Goal: Task Accomplishment & Management: Use online tool/utility

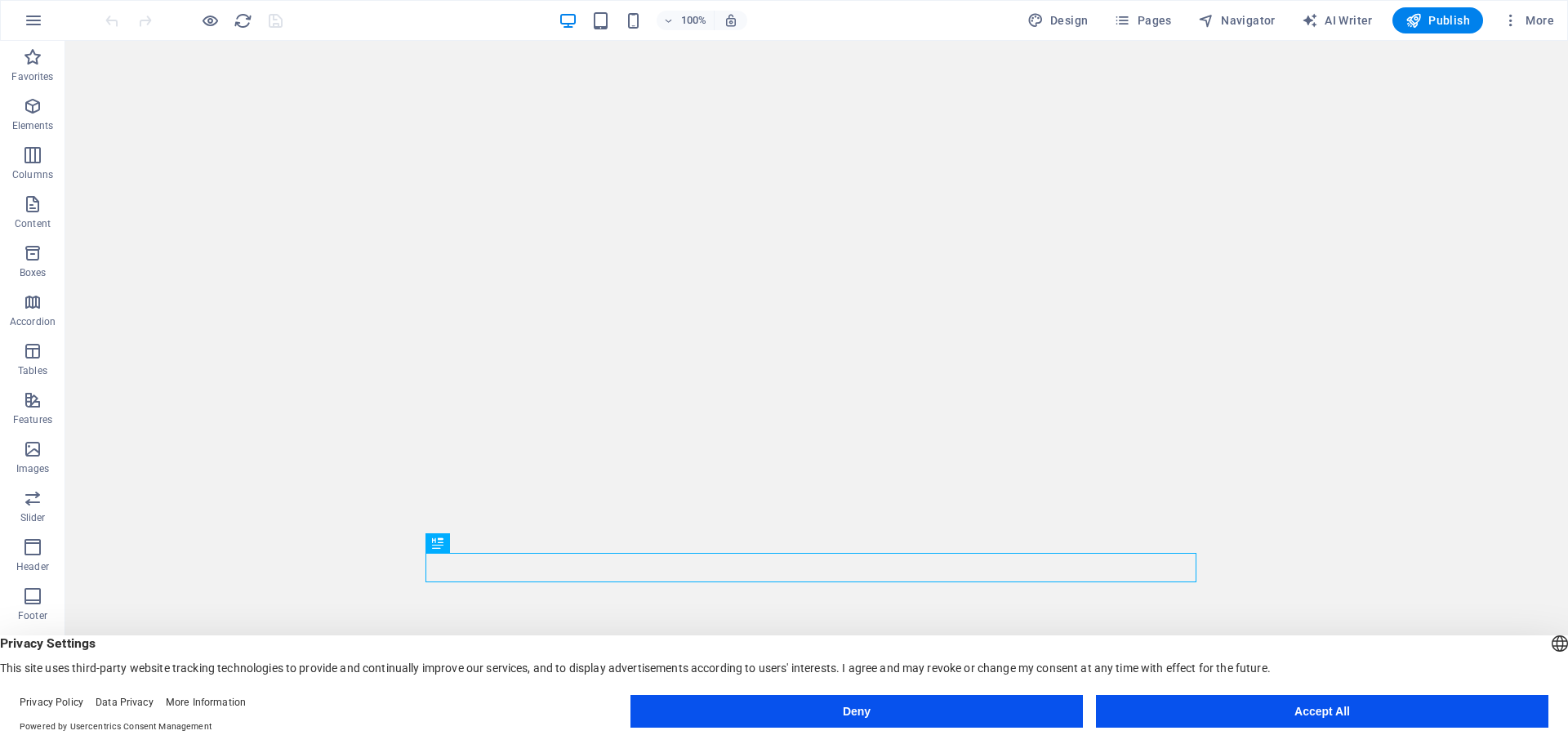
click at [1280, 711] on button "Accept All" at bounding box center [1322, 711] width 453 height 32
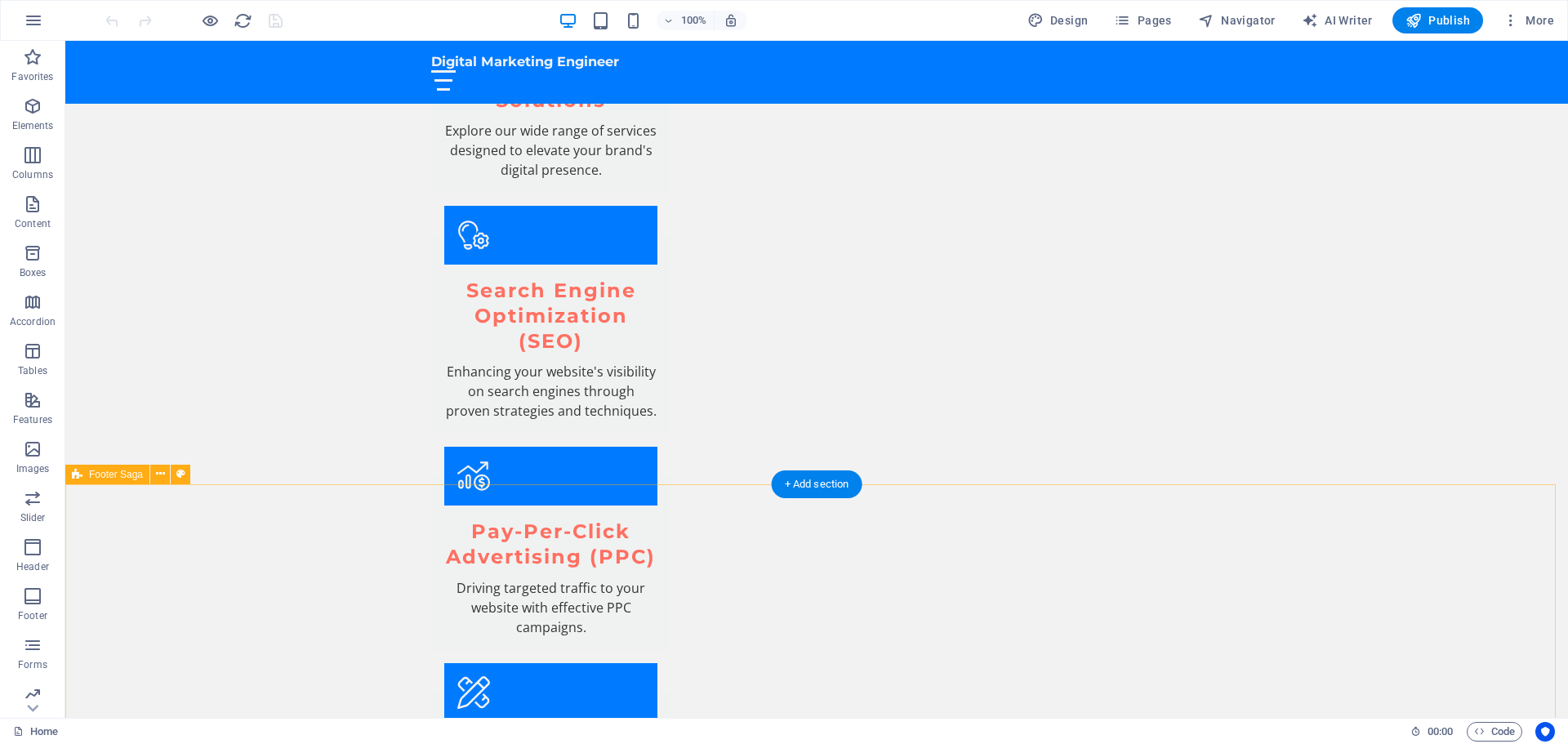
scroll to position [2176, 0]
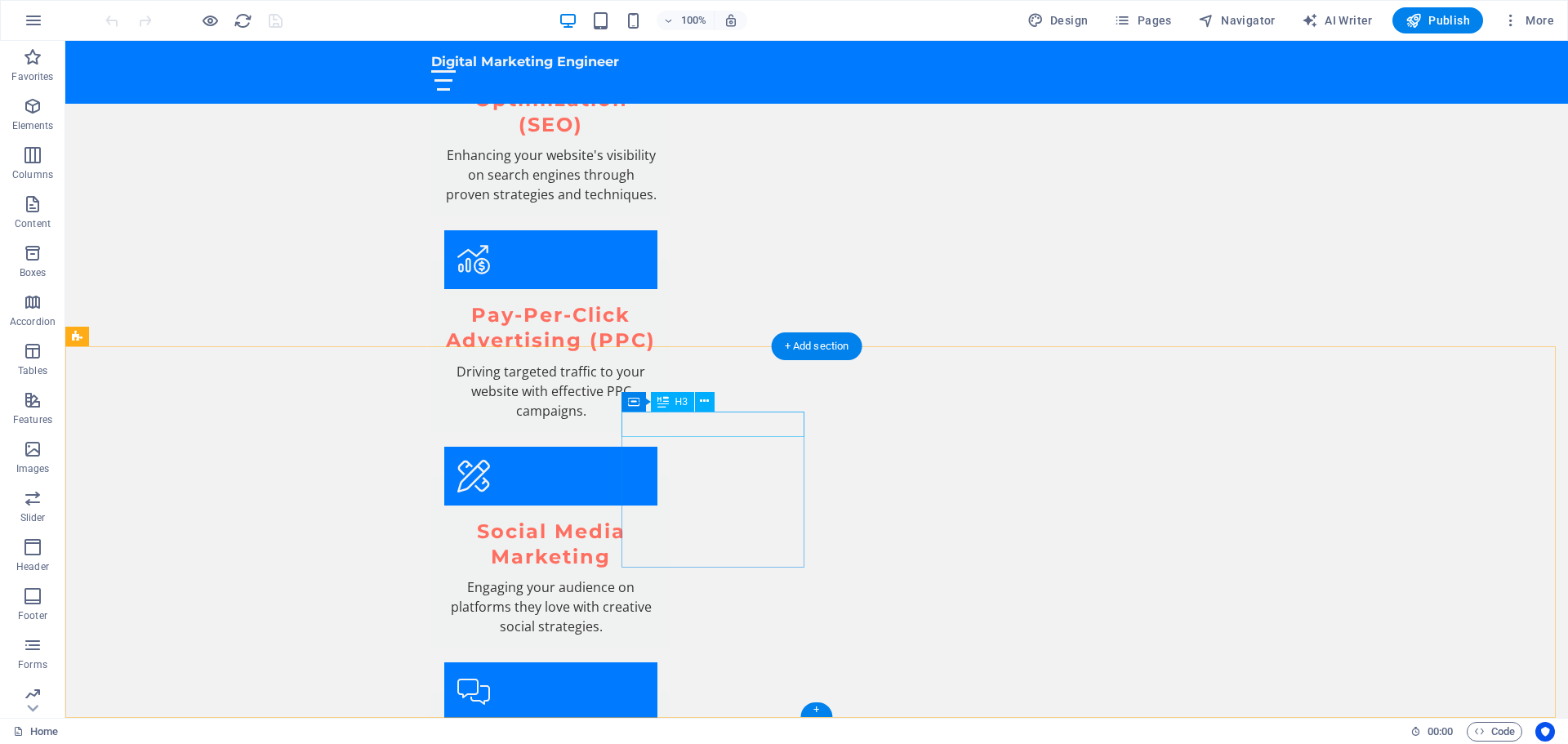
click at [708, 401] on icon at bounding box center [704, 402] width 9 height 18
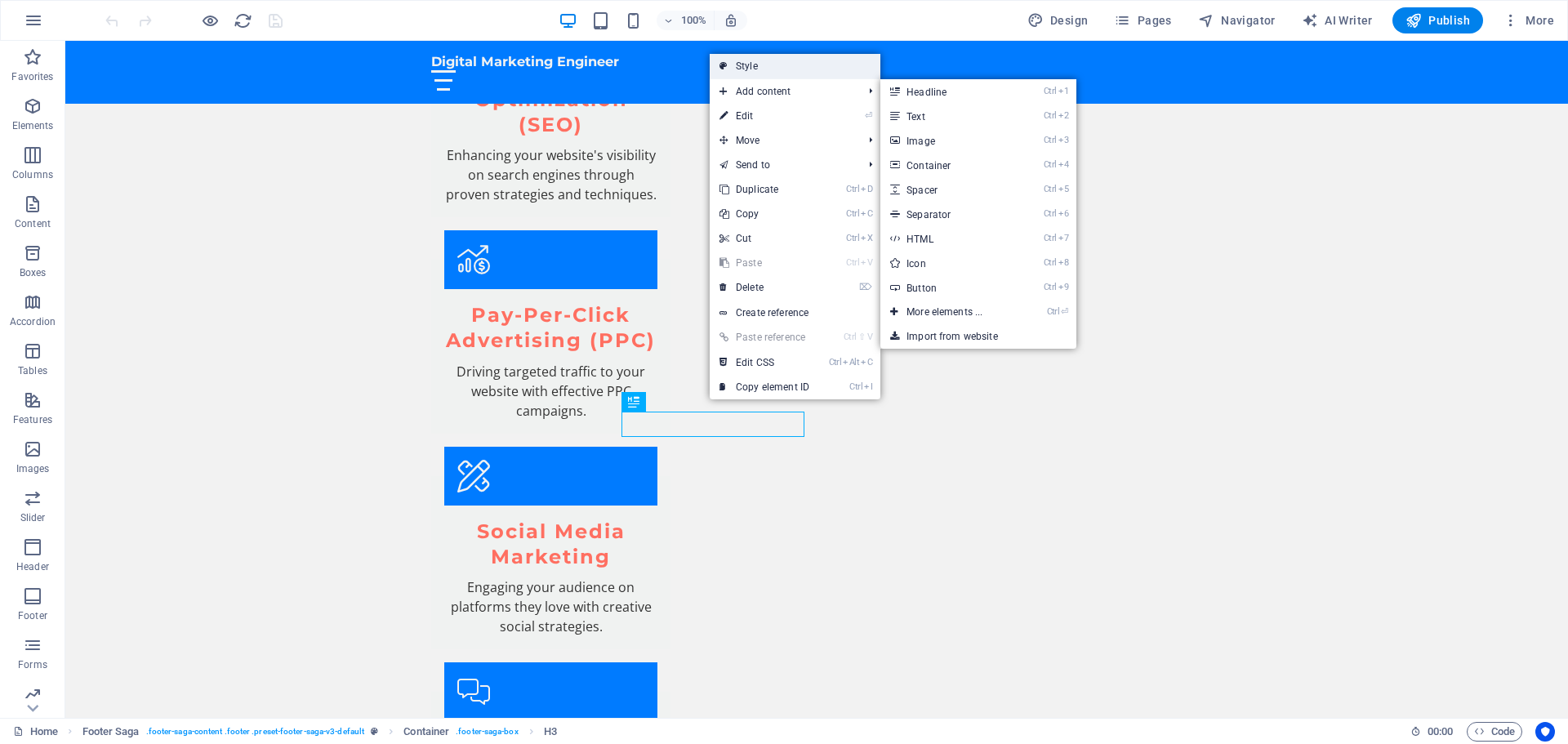
click at [782, 69] on link "Style" at bounding box center [795, 66] width 171 height 24
select select "rem"
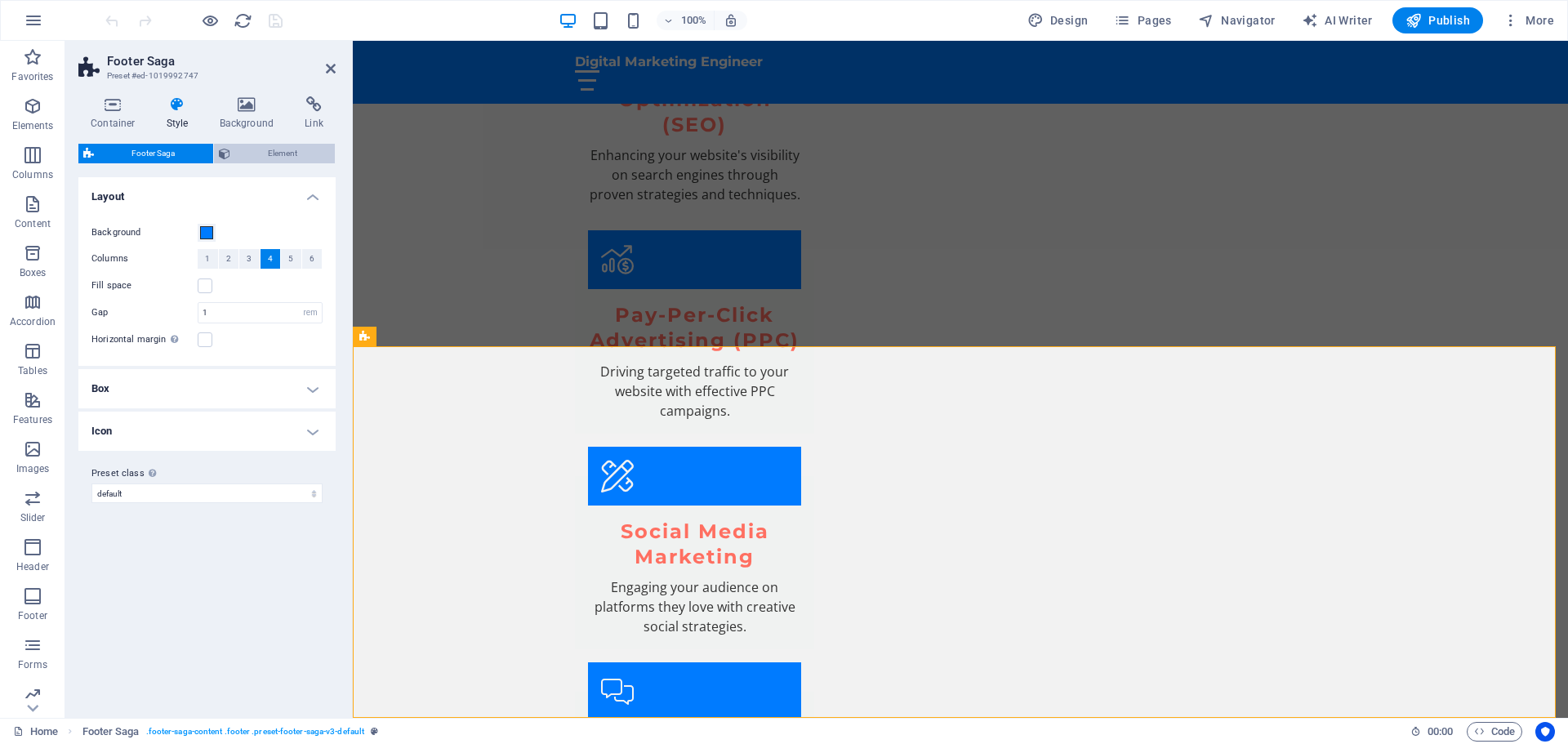
click at [285, 150] on span "Element" at bounding box center [283, 153] width 96 height 20
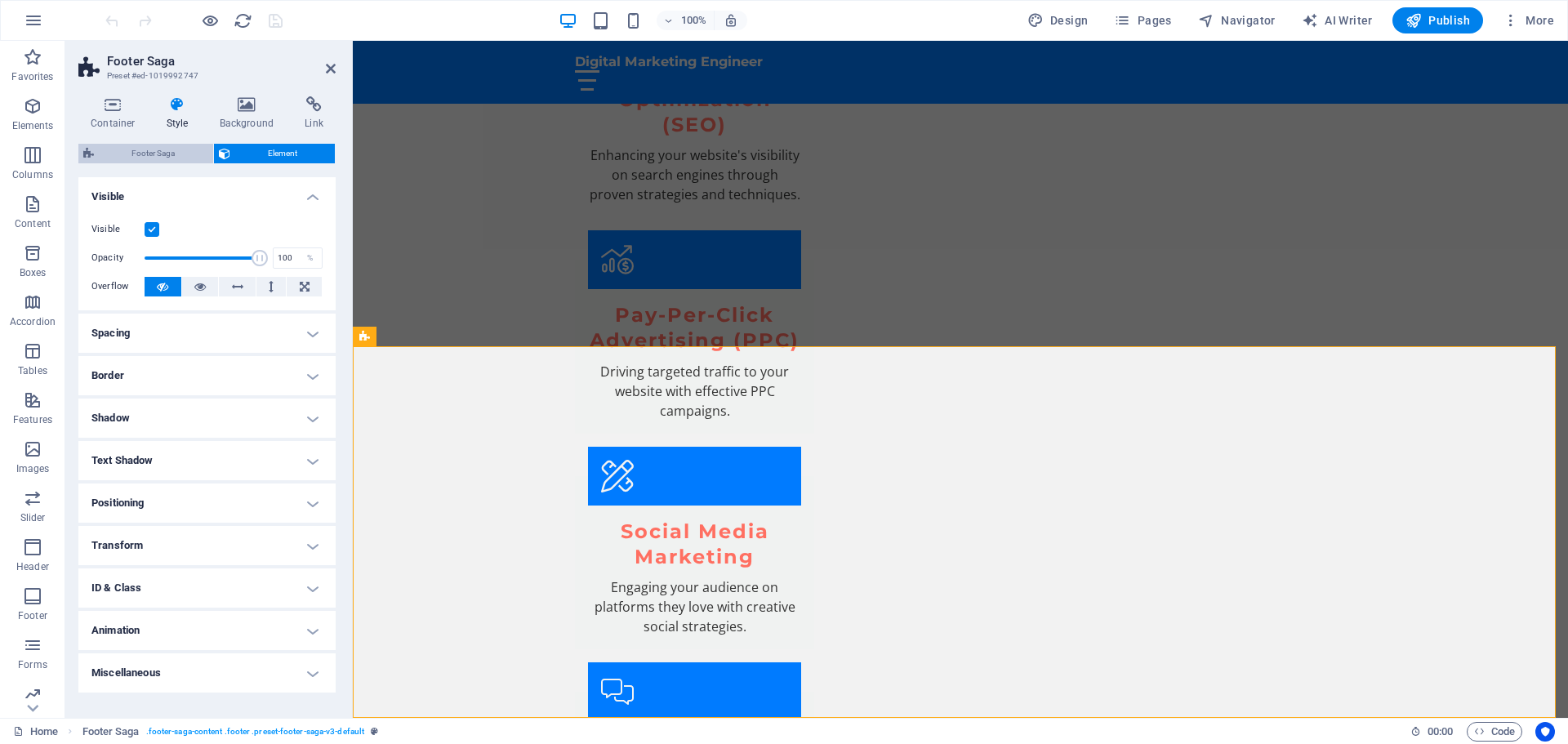
click at [130, 152] on span "Footer Saga" at bounding box center [153, 153] width 109 height 20
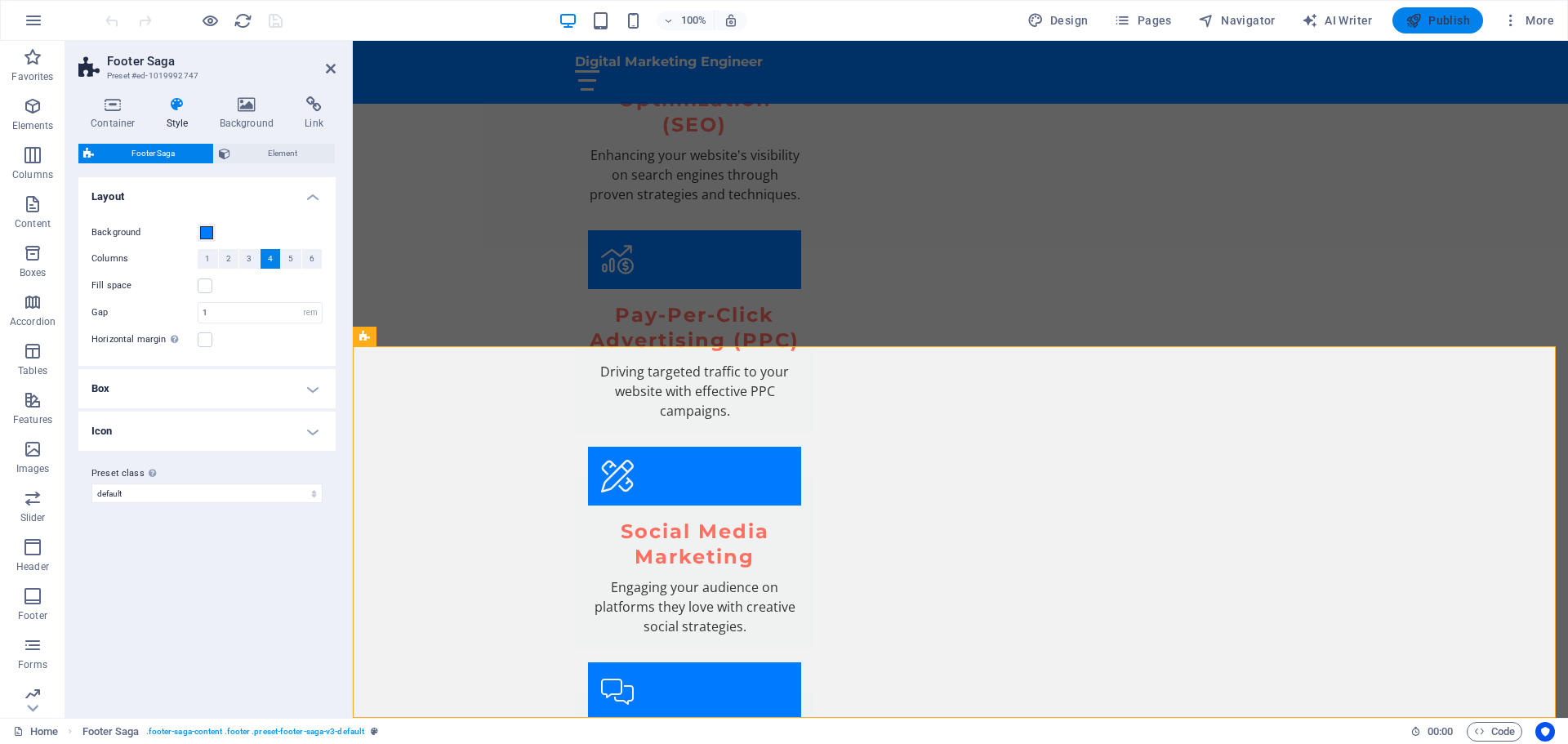
click at [1449, 19] on span "Publish" at bounding box center [1438, 21] width 65 height 17
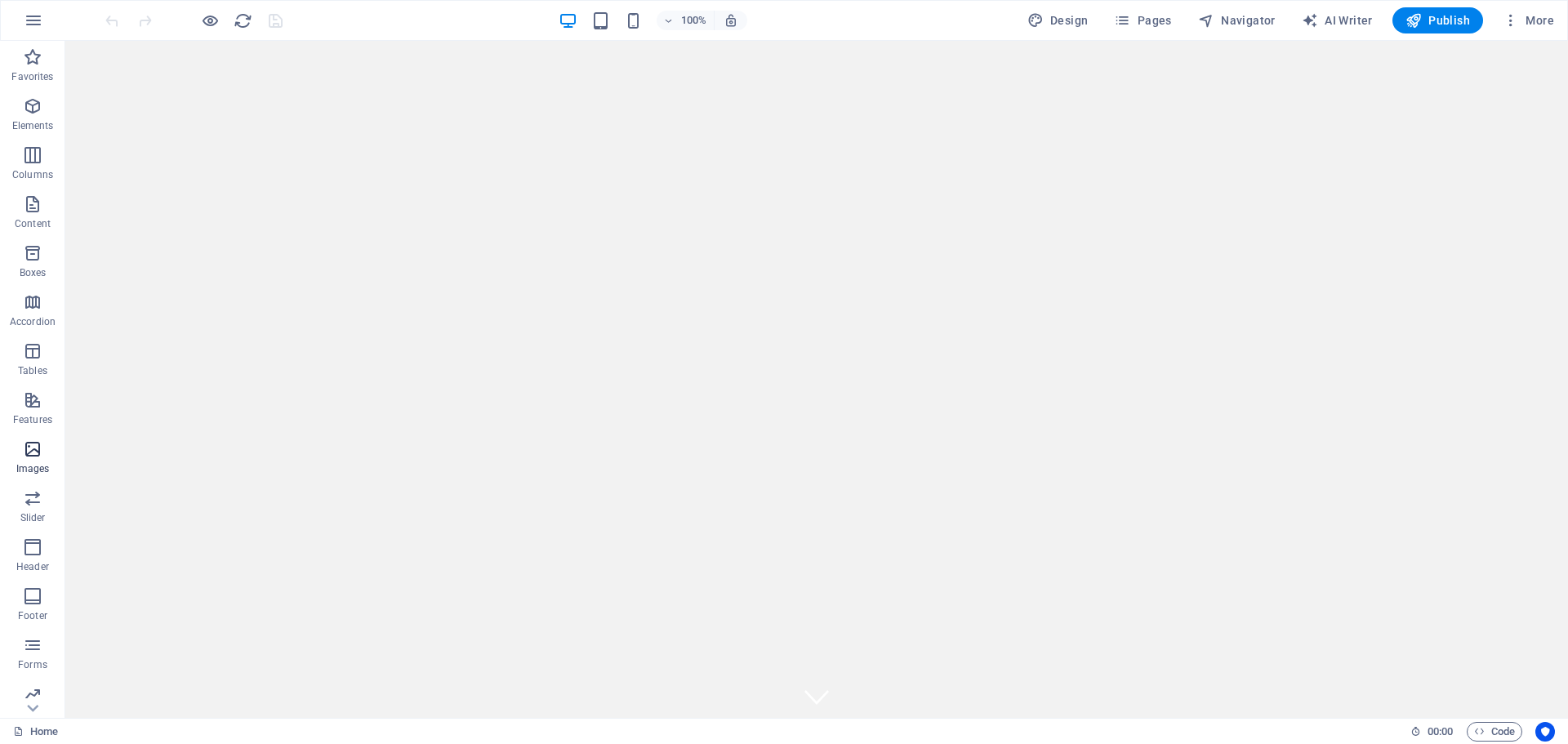
click at [31, 455] on icon "button" at bounding box center [32, 449] width 20 height 20
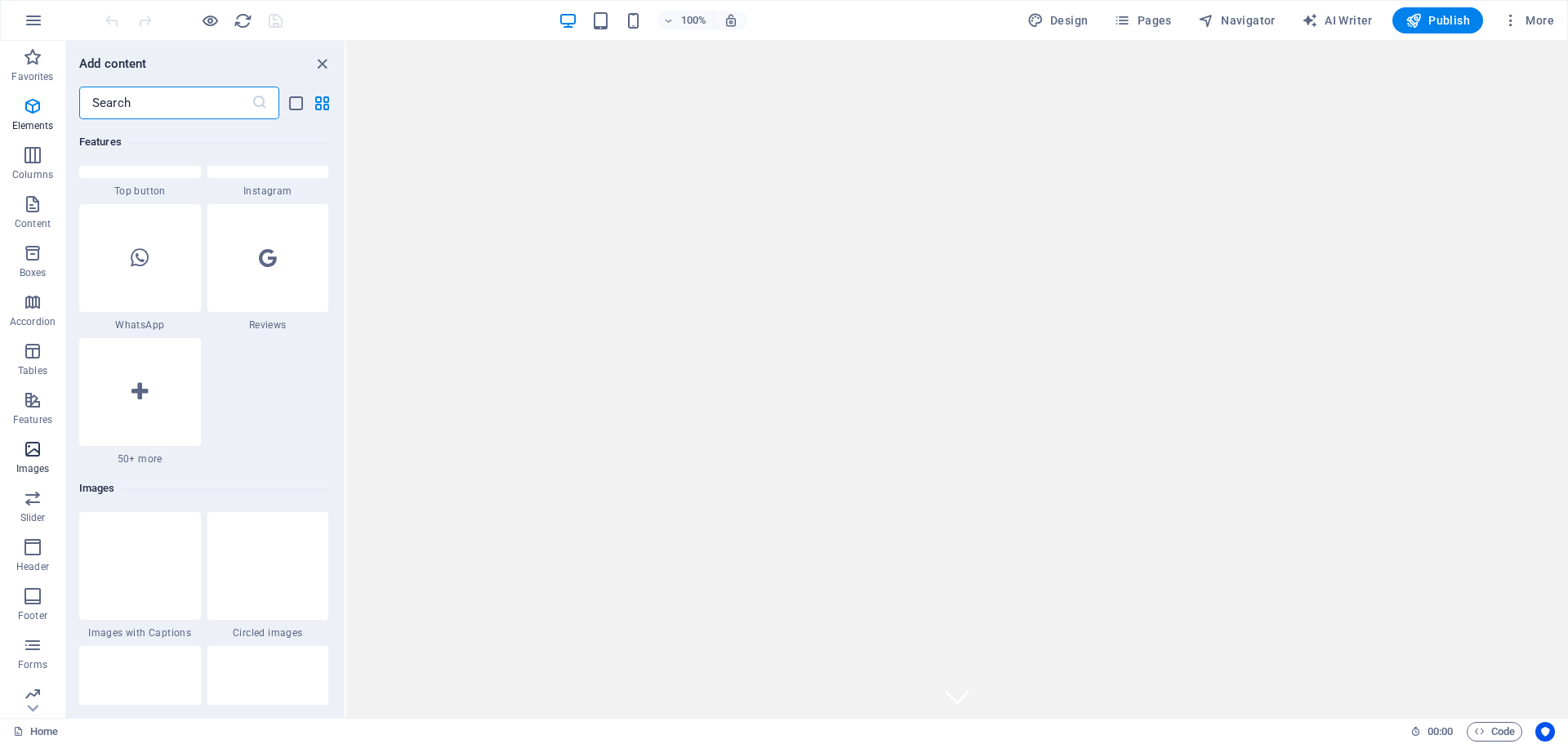
scroll to position [8281, 0]
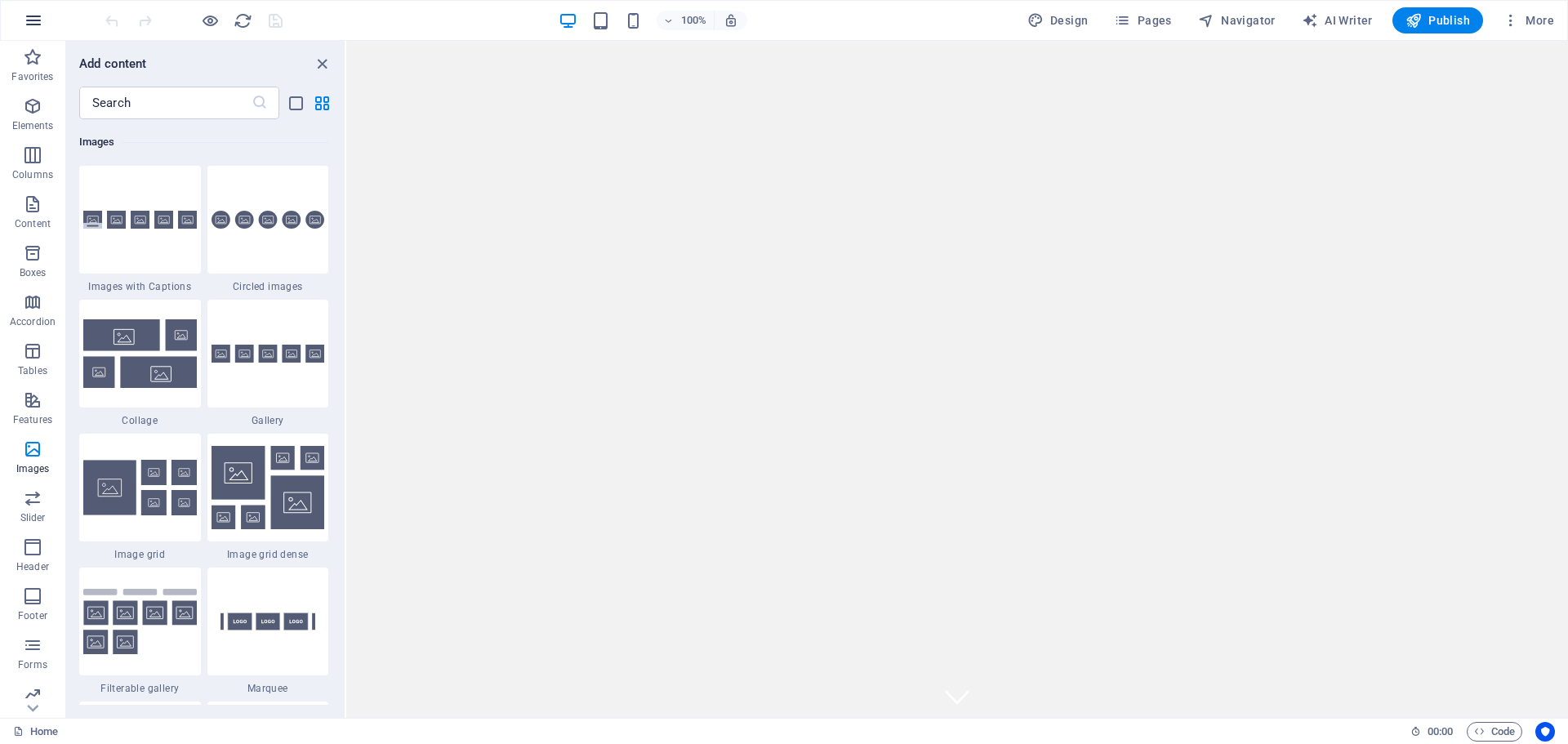
click at [33, 23] on icon "button" at bounding box center [33, 21] width 20 height 20
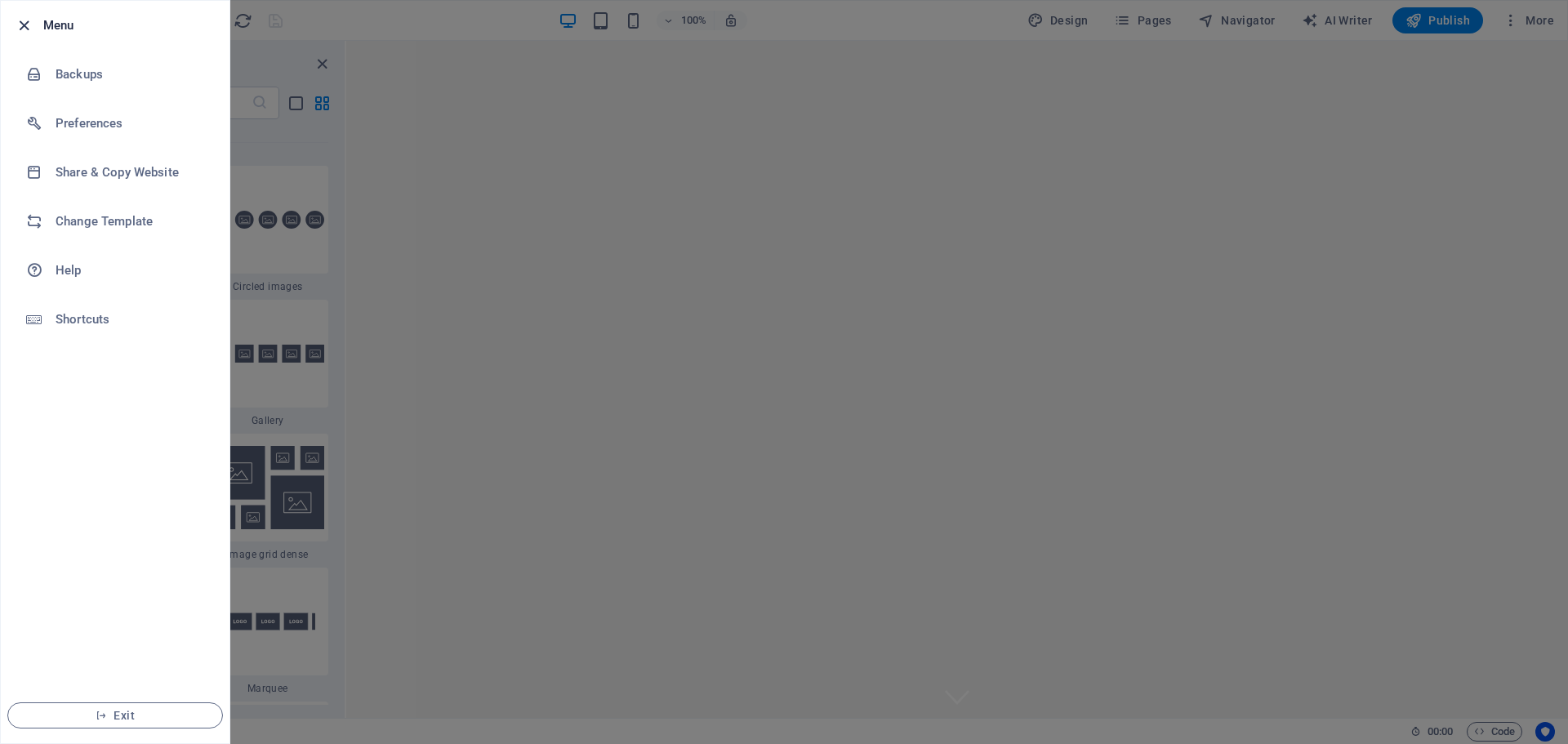
click at [25, 22] on icon "button" at bounding box center [23, 25] width 19 height 19
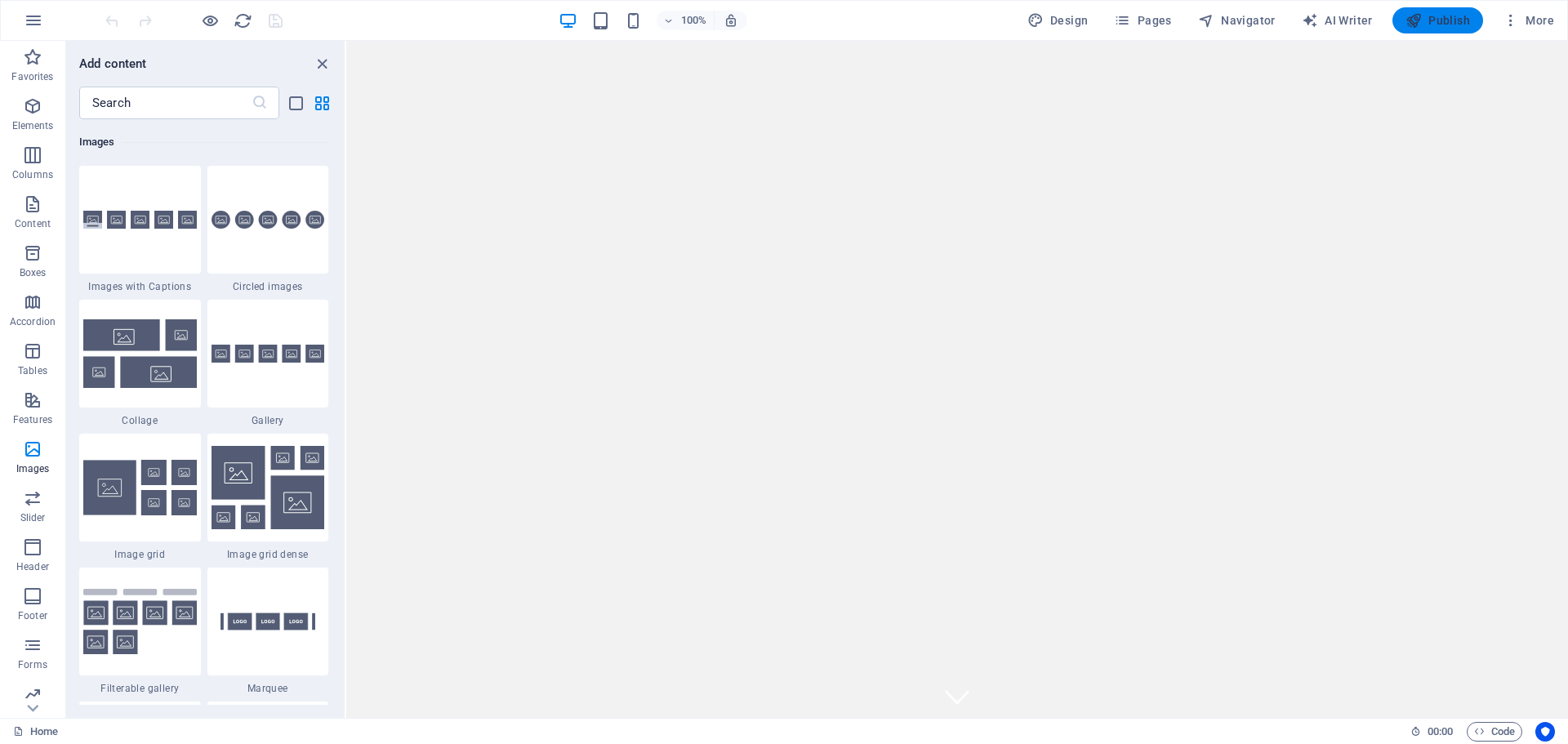
click at [1456, 15] on span "Publish" at bounding box center [1438, 21] width 65 height 17
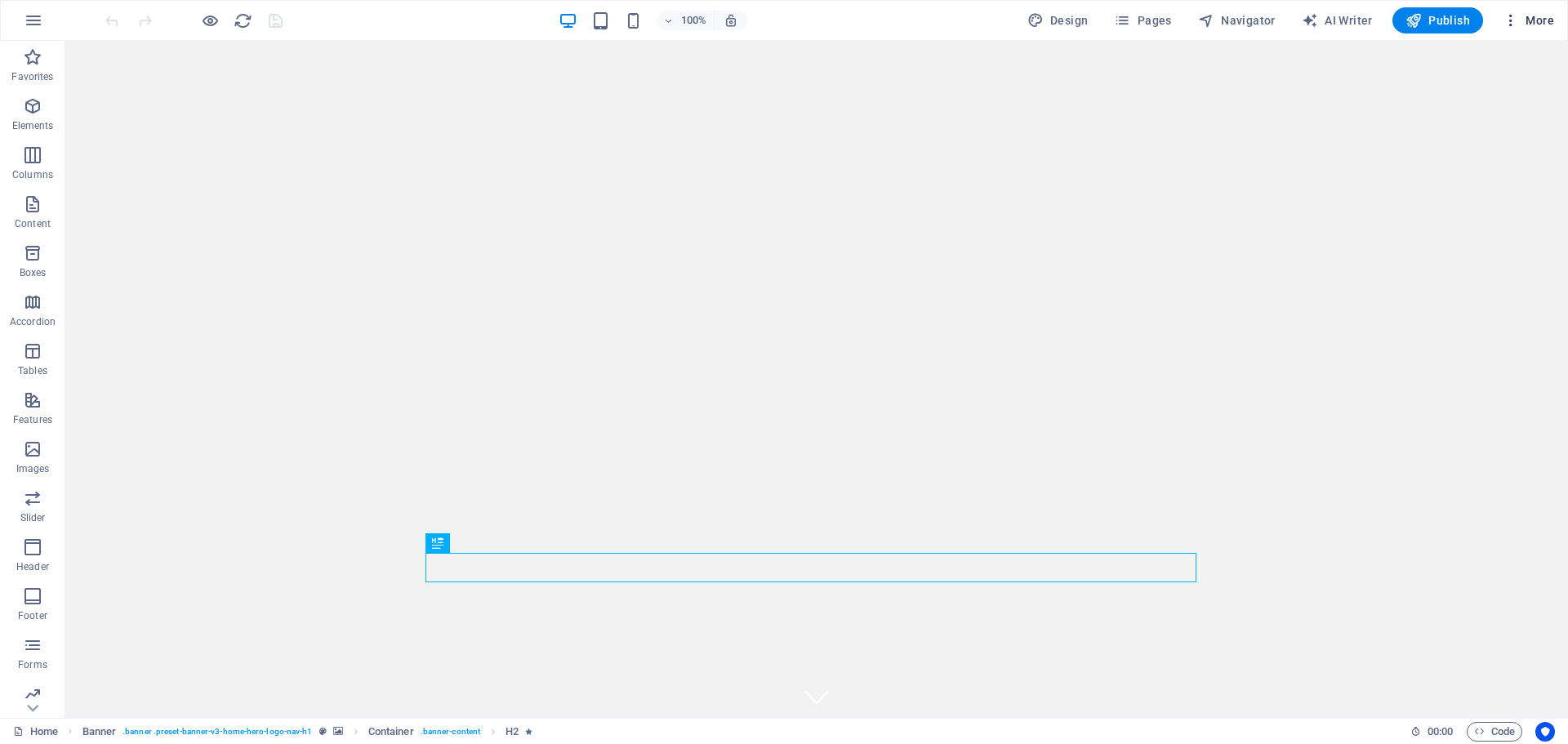
click at [1549, 22] on span "More" at bounding box center [1528, 21] width 52 height 17
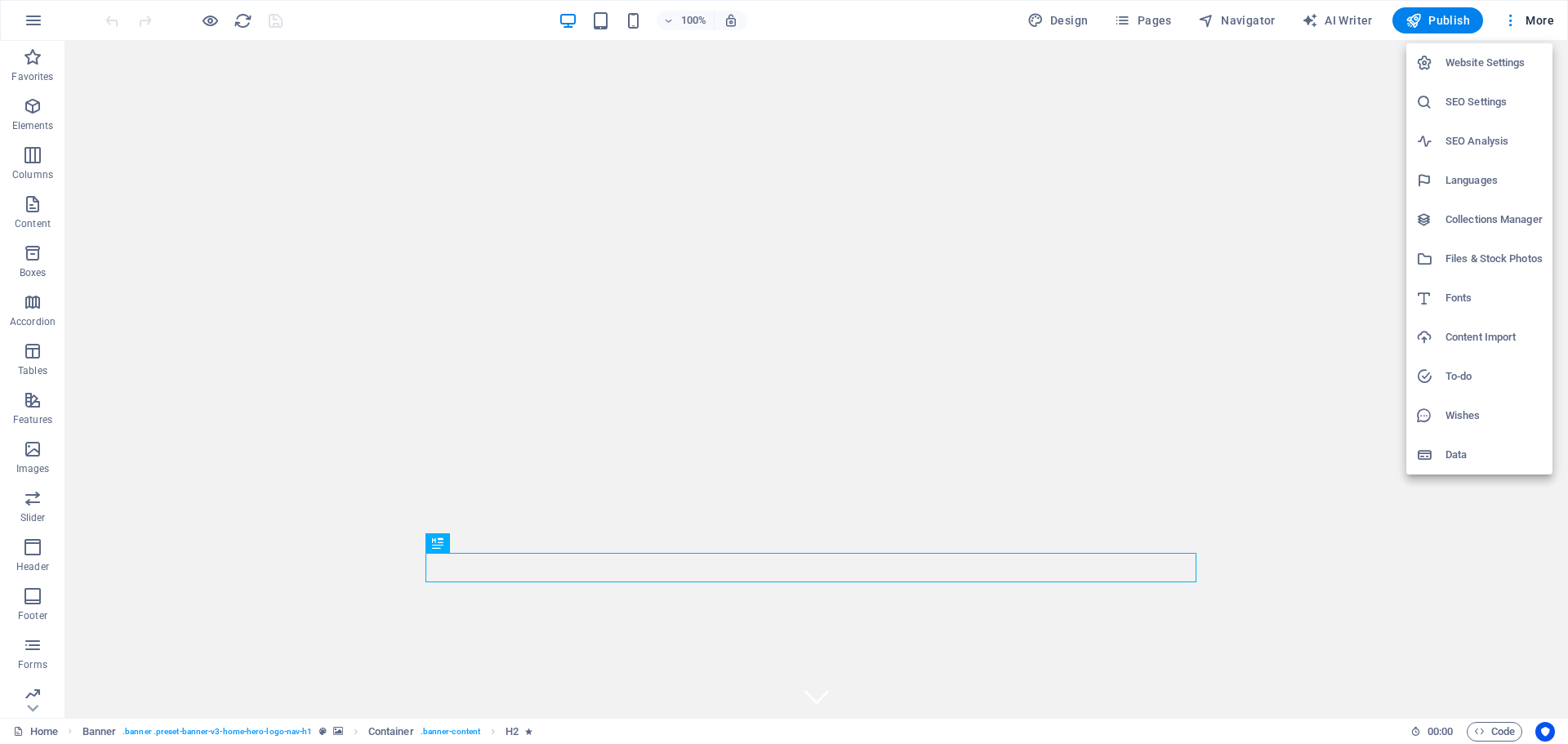
click at [1487, 57] on h6 "Website Settings" at bounding box center [1493, 63] width 97 height 20
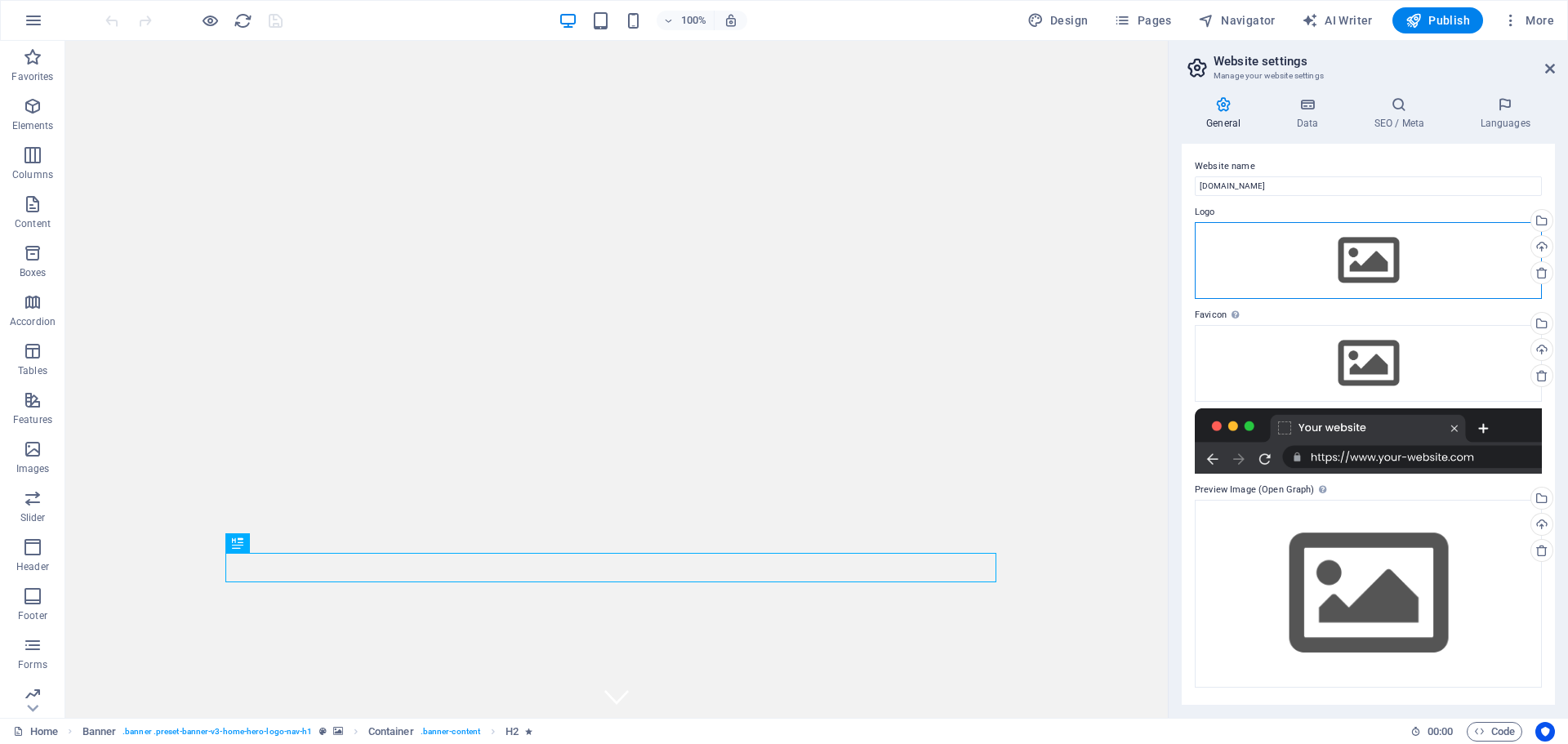
click at [1442, 271] on div "Drag files here, click to choose files or select files from Files or our free s…" at bounding box center [1368, 260] width 347 height 77
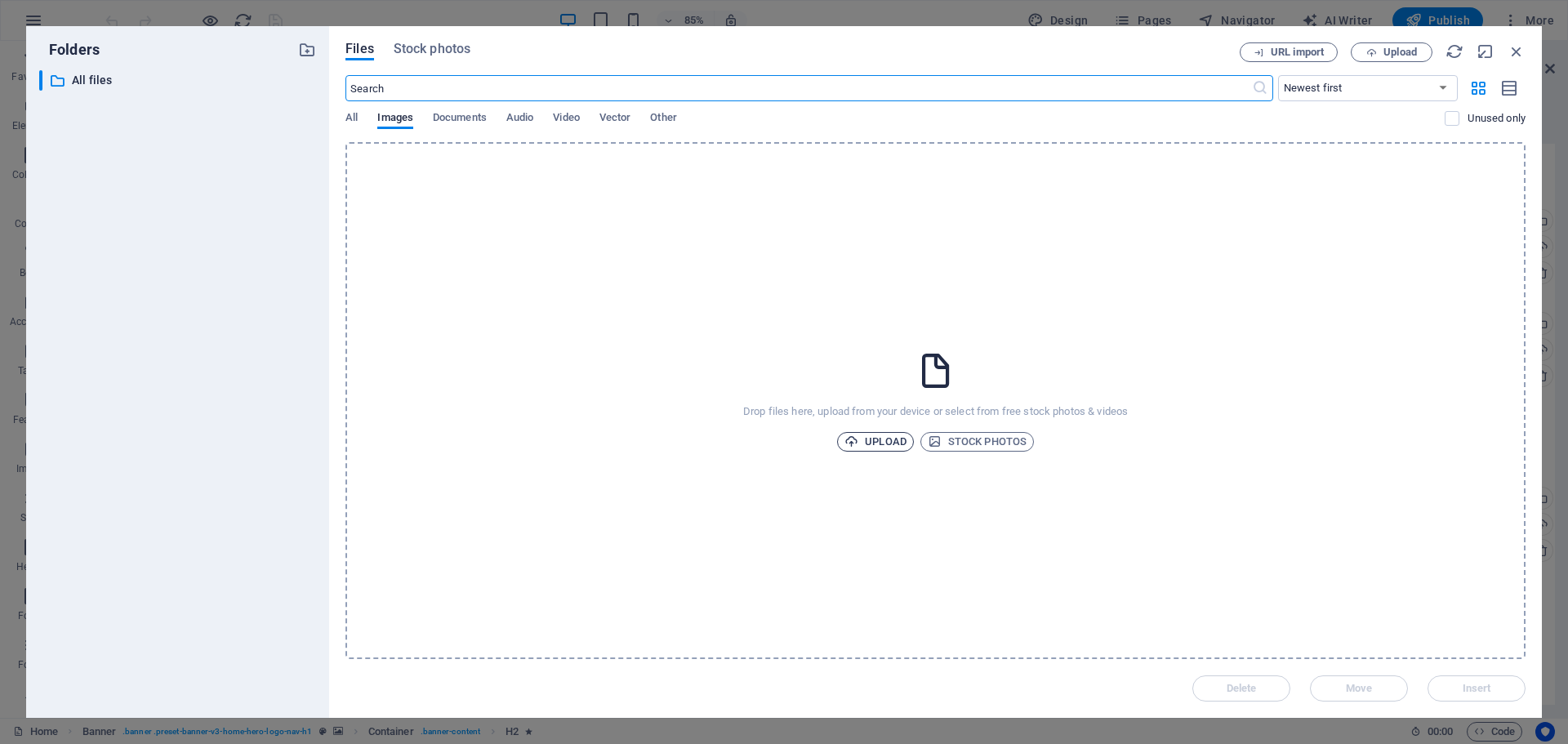
click at [892, 444] on span "Upload" at bounding box center [875, 442] width 62 height 20
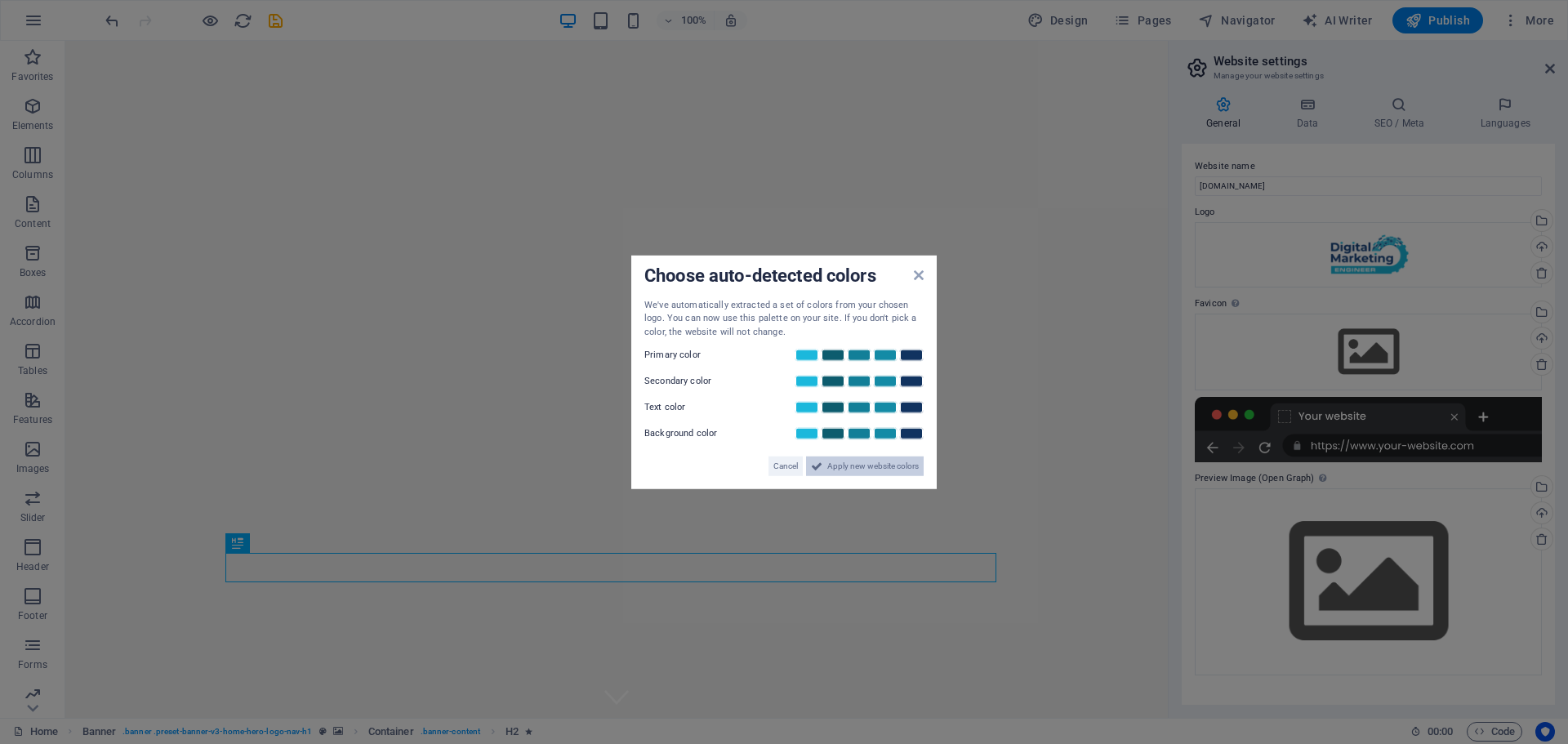
click at [876, 469] on span "Apply new website colors" at bounding box center [873, 466] width 92 height 20
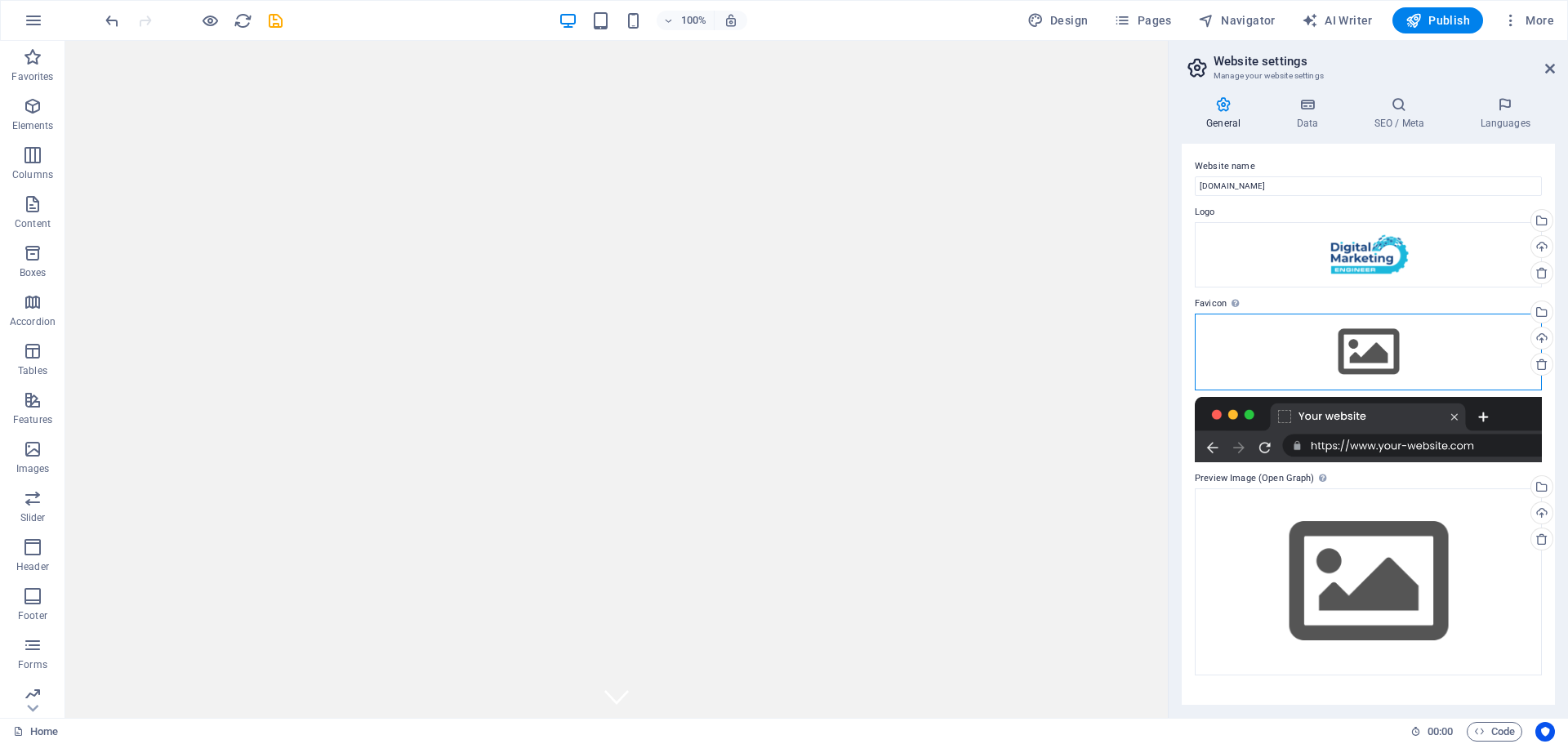
click at [1475, 343] on div "Drag files here, click to choose files or select files from Files or our free s…" at bounding box center [1368, 352] width 347 height 77
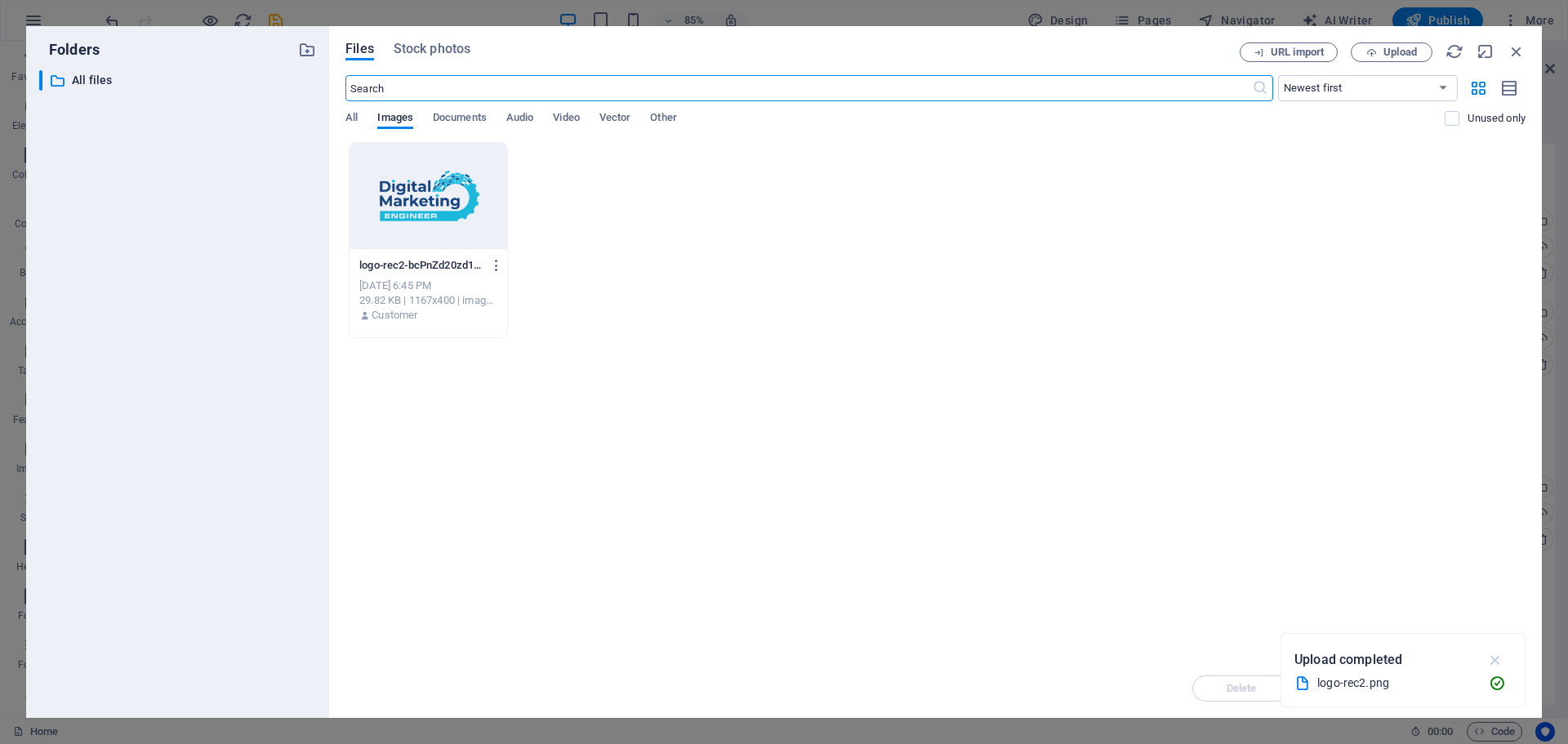
click at [1490, 657] on icon "button" at bounding box center [1495, 660] width 19 height 18
click at [1401, 55] on span "Upload" at bounding box center [1400, 52] width 33 height 10
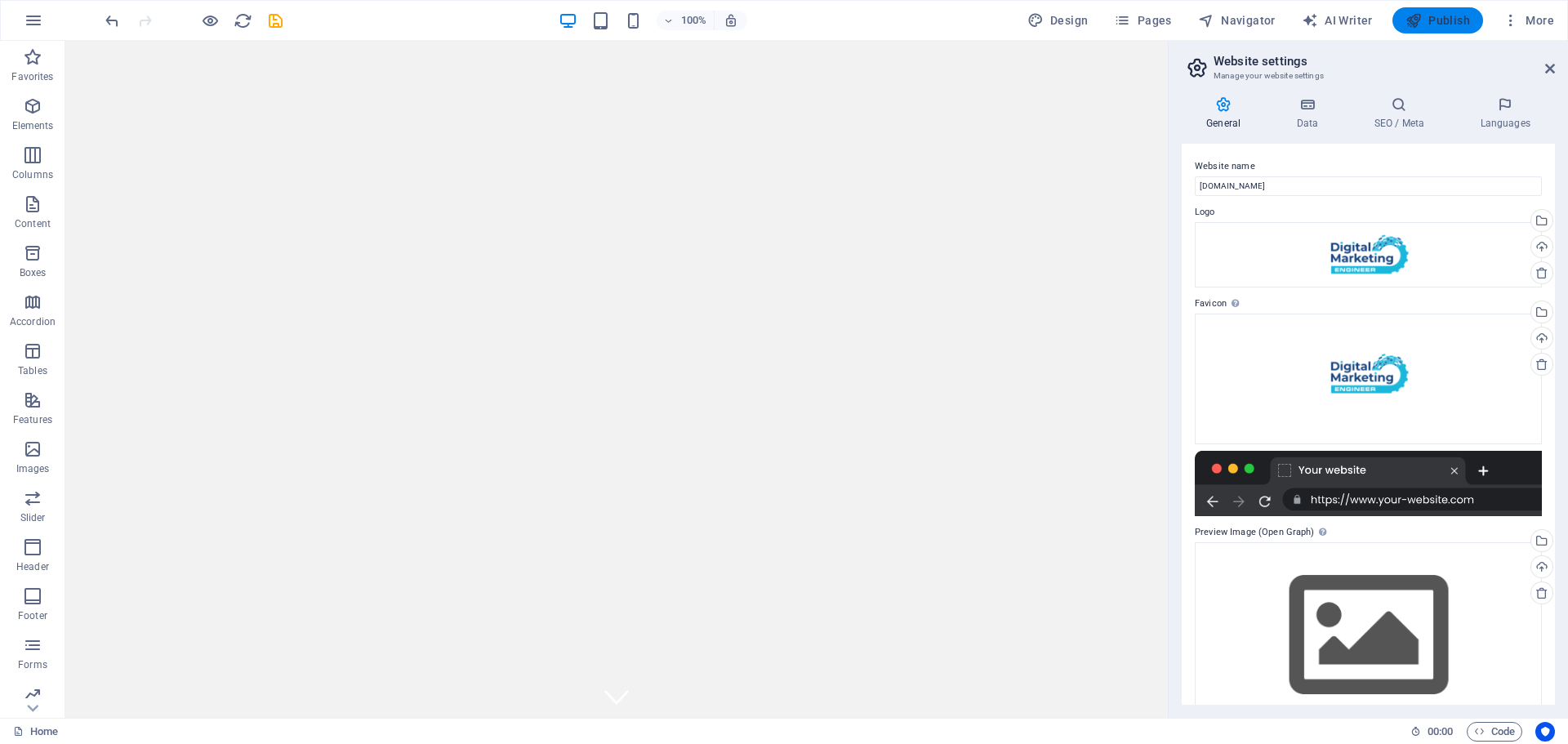
click at [1443, 22] on span "Publish" at bounding box center [1438, 21] width 65 height 17
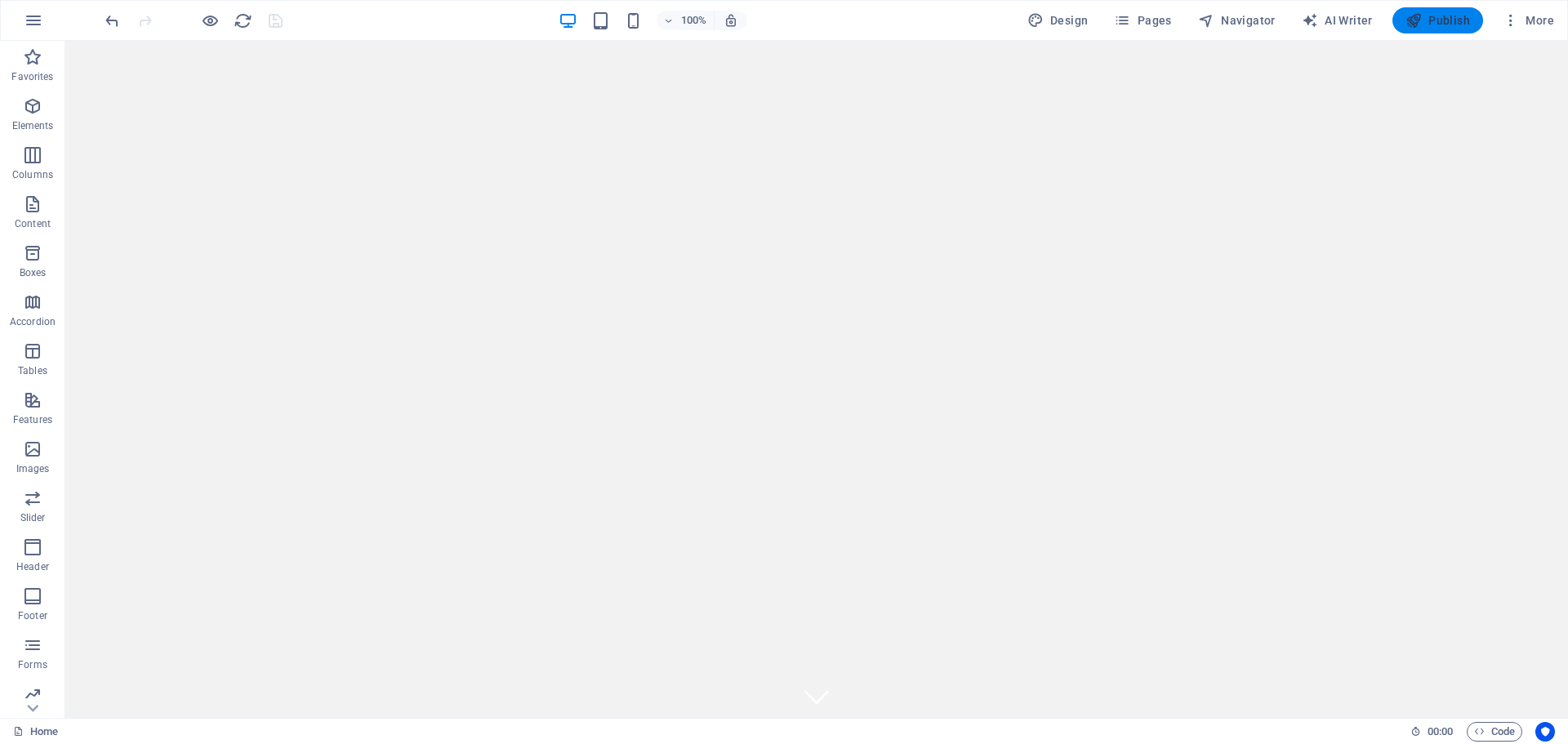
click at [1447, 26] on span "Publish" at bounding box center [1438, 21] width 65 height 17
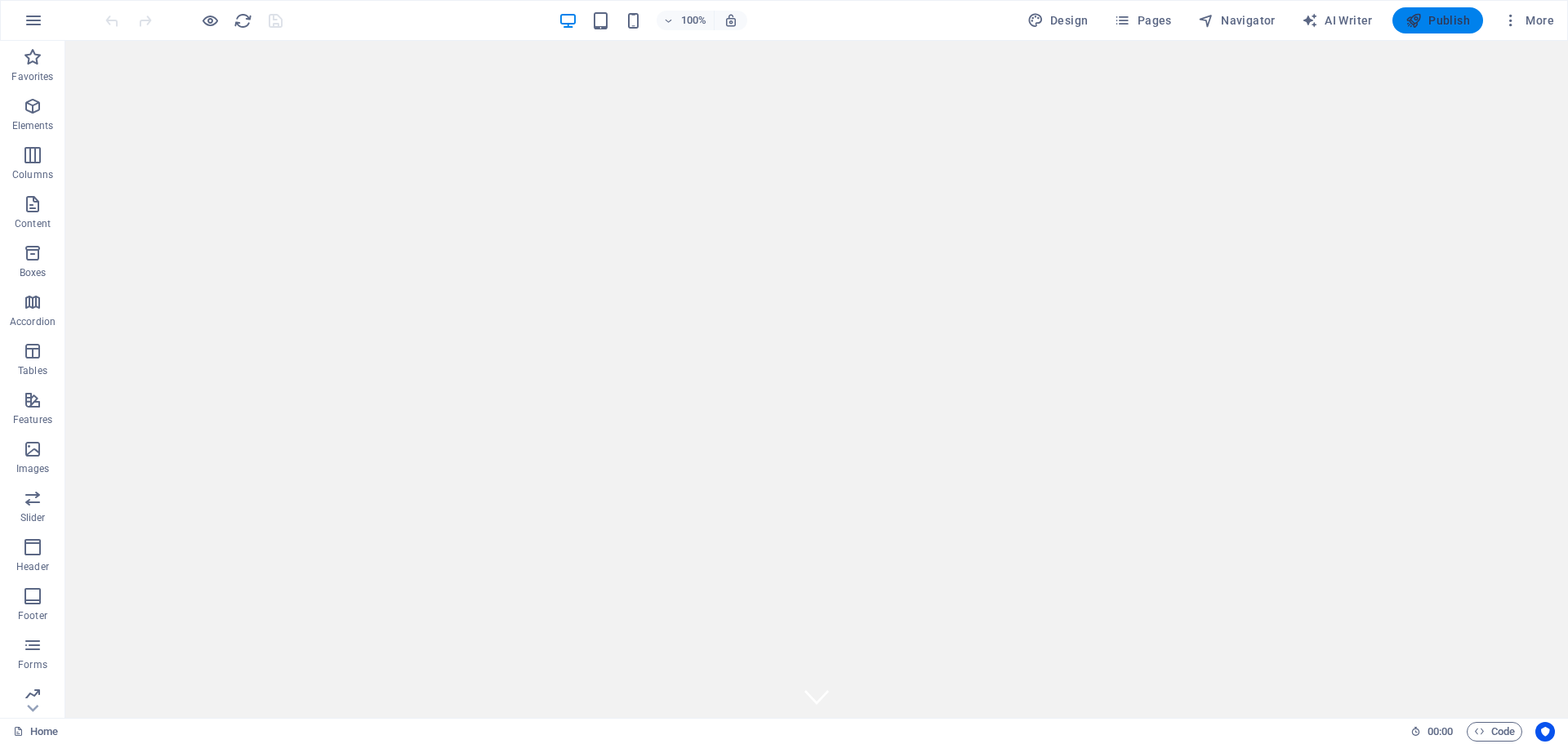
click at [1452, 22] on span "Publish" at bounding box center [1438, 21] width 65 height 17
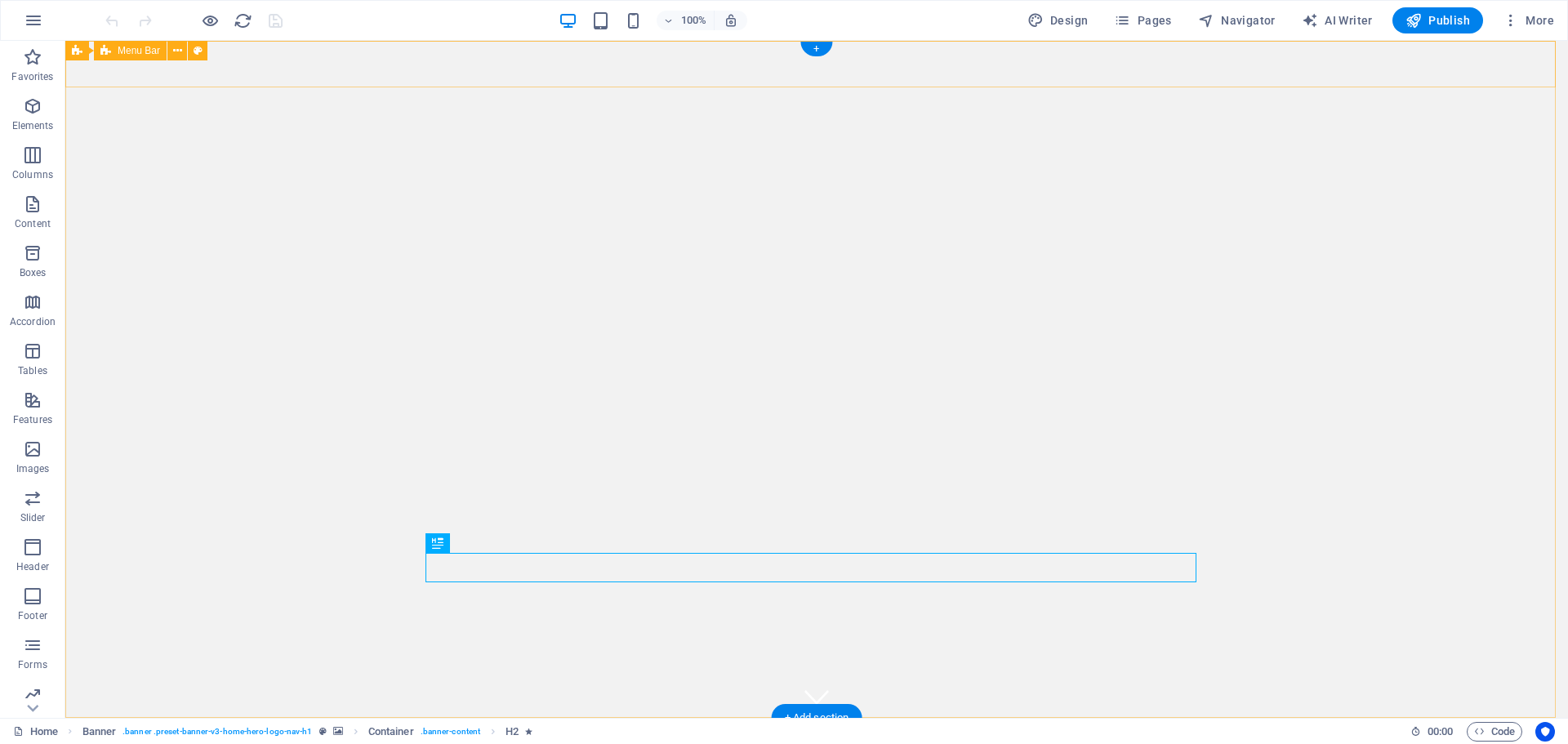
click at [375, 718] on div "Digital Marketing Engineer Home About Services Get Started Contact" at bounding box center [816, 749] width 1503 height 63
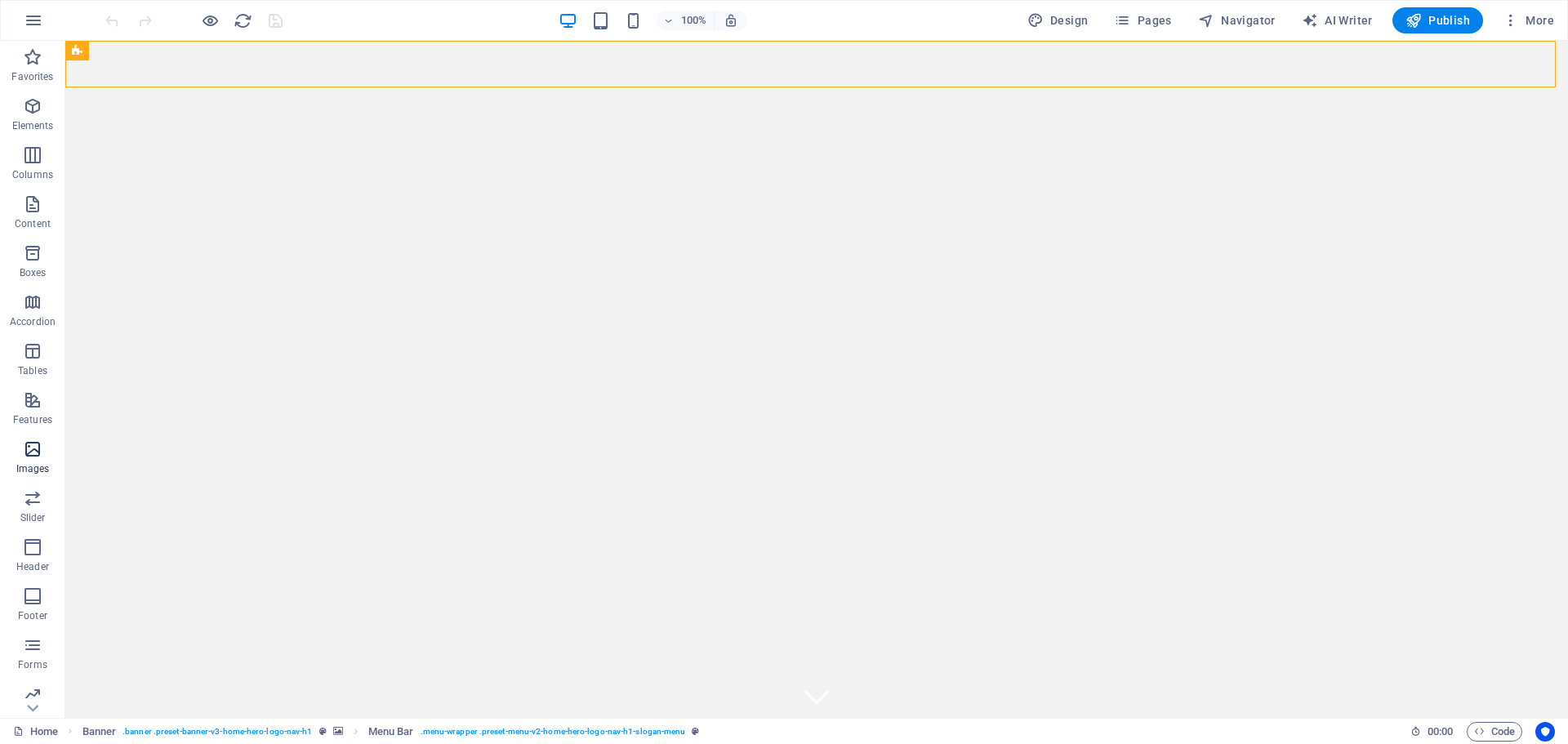
click at [37, 451] on icon "button" at bounding box center [32, 449] width 20 height 20
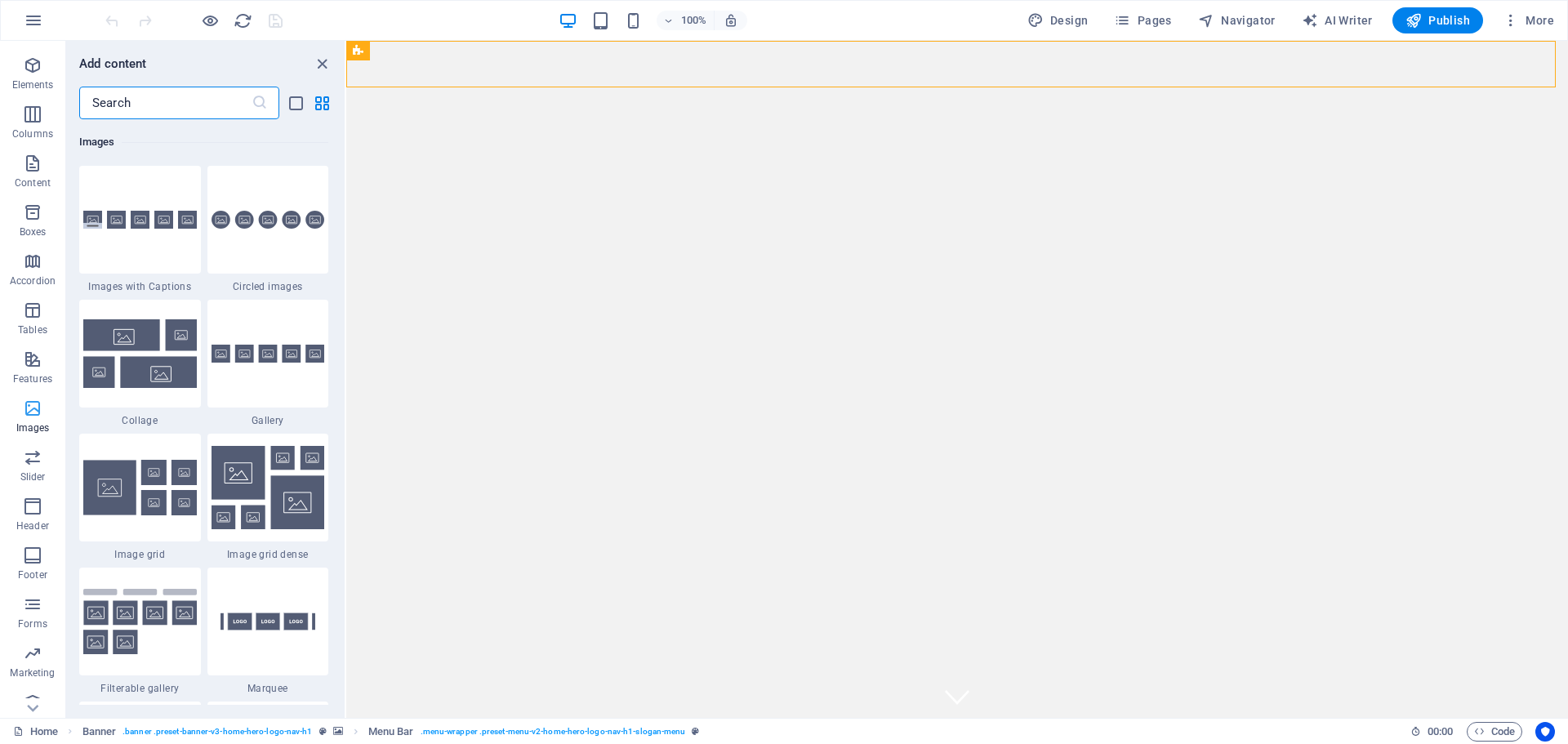
scroll to position [58, 0]
click at [32, 494] on icon "button" at bounding box center [32, 489] width 20 height 20
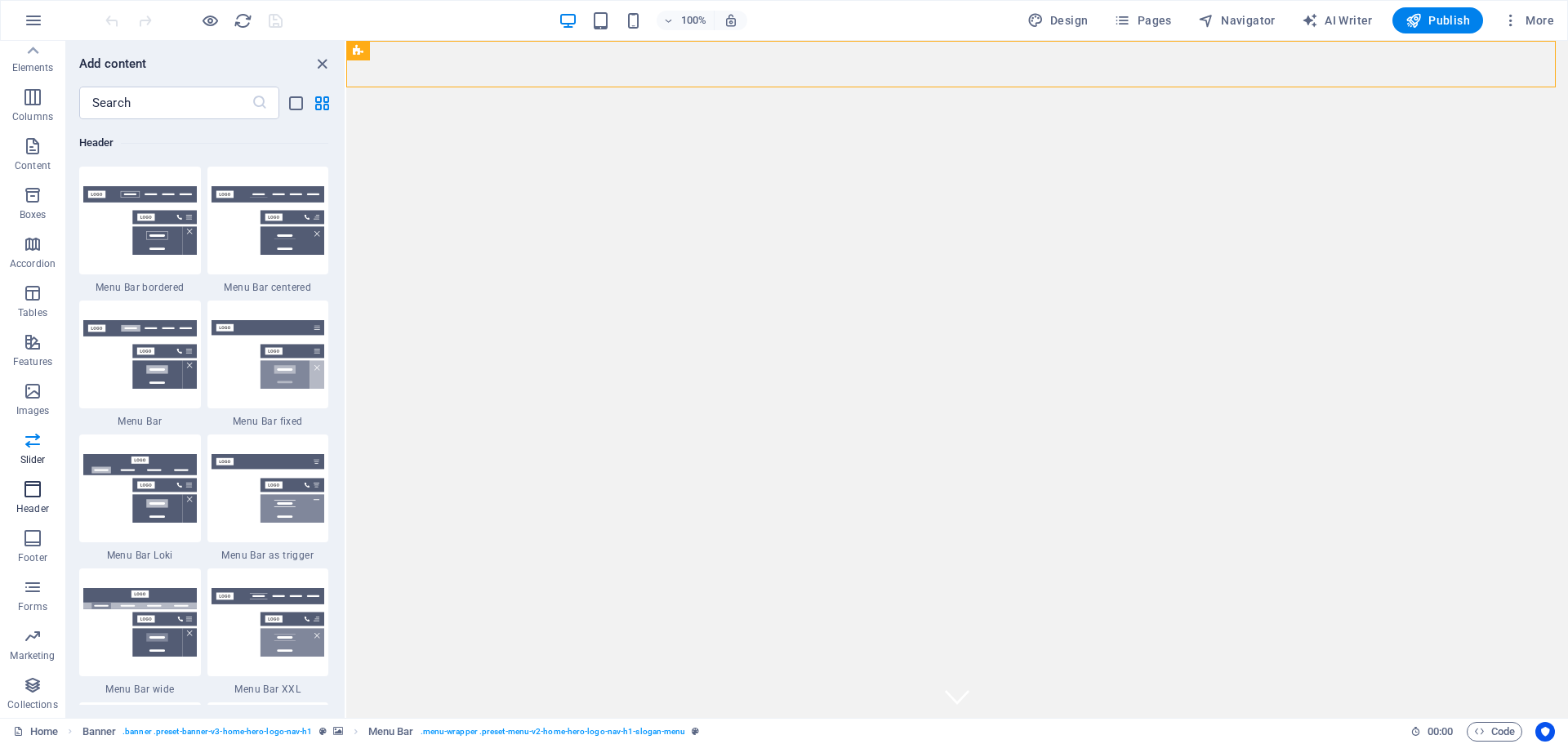
scroll to position [9834, 0]
click at [119, 238] on img at bounding box center [140, 220] width 113 height 68
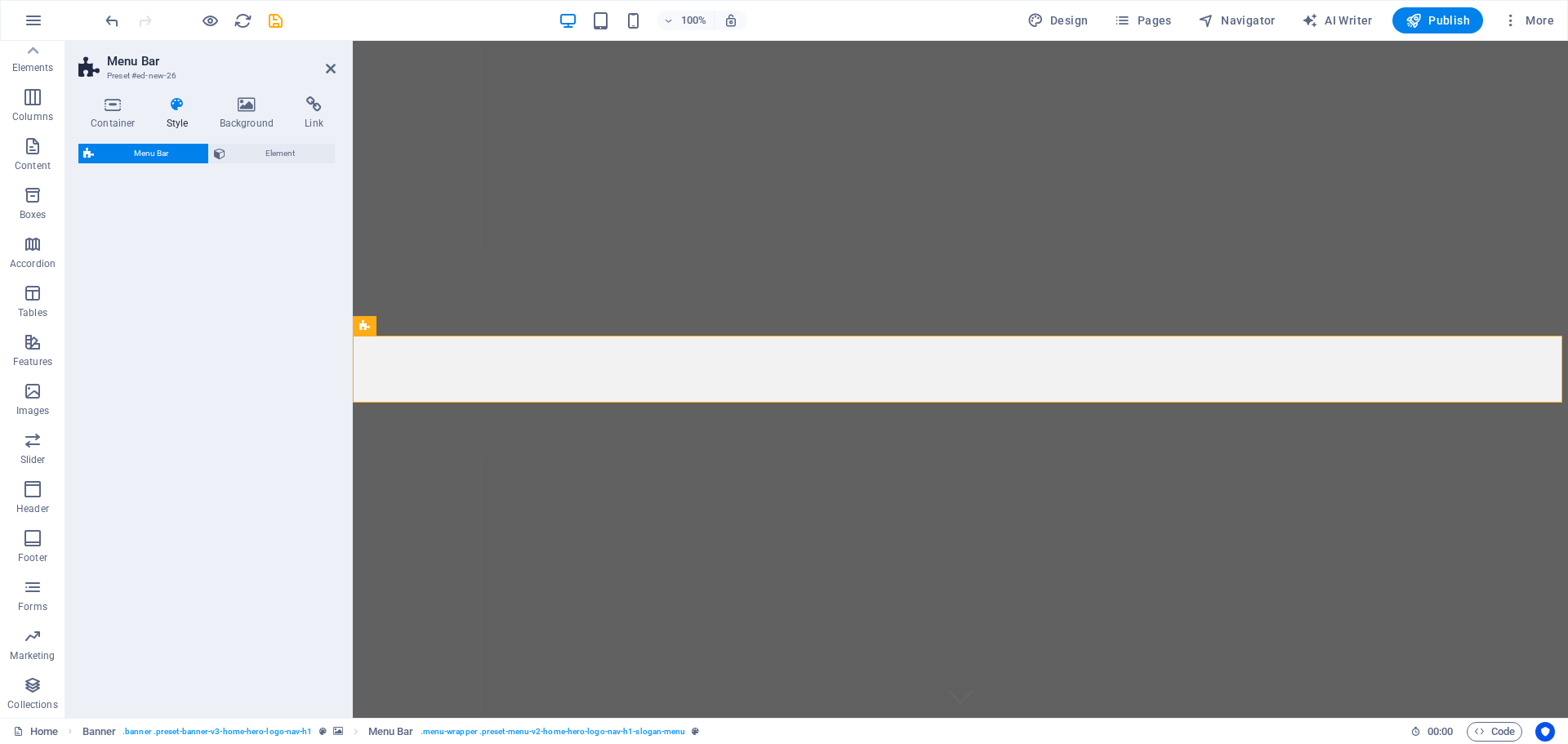
select select "rem"
select select "preset-menu-v2-border"
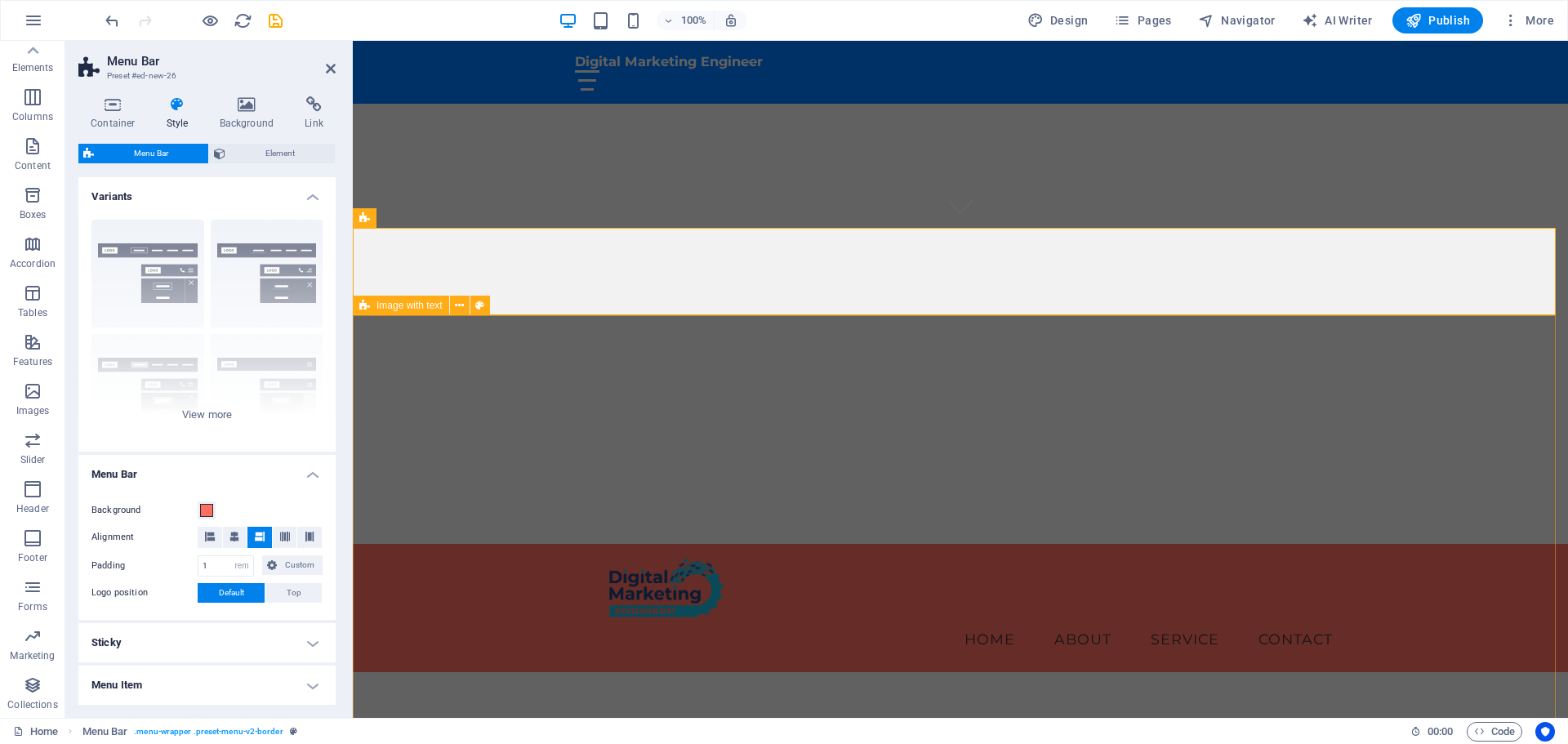
scroll to position [327, 0]
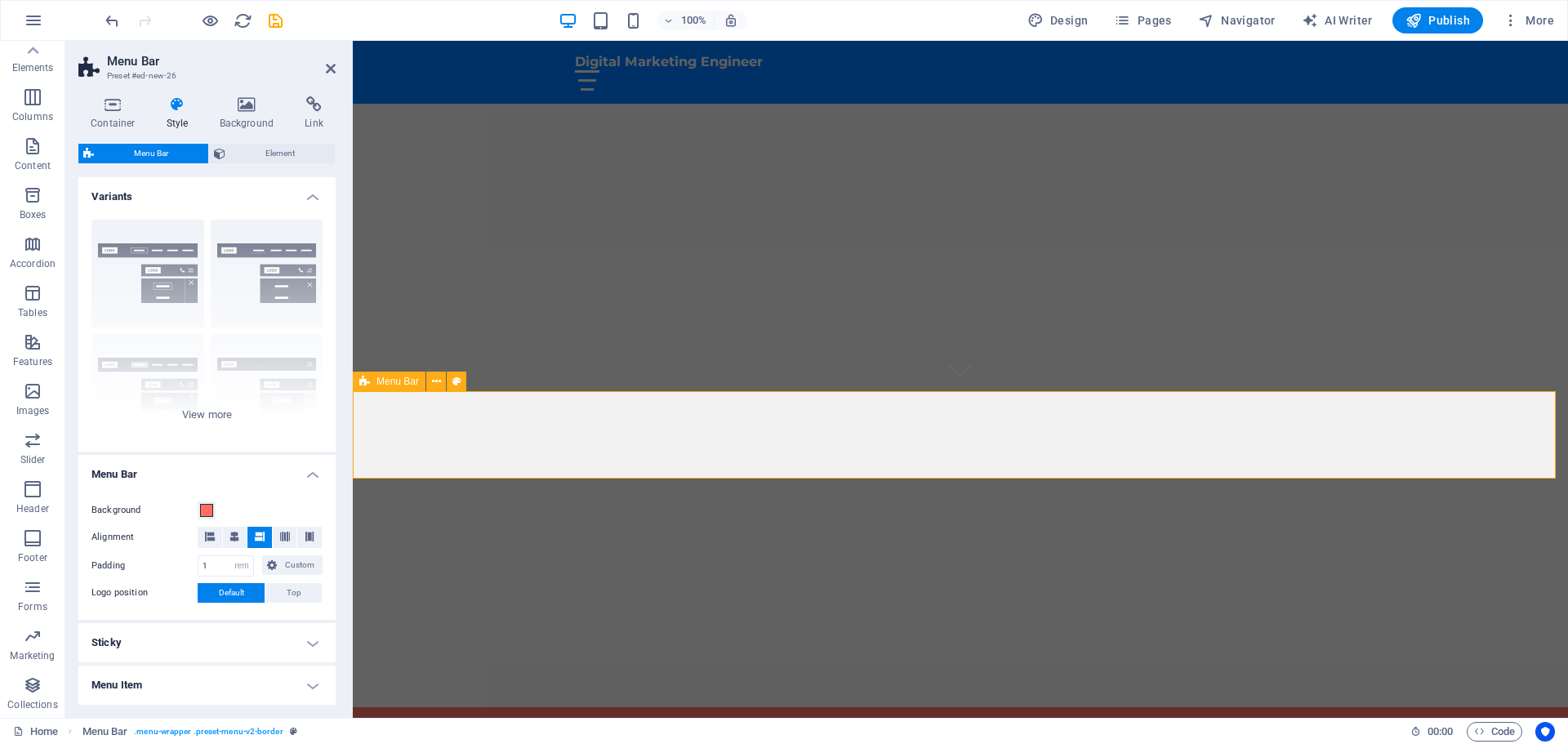
click at [331, 70] on icon at bounding box center [330, 67] width 10 height 13
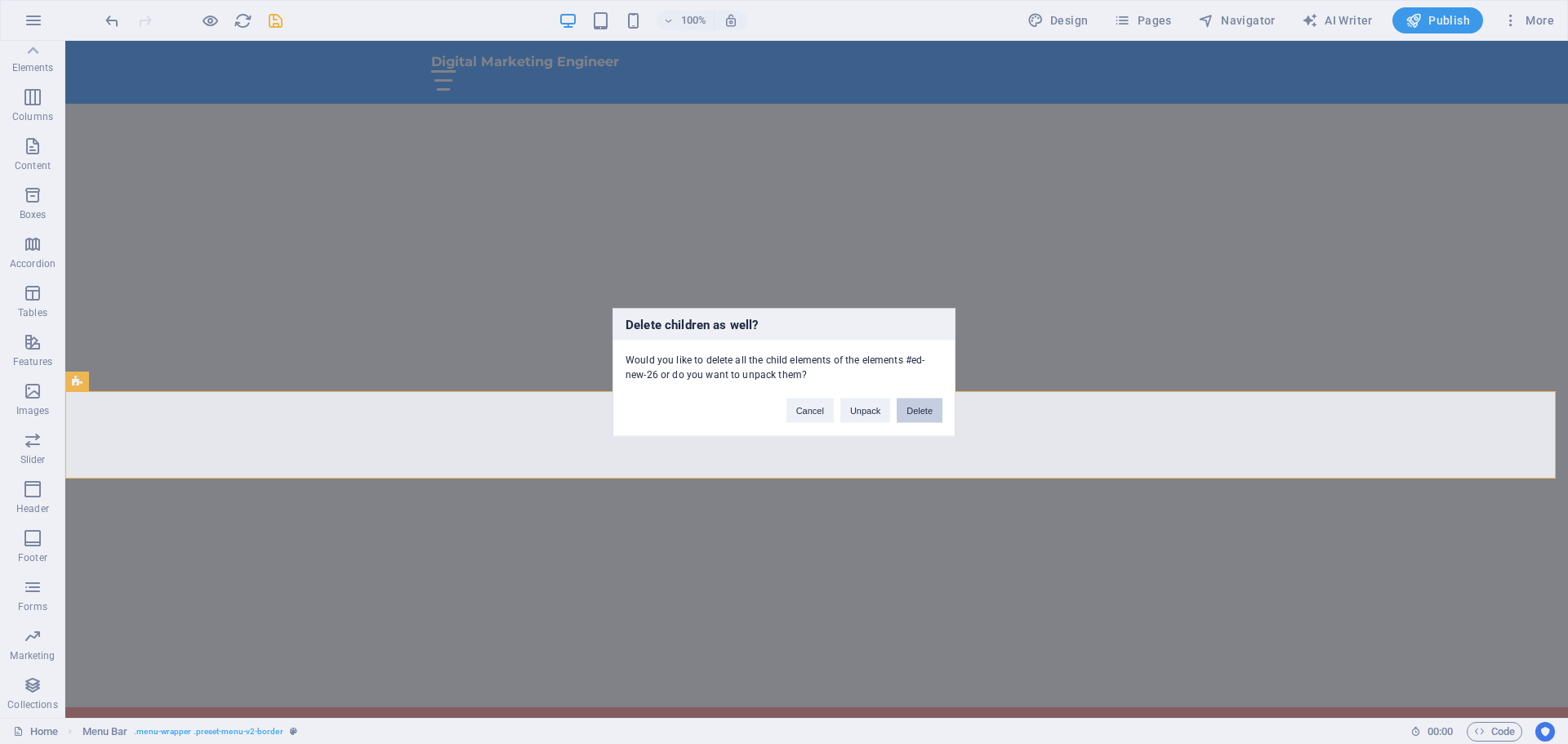
click at [905, 411] on button "Delete" at bounding box center [919, 410] width 46 height 24
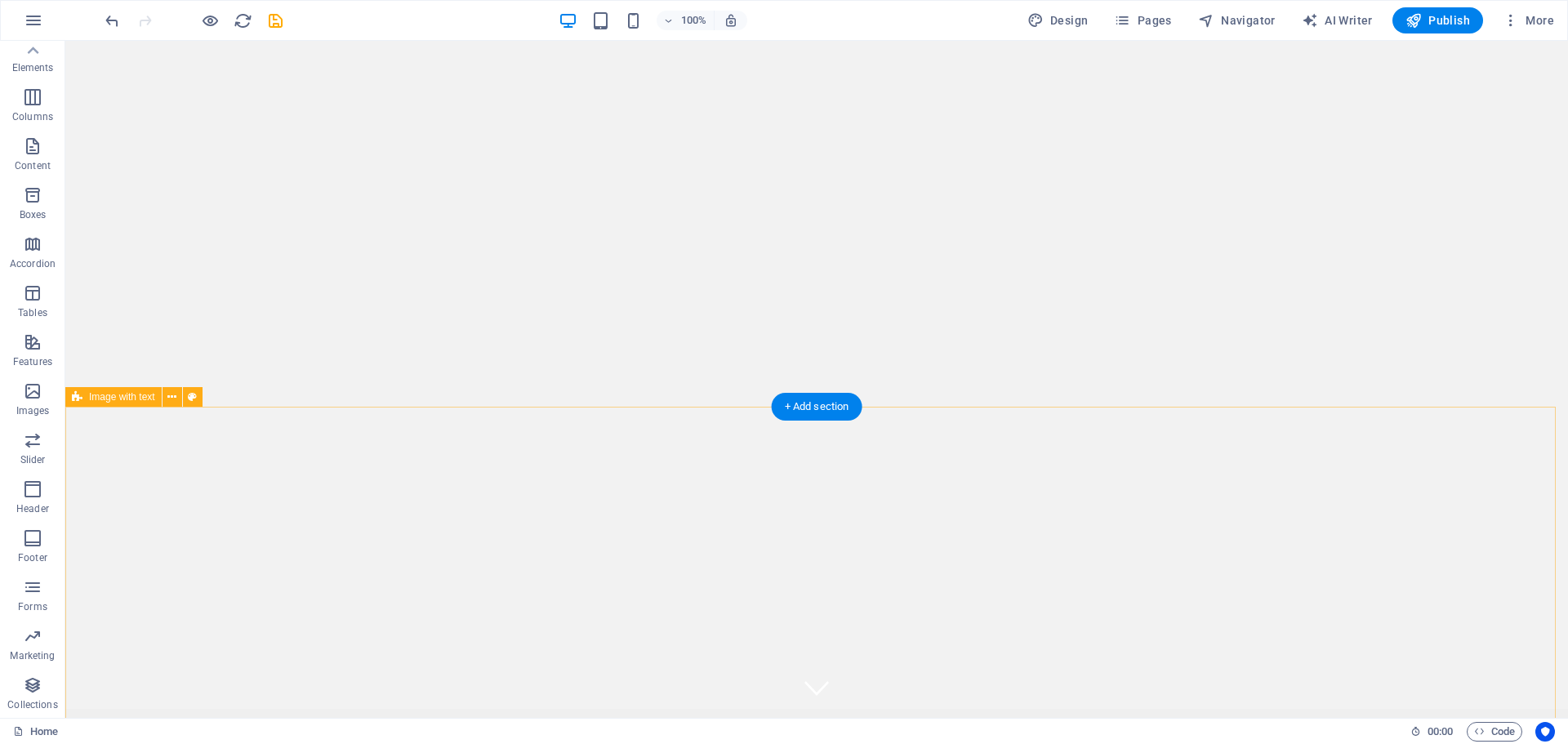
scroll to position [0, 0]
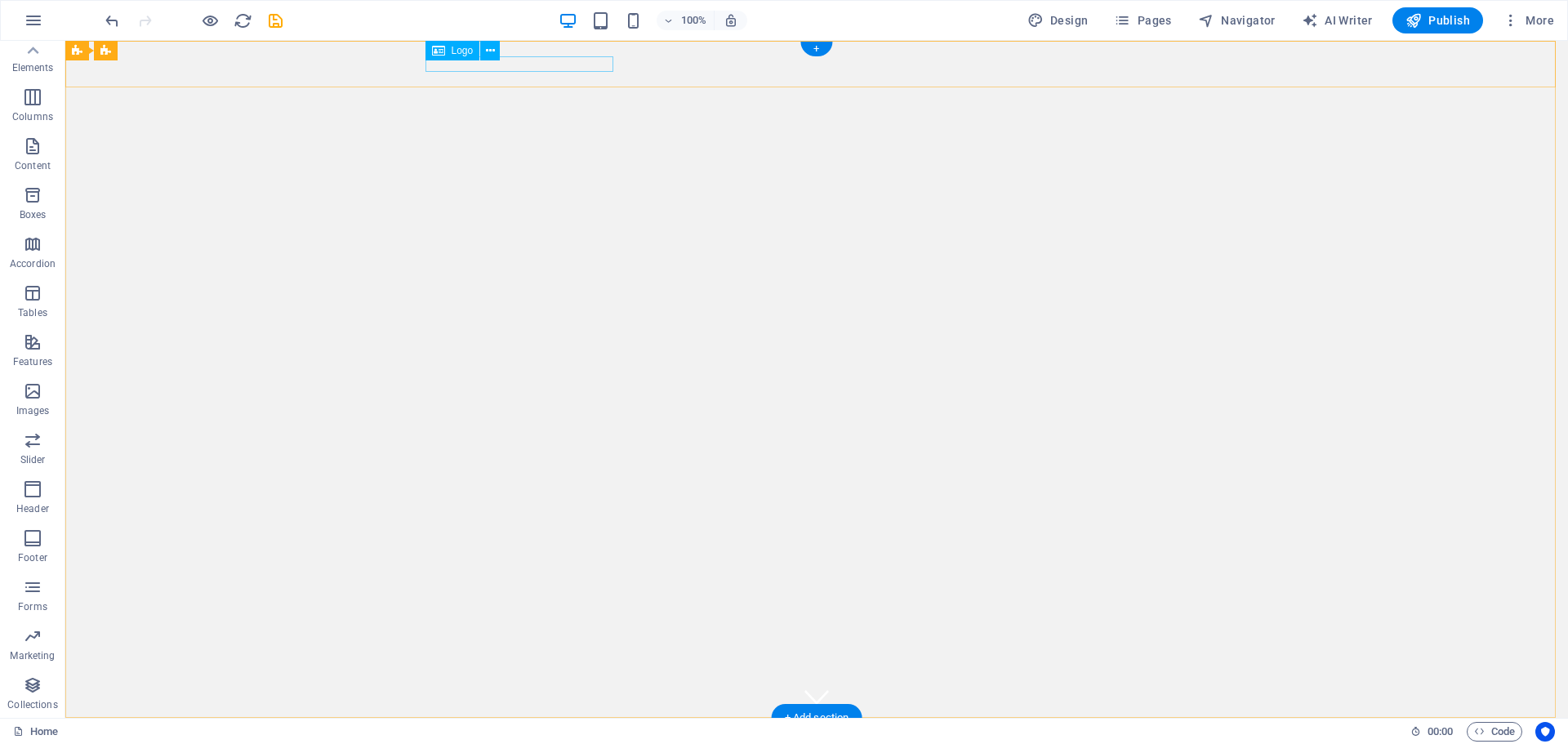
click at [567, 731] on div "Digital Marketing Engineer" at bounding box center [816, 739] width 771 height 17
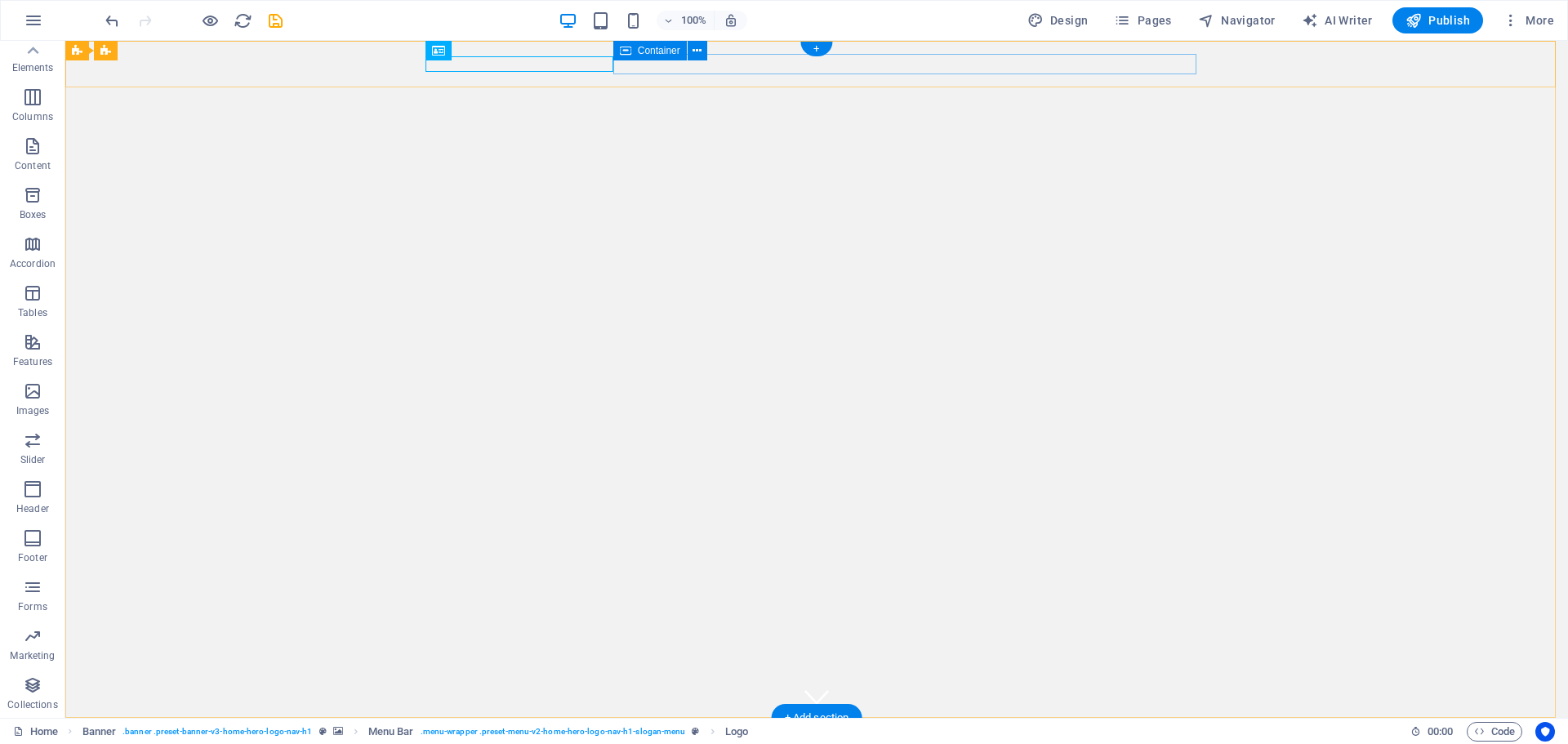
click at [683, 743] on div at bounding box center [816, 757] width 771 height 21
click at [1281, 718] on div "Digital Marketing Engineer Home About Services Get Started Contact" at bounding box center [816, 749] width 1503 height 63
click at [477, 731] on div "Digital Marketing Engineer" at bounding box center [816, 739] width 771 height 17
click at [453, 50] on span "Logo" at bounding box center [462, 51] width 22 height 10
click at [447, 45] on div "Logo" at bounding box center [453, 51] width 55 height 20
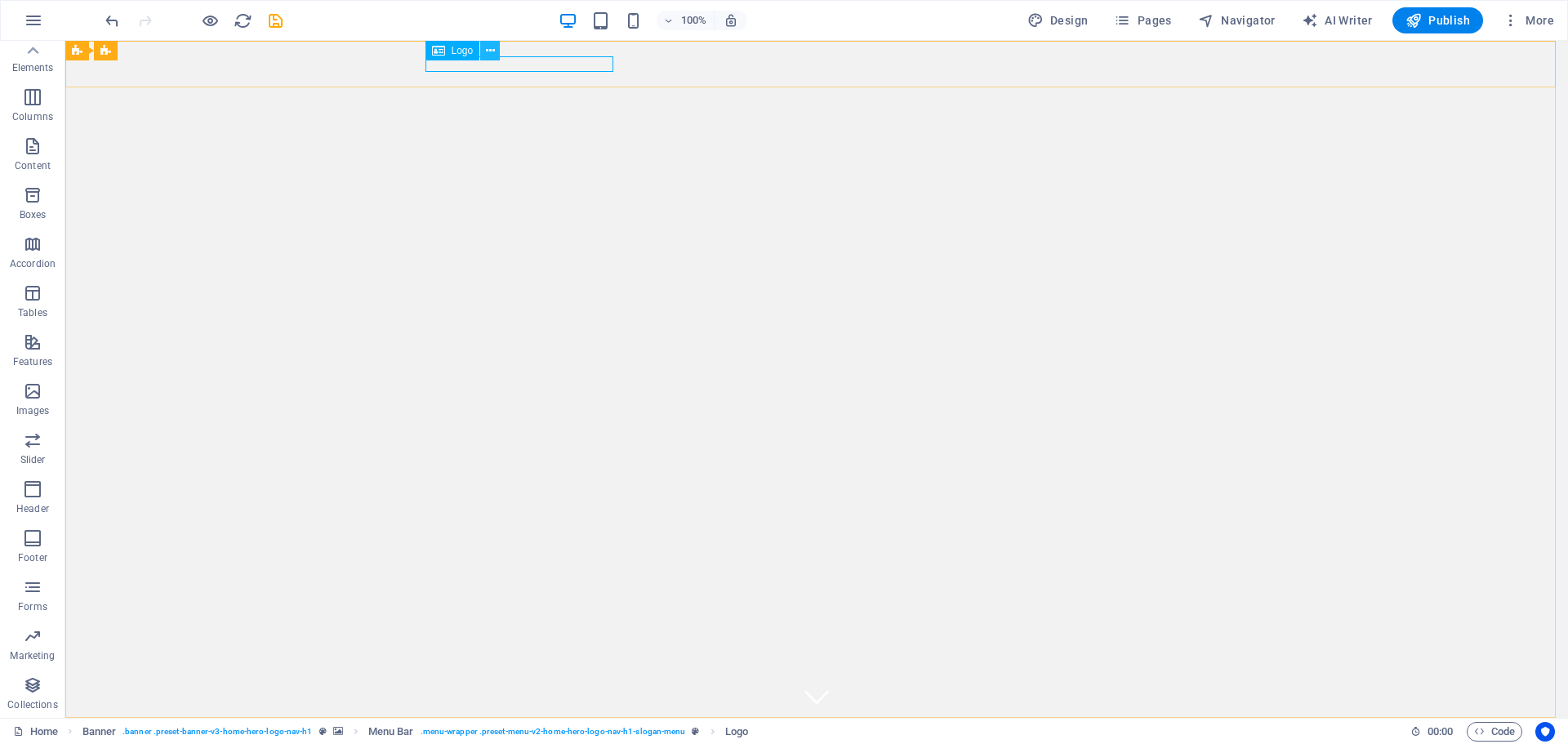
click at [492, 47] on icon at bounding box center [490, 51] width 9 height 18
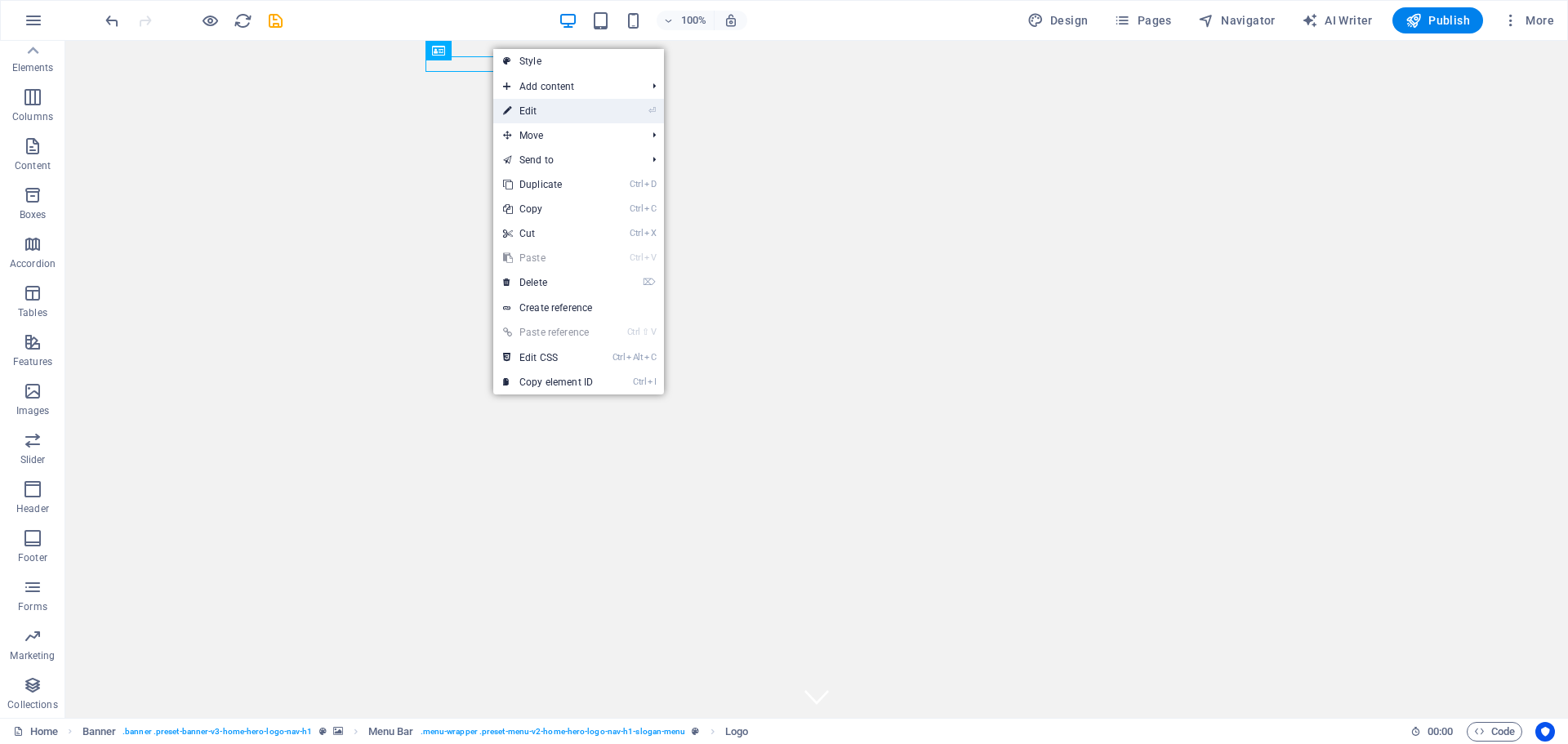
click at [541, 109] on link "⏎ Edit" at bounding box center [548, 110] width 109 height 24
select select "px"
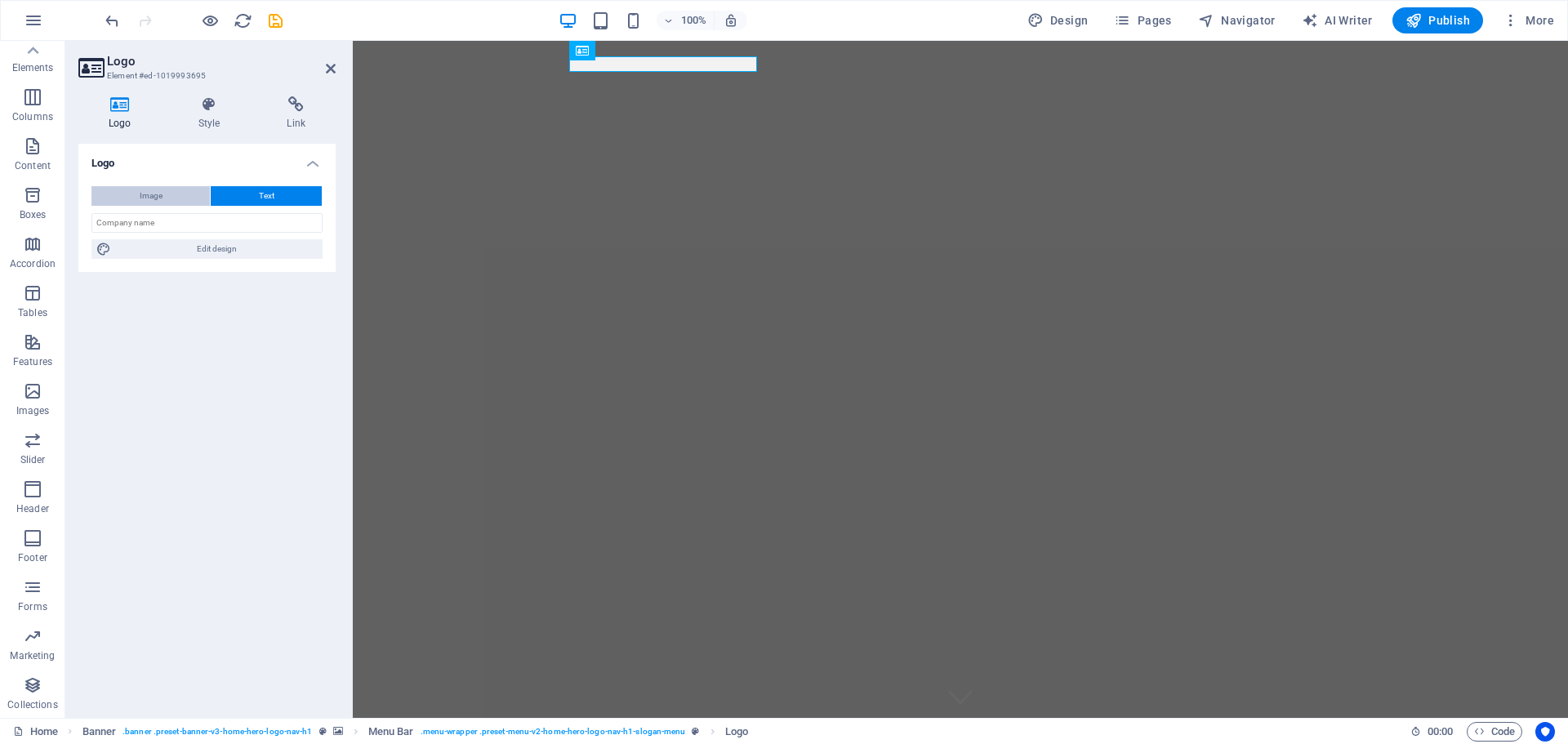
click at [154, 200] on span "Image" at bounding box center [151, 196] width 22 height 20
select select "DISABLED_OPTION_VALUE"
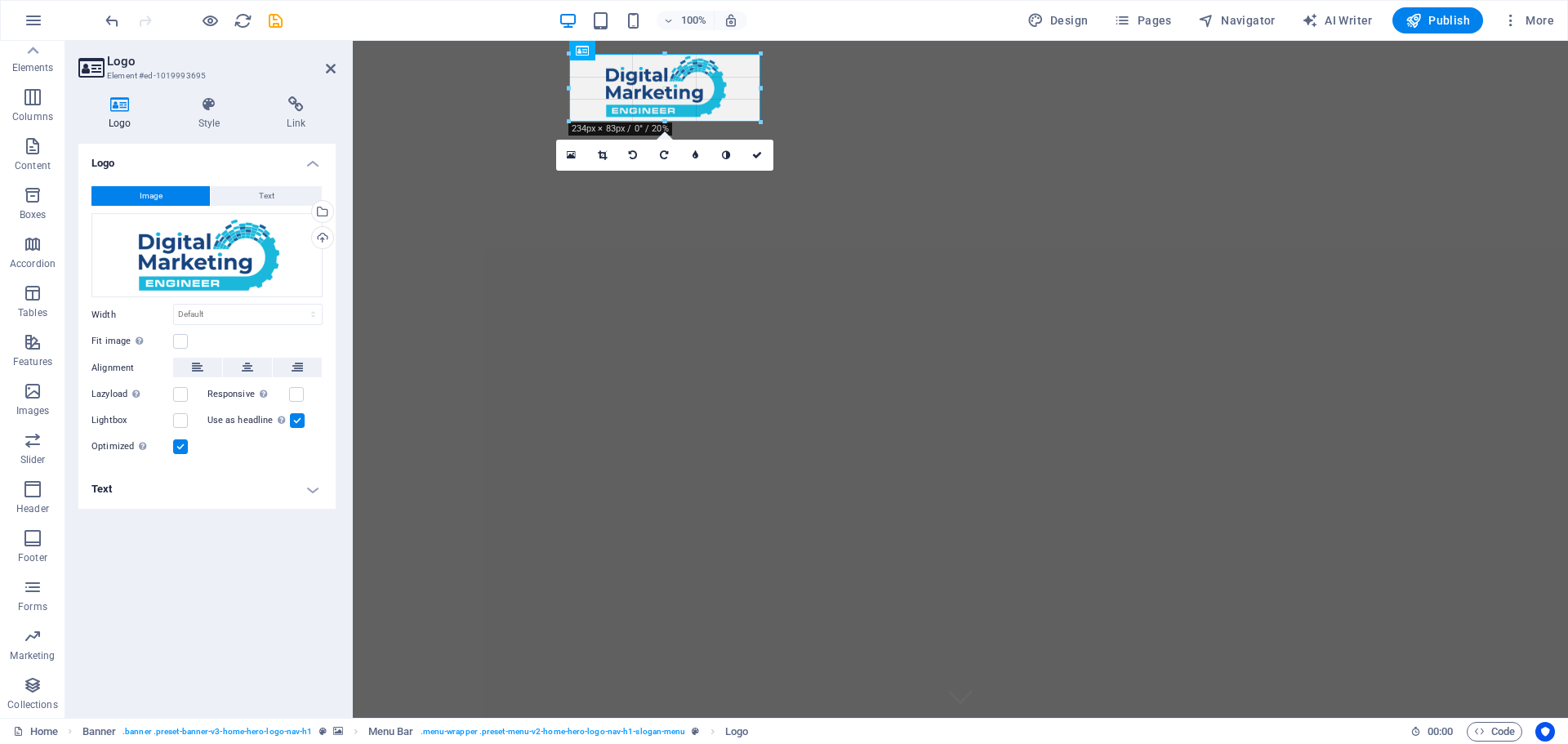
drag, startPoint x: 1341, startPoint y: 320, endPoint x: 765, endPoint y: 121, distance: 609.4
type input "234"
select select "px"
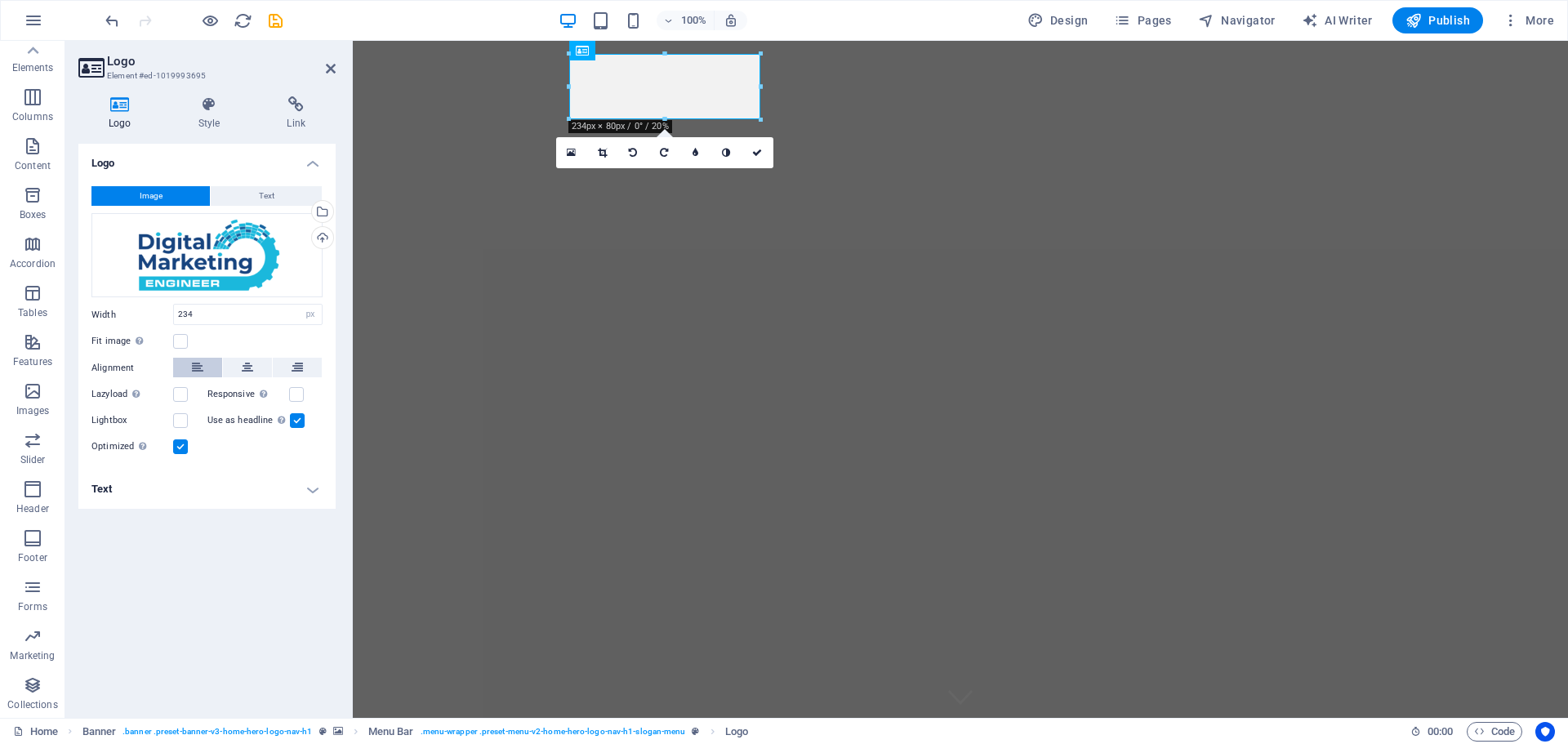
click at [197, 367] on icon at bounding box center [197, 368] width 12 height 20
click at [301, 396] on label at bounding box center [296, 394] width 15 height 15
click at [0, 0] on input "Responsive Automatically load retina image and smartphone optimized sizes." at bounding box center [0, 0] width 0 height 0
click at [1455, 13] on span "Publish" at bounding box center [1438, 21] width 65 height 17
checkbox input "false"
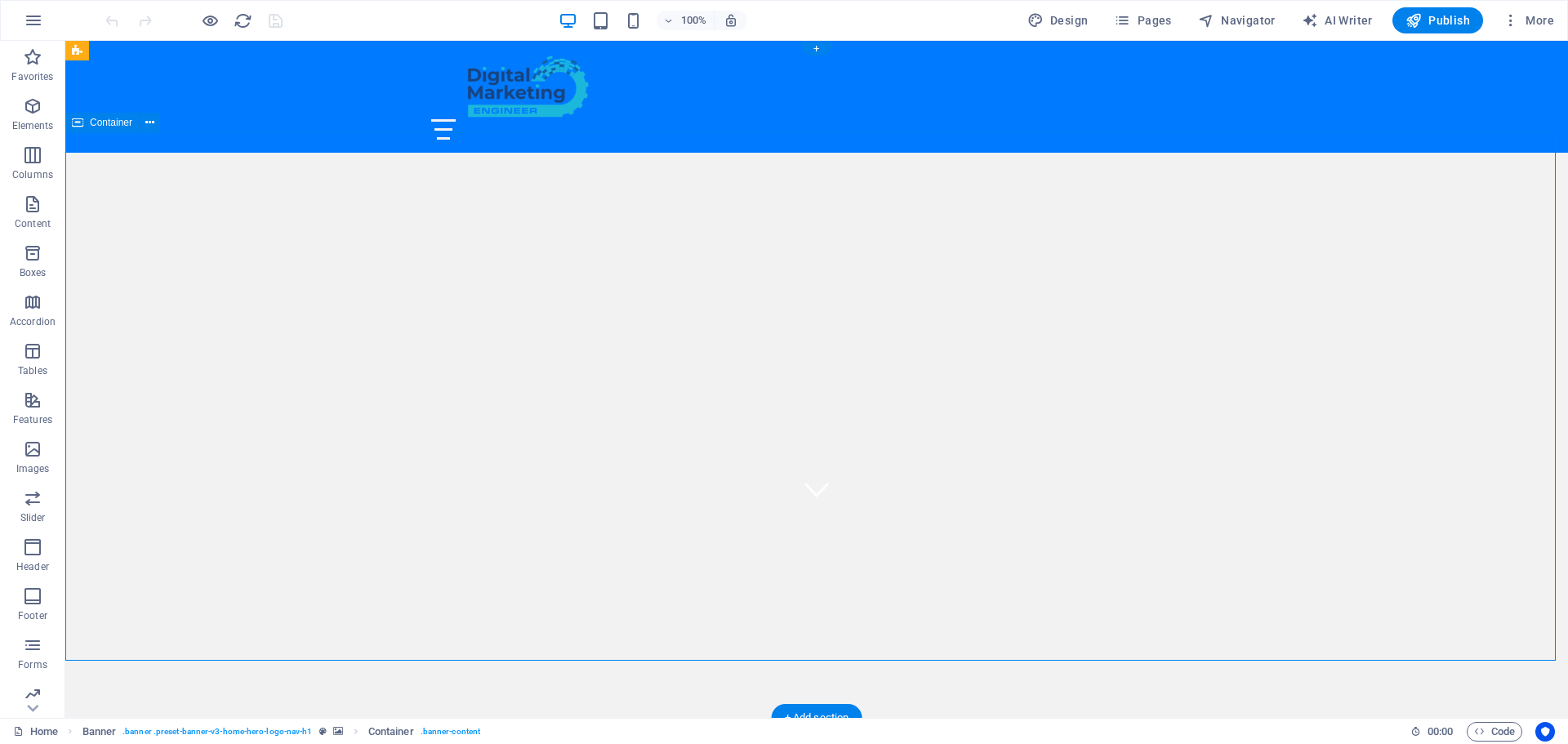
scroll to position [327, 0]
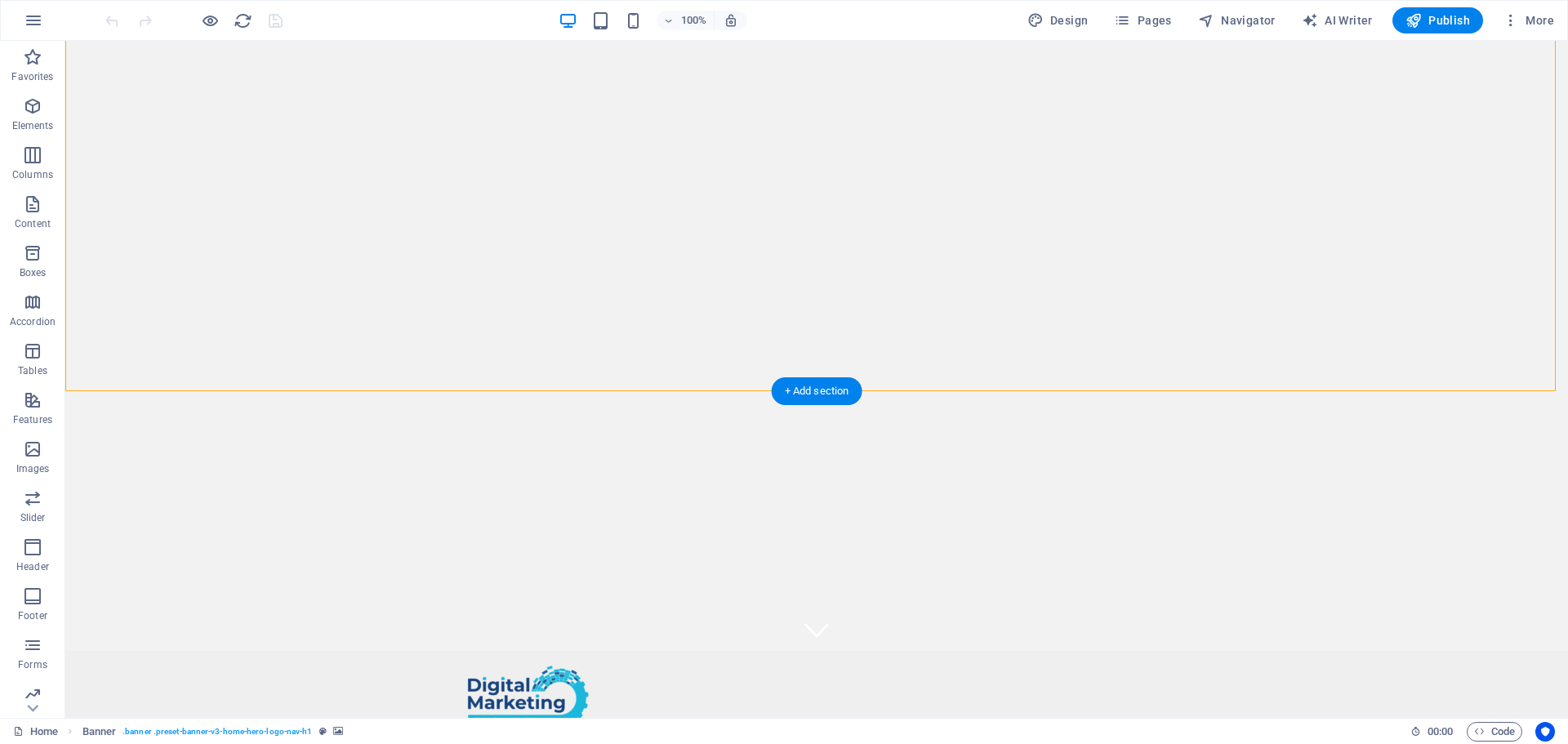
scroll to position [0, 0]
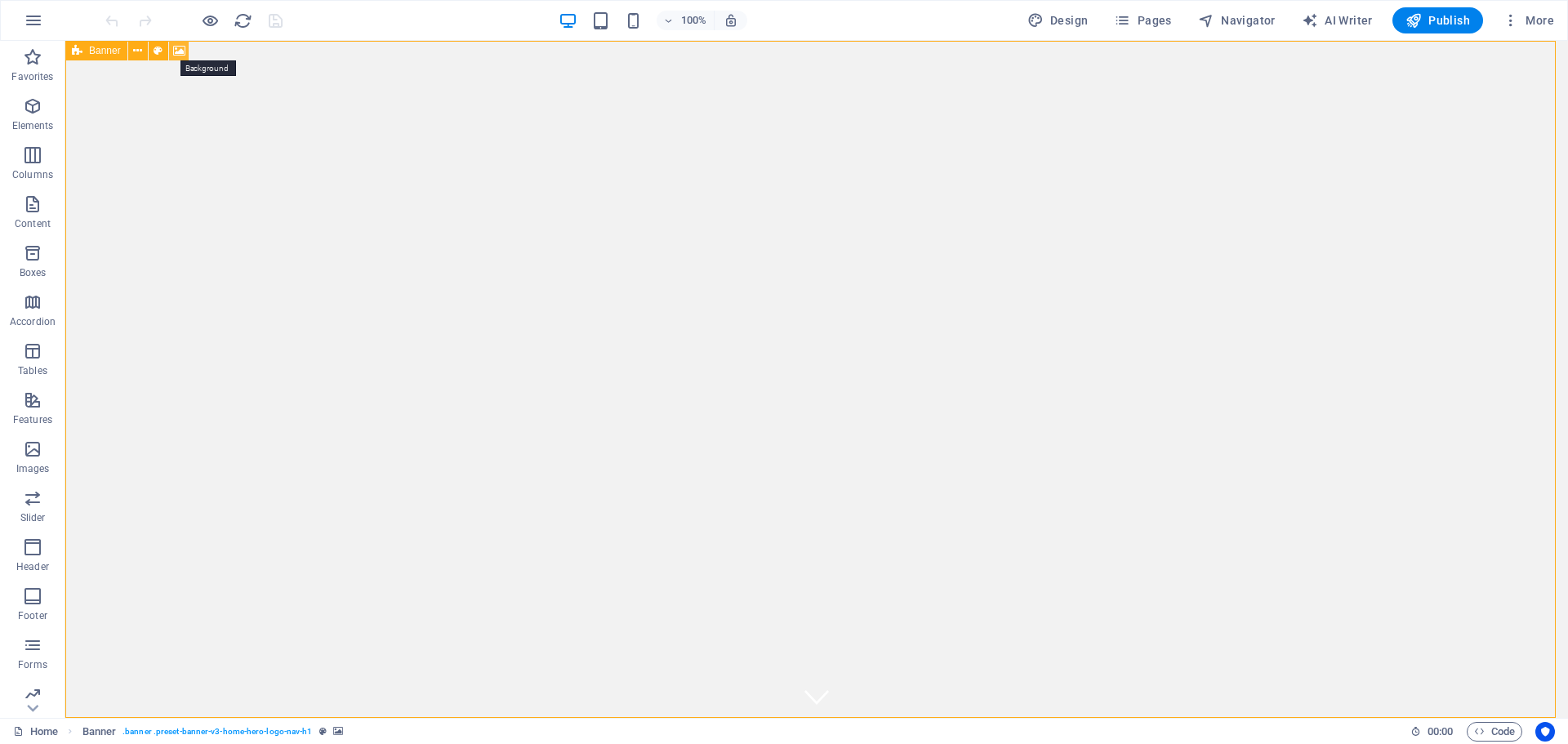
click at [176, 51] on icon at bounding box center [179, 51] width 13 height 18
select select "ms"
select select "s"
select select "progressive"
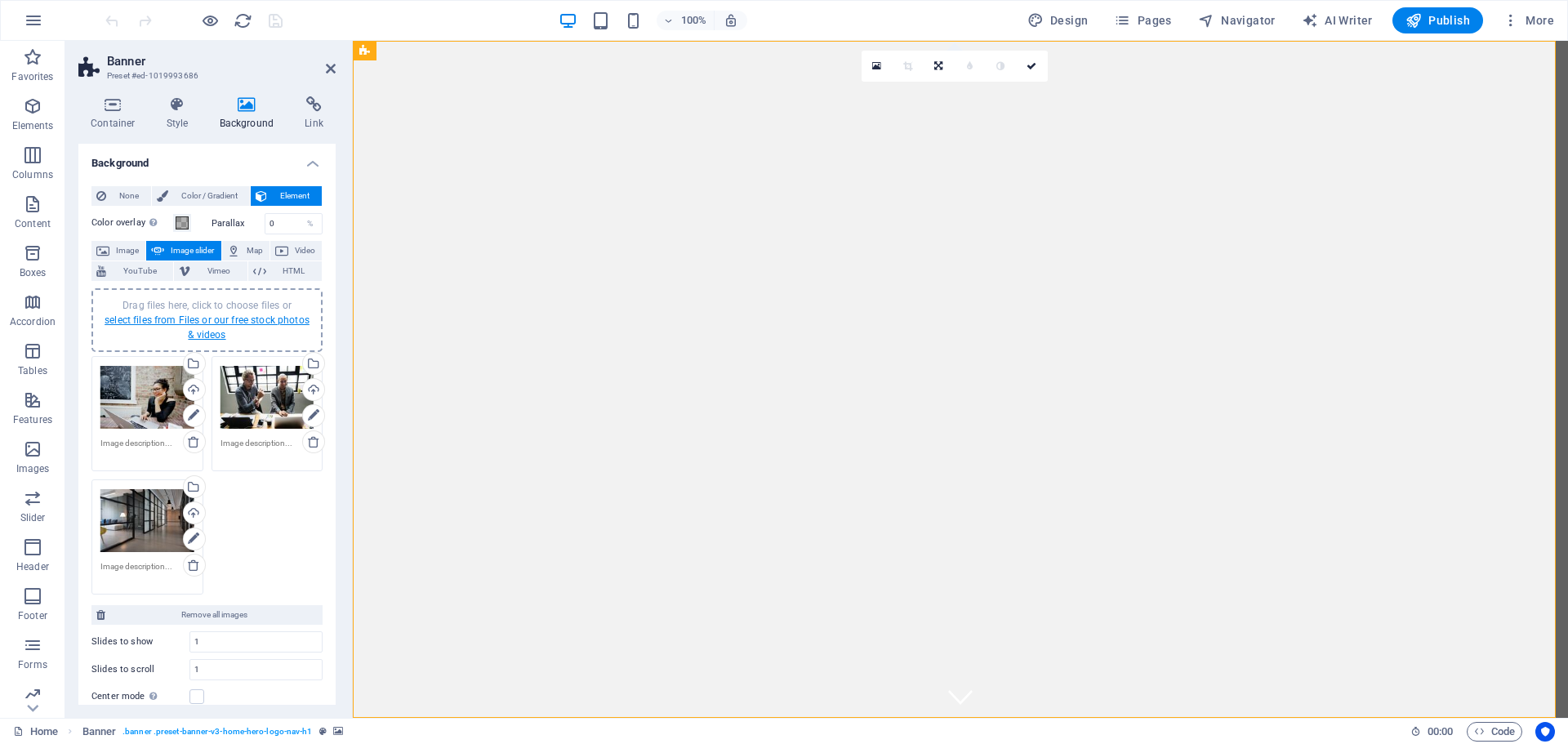
click at [196, 319] on link "select files from Files or our free stock photos & videos" at bounding box center [207, 328] width 205 height 26
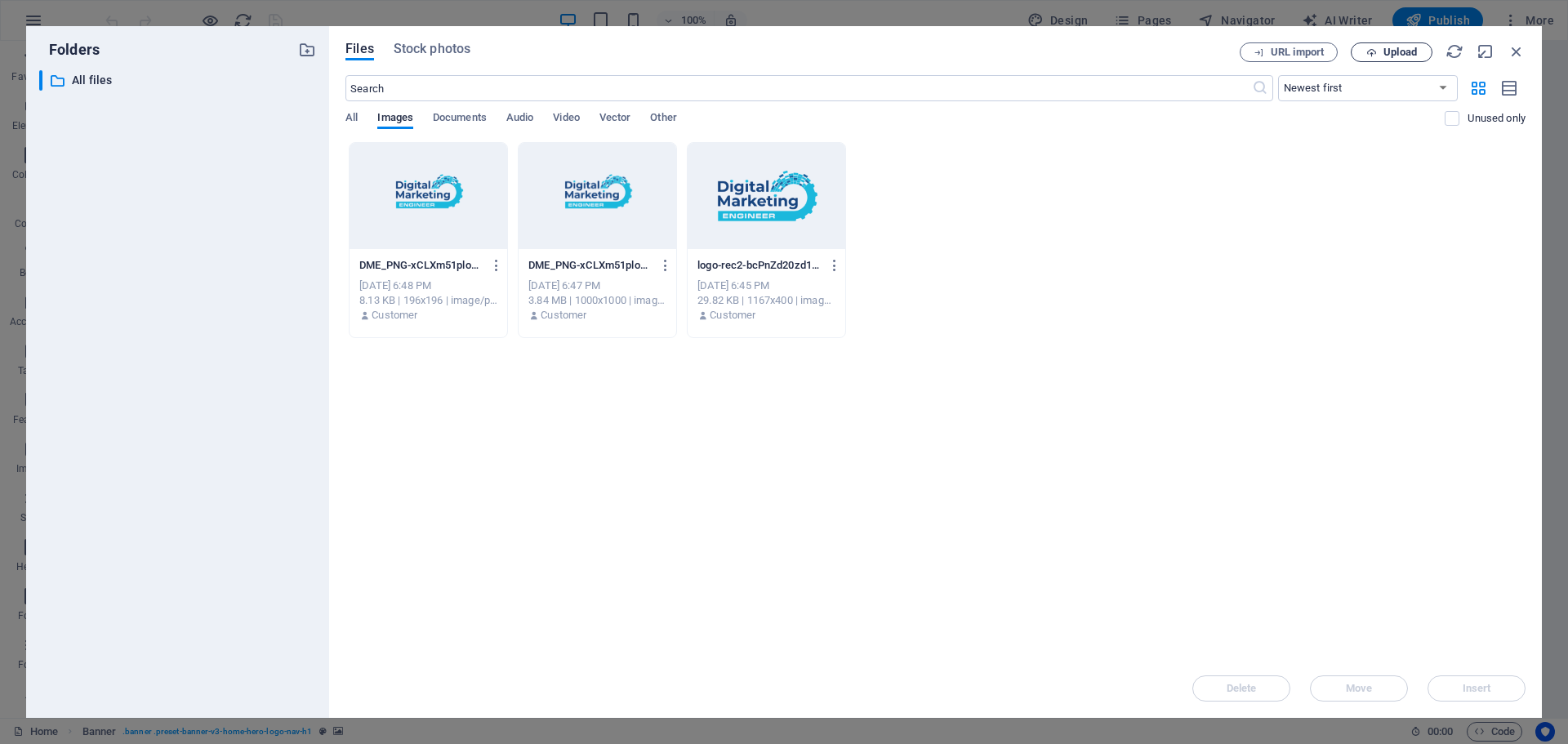
click at [1391, 50] on span "Upload" at bounding box center [1400, 52] width 33 height 10
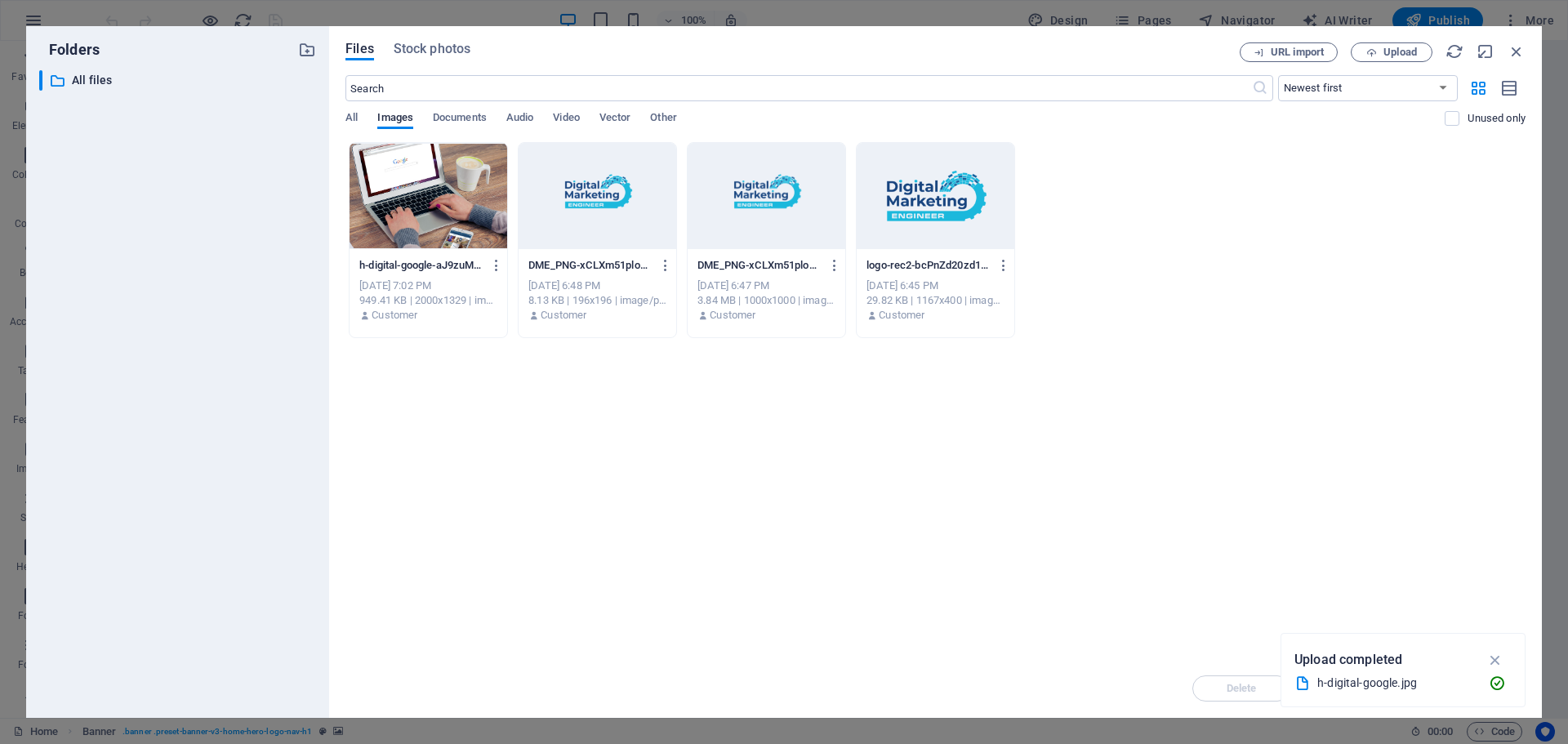
click at [461, 174] on div at bounding box center [428, 196] width 157 height 107
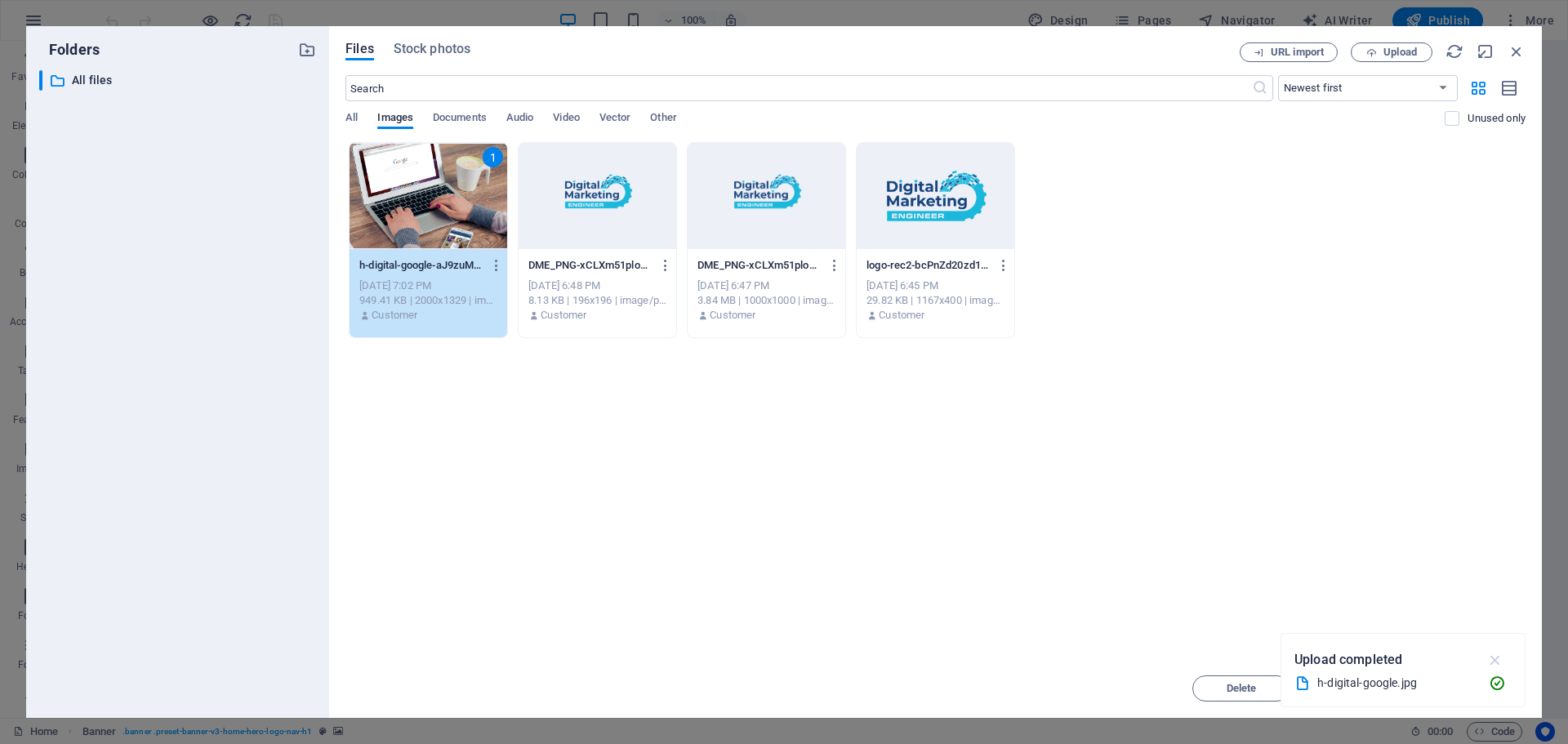
click at [1490, 657] on icon "button" at bounding box center [1495, 660] width 19 height 18
click at [1484, 691] on span "Insert" at bounding box center [1476, 688] width 28 height 10
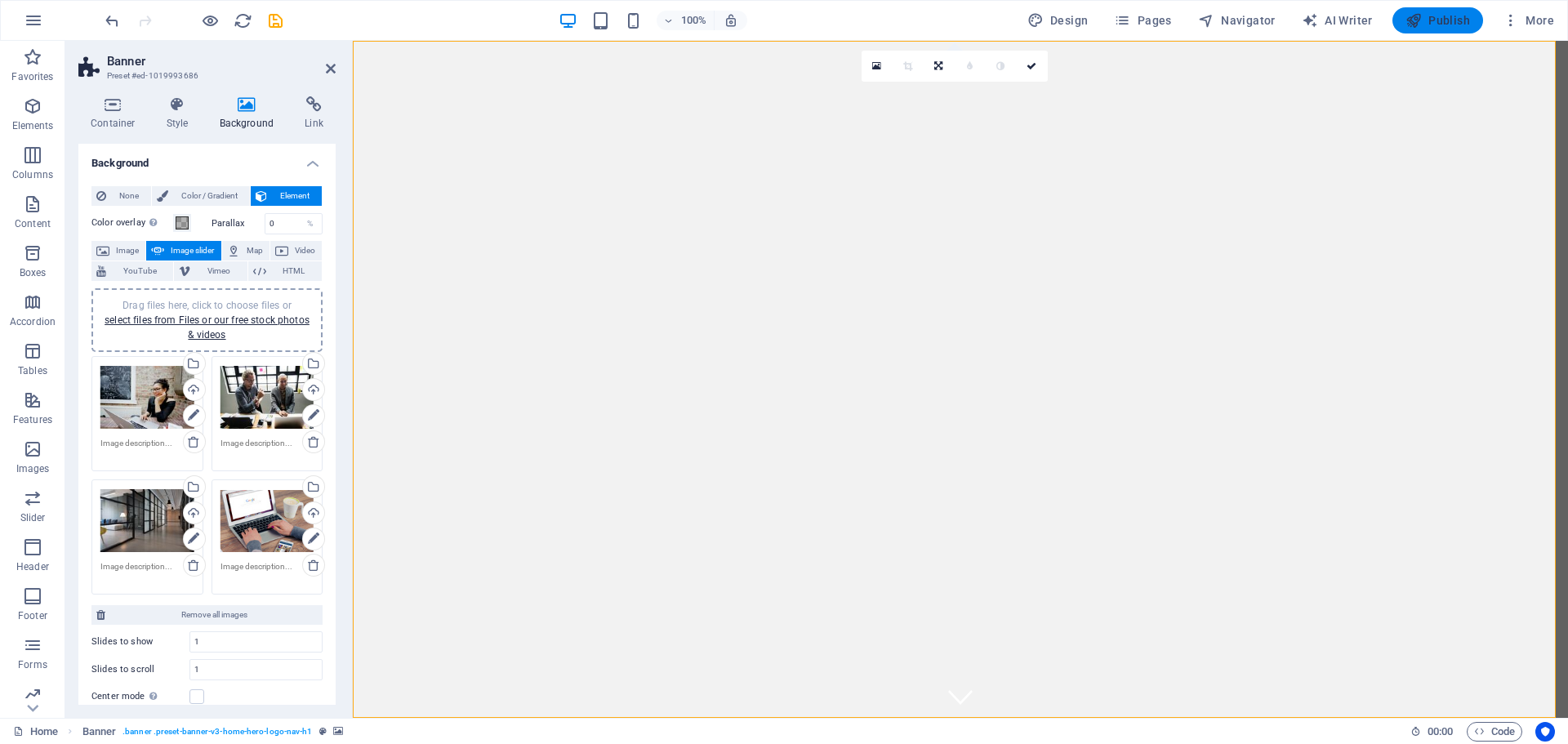
click at [1440, 18] on span "Publish" at bounding box center [1438, 21] width 65 height 17
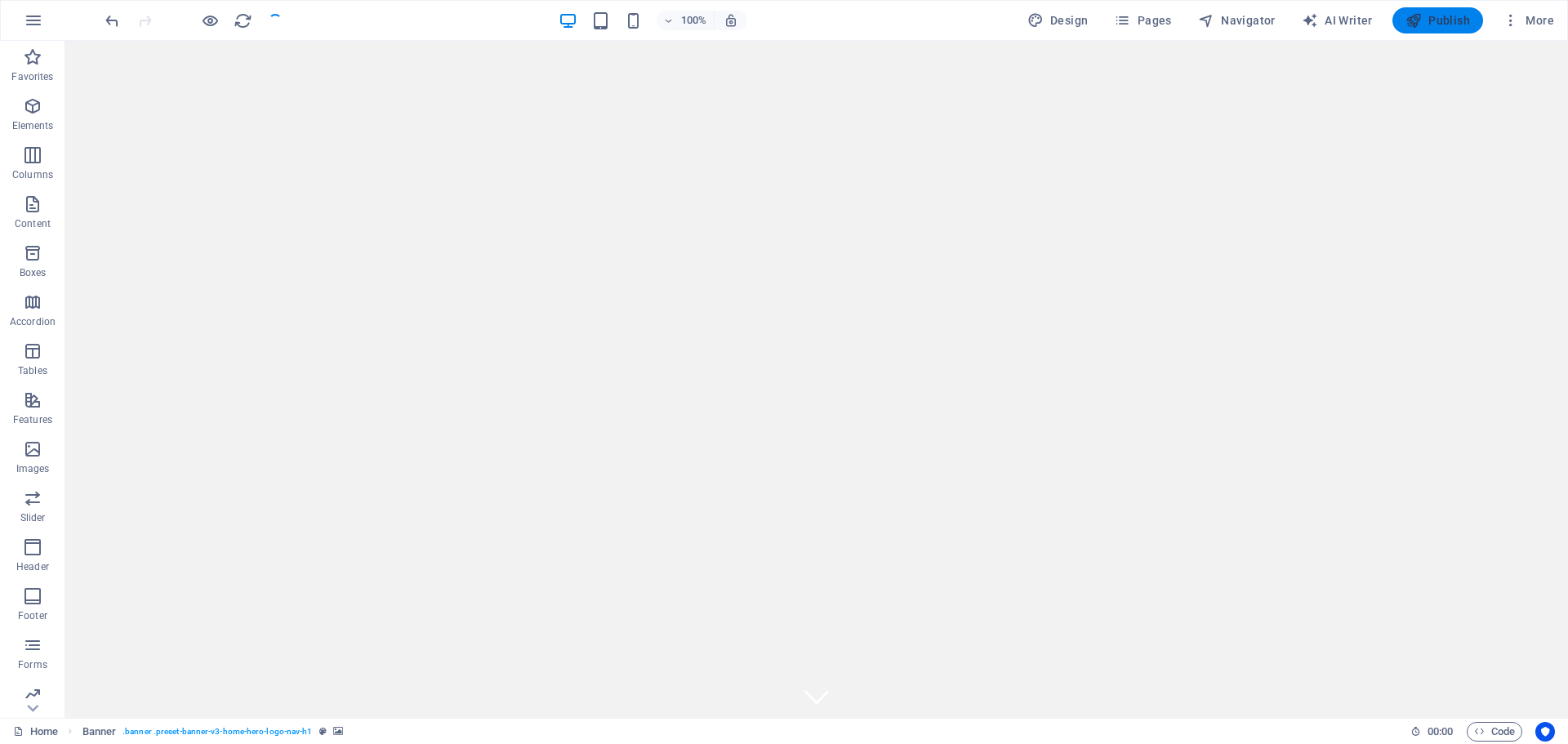
checkbox input "false"
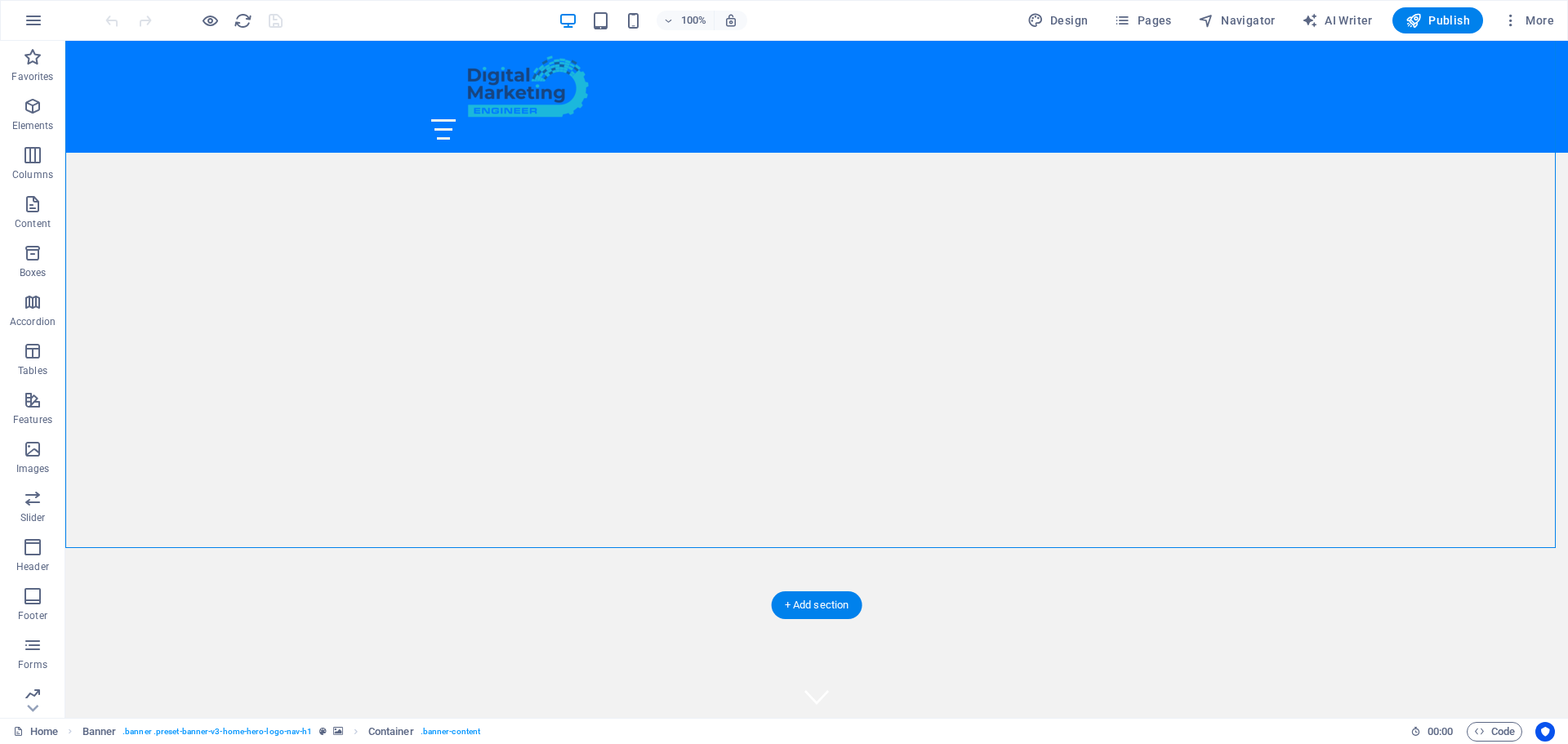
scroll to position [163, 0]
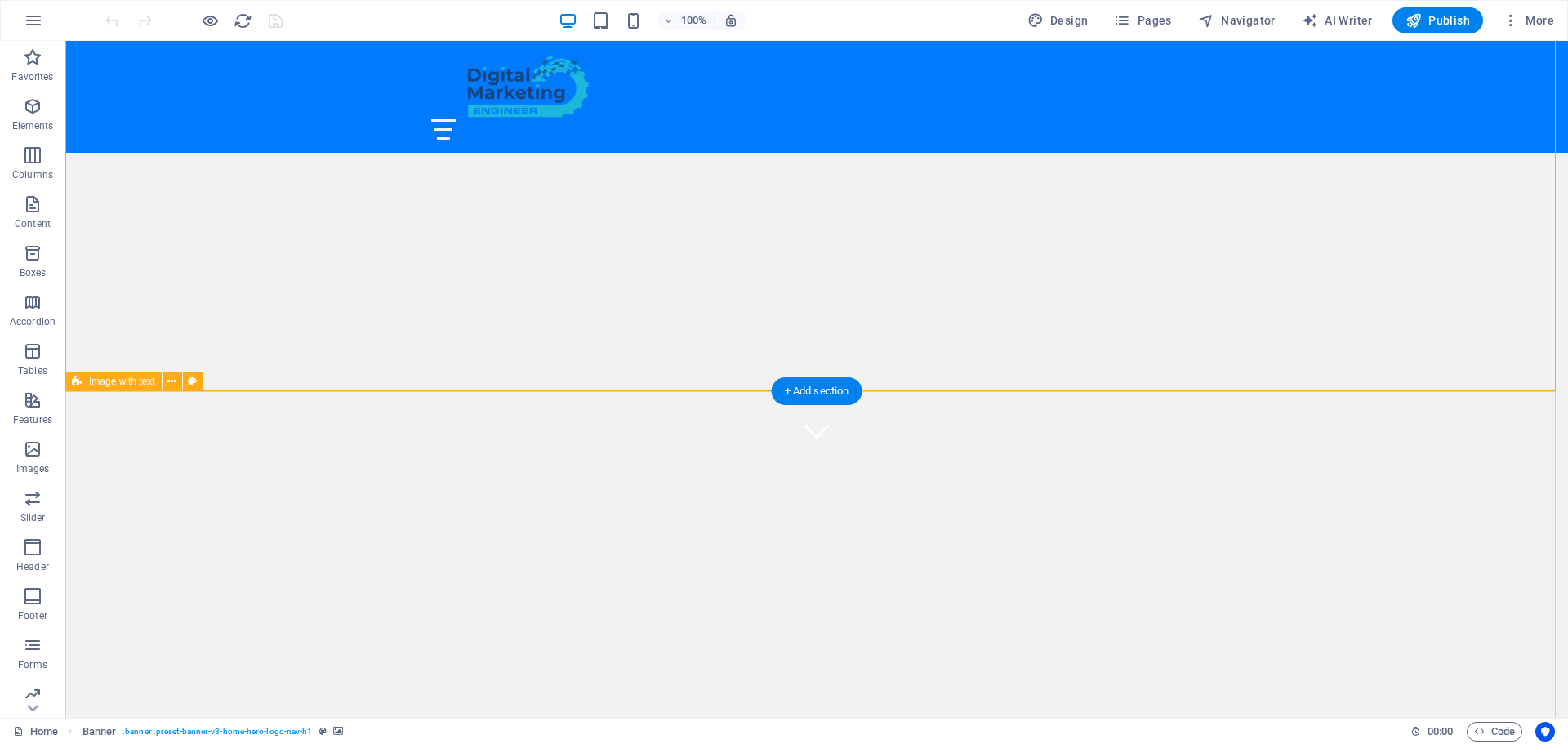
scroll to position [327, 0]
click at [231, 391] on div "Transform Your Online Presence" at bounding box center [816, 523] width 1503 height 265
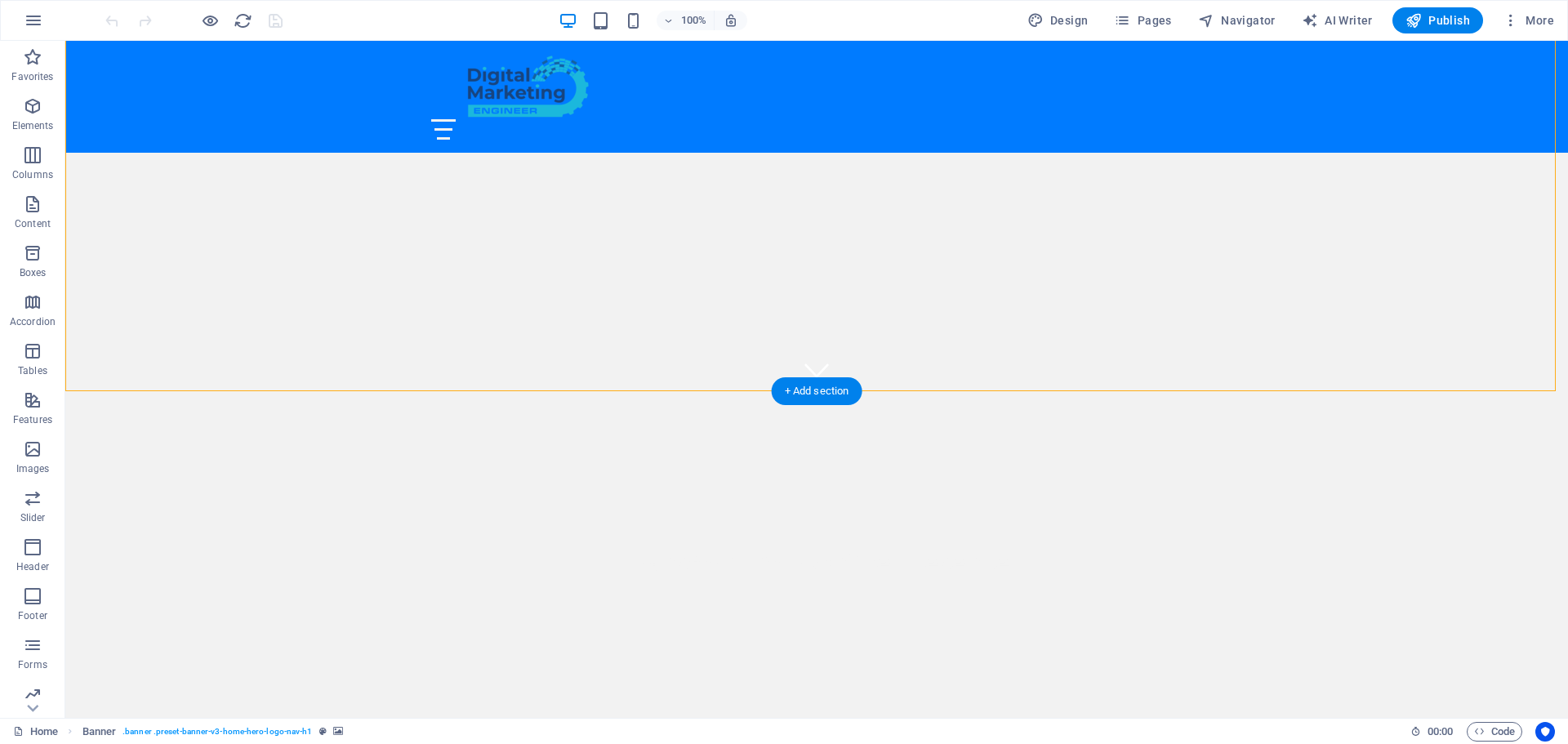
select select "vh"
select select "header"
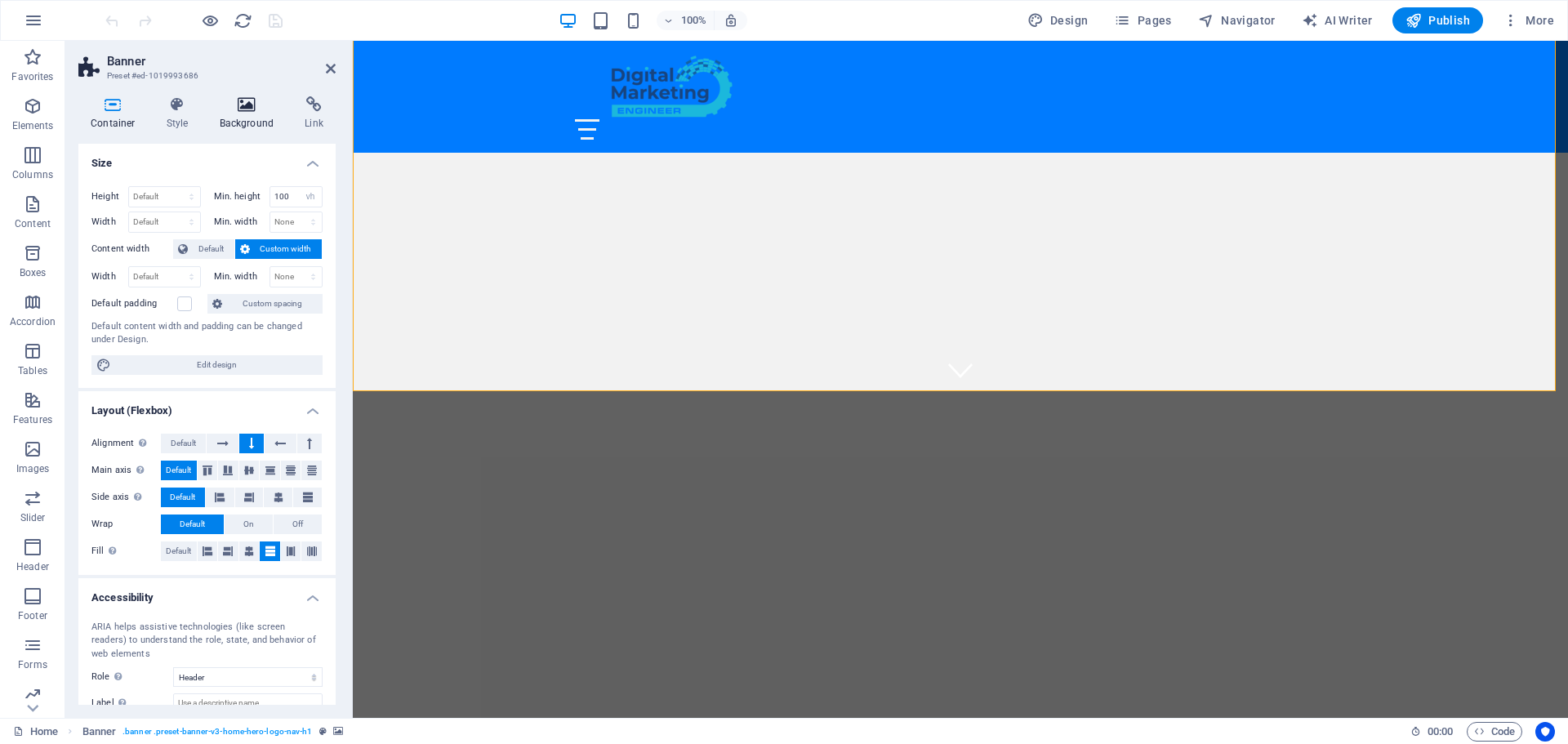
click at [240, 105] on icon at bounding box center [246, 105] width 79 height 17
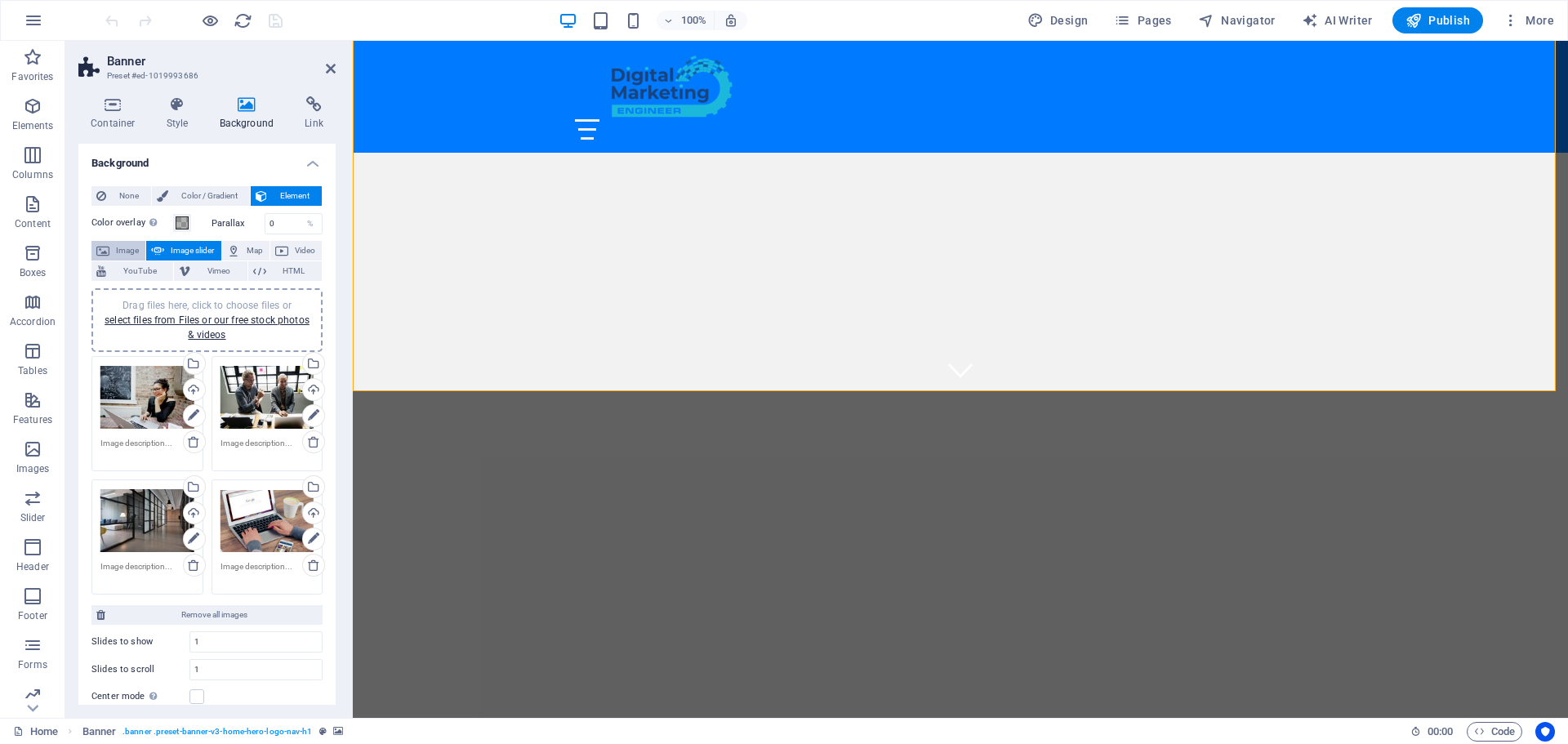
click at [121, 245] on span "Image" at bounding box center [127, 250] width 26 height 20
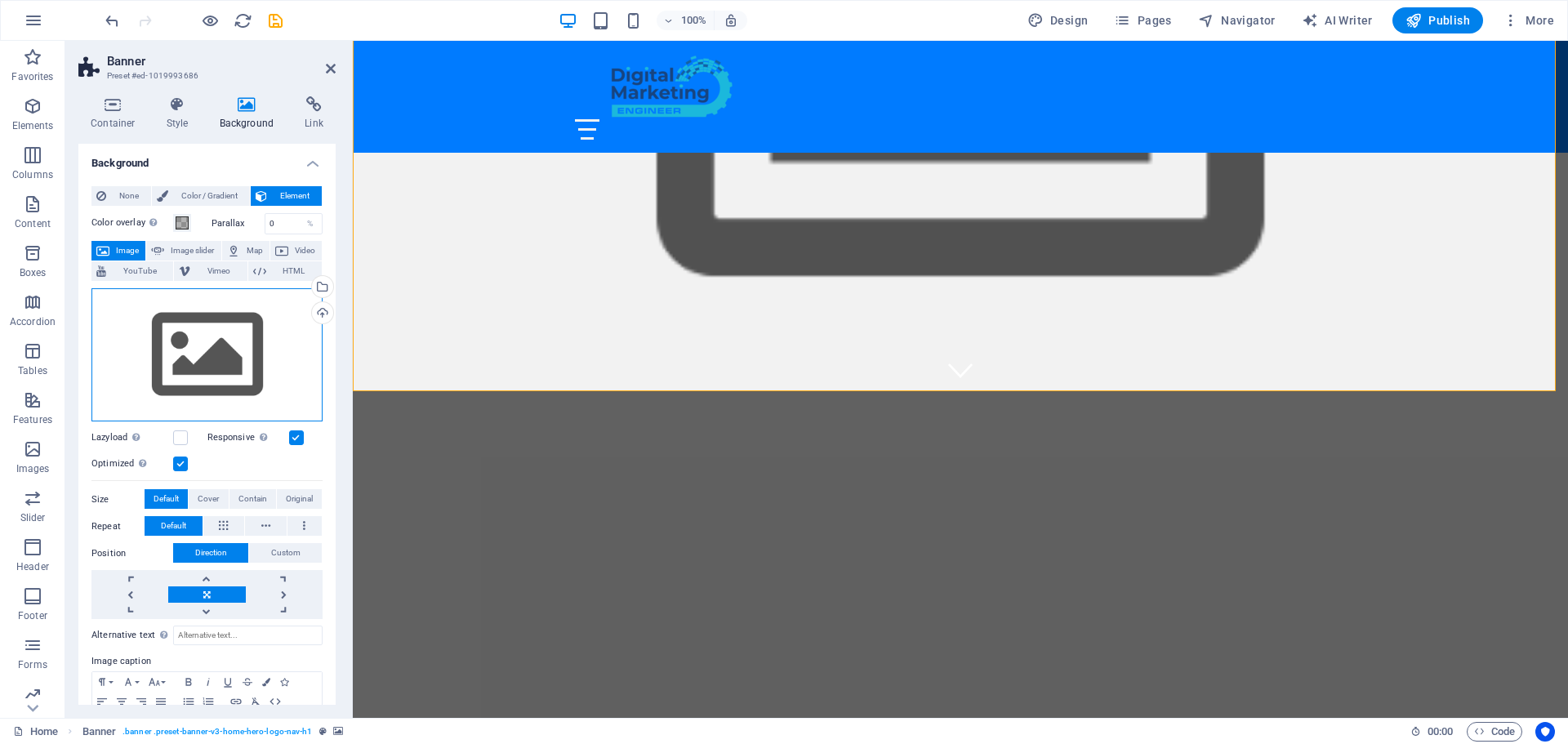
click at [221, 346] on div "Drag files here, click to choose files or select files from Files or our free s…" at bounding box center [207, 355] width 231 height 134
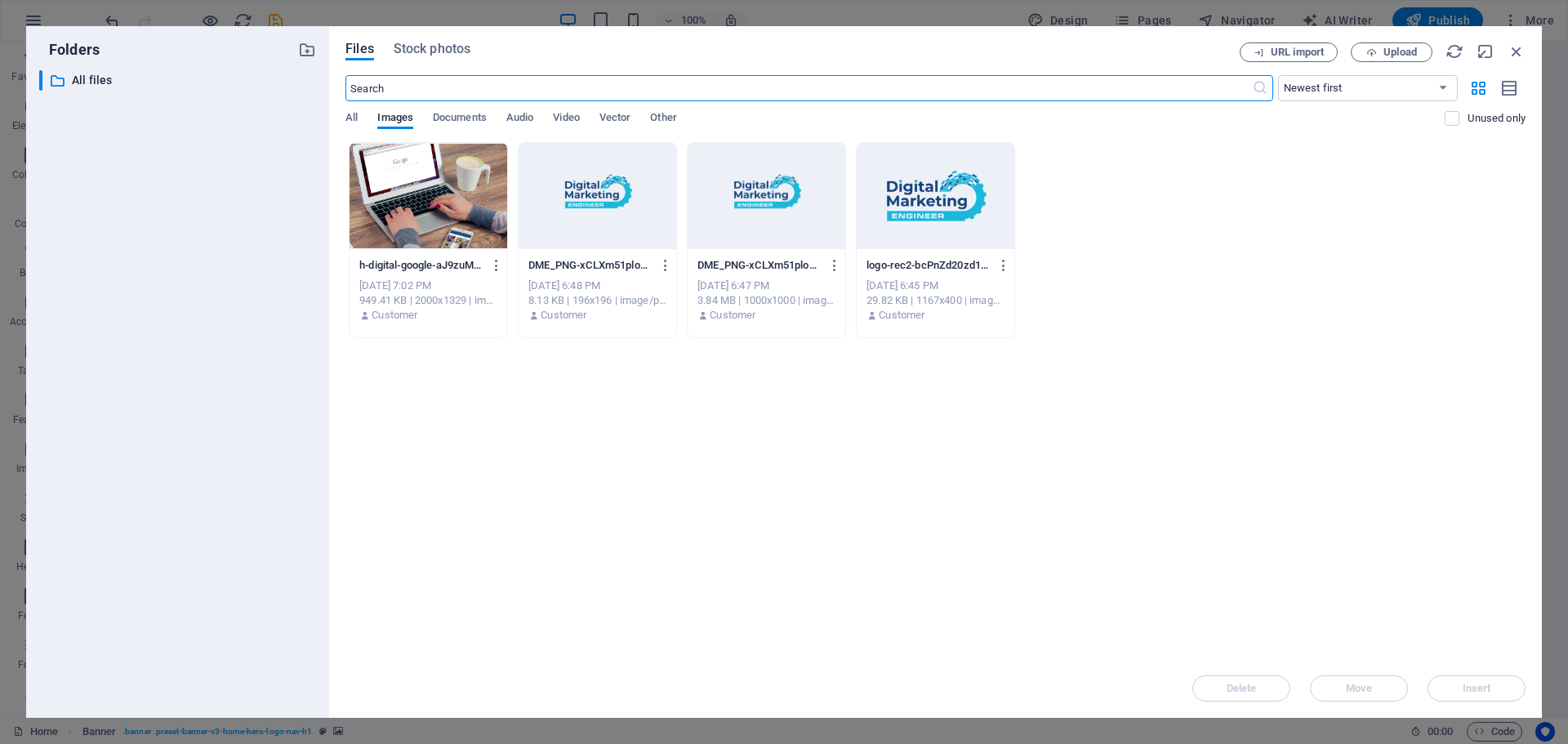
click at [424, 183] on div at bounding box center [428, 196] width 157 height 107
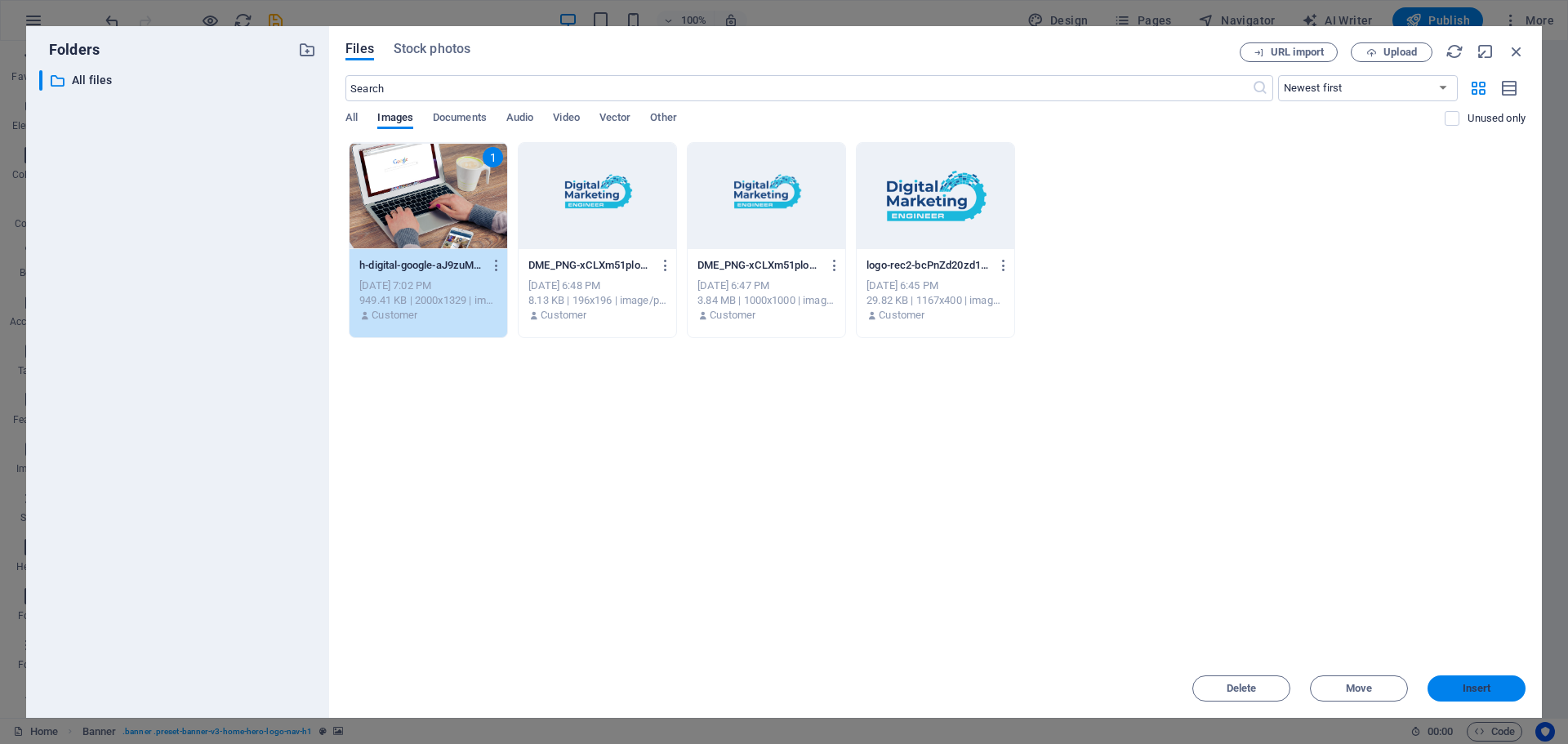
click at [1484, 688] on span "Insert" at bounding box center [1476, 688] width 28 height 10
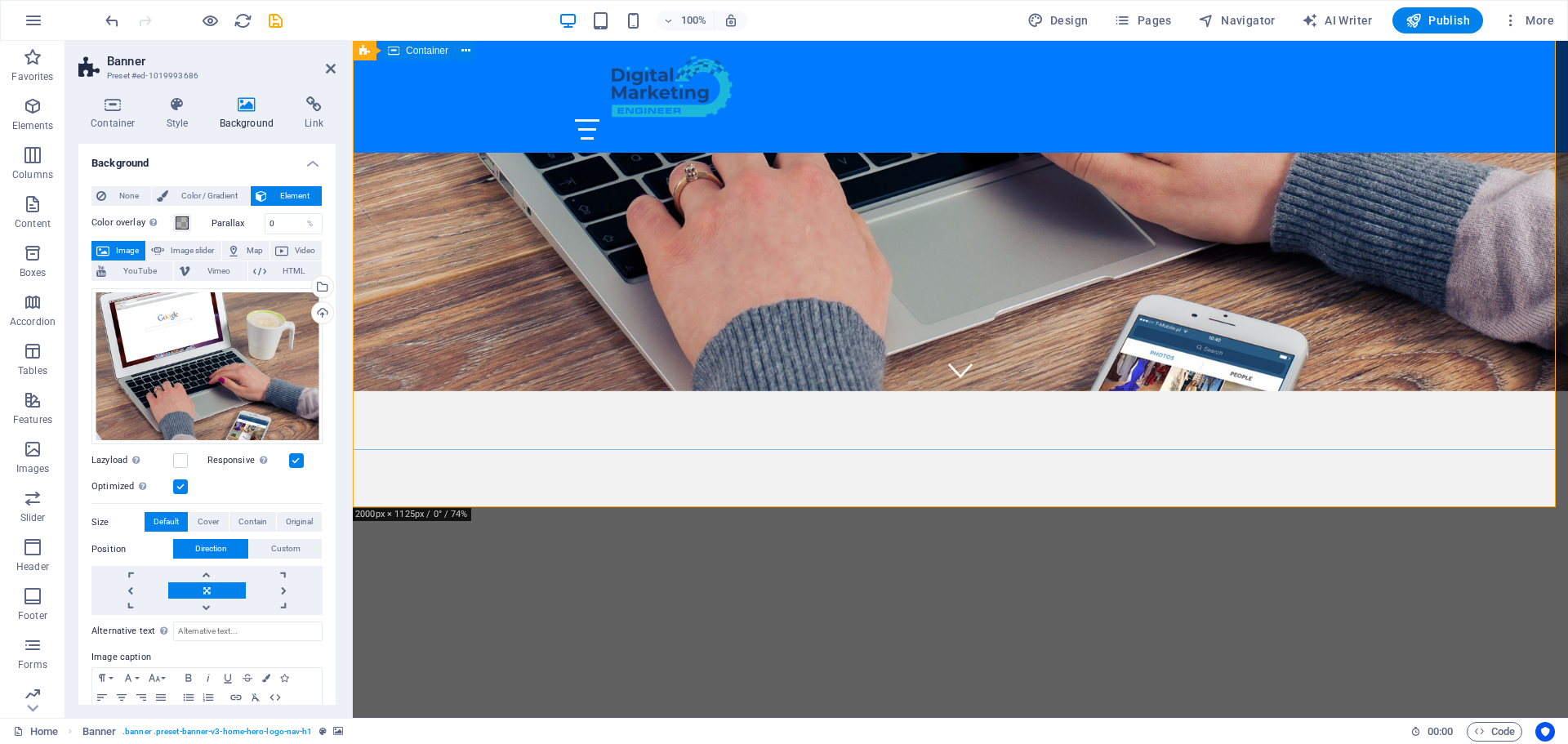
scroll to position [0, 0]
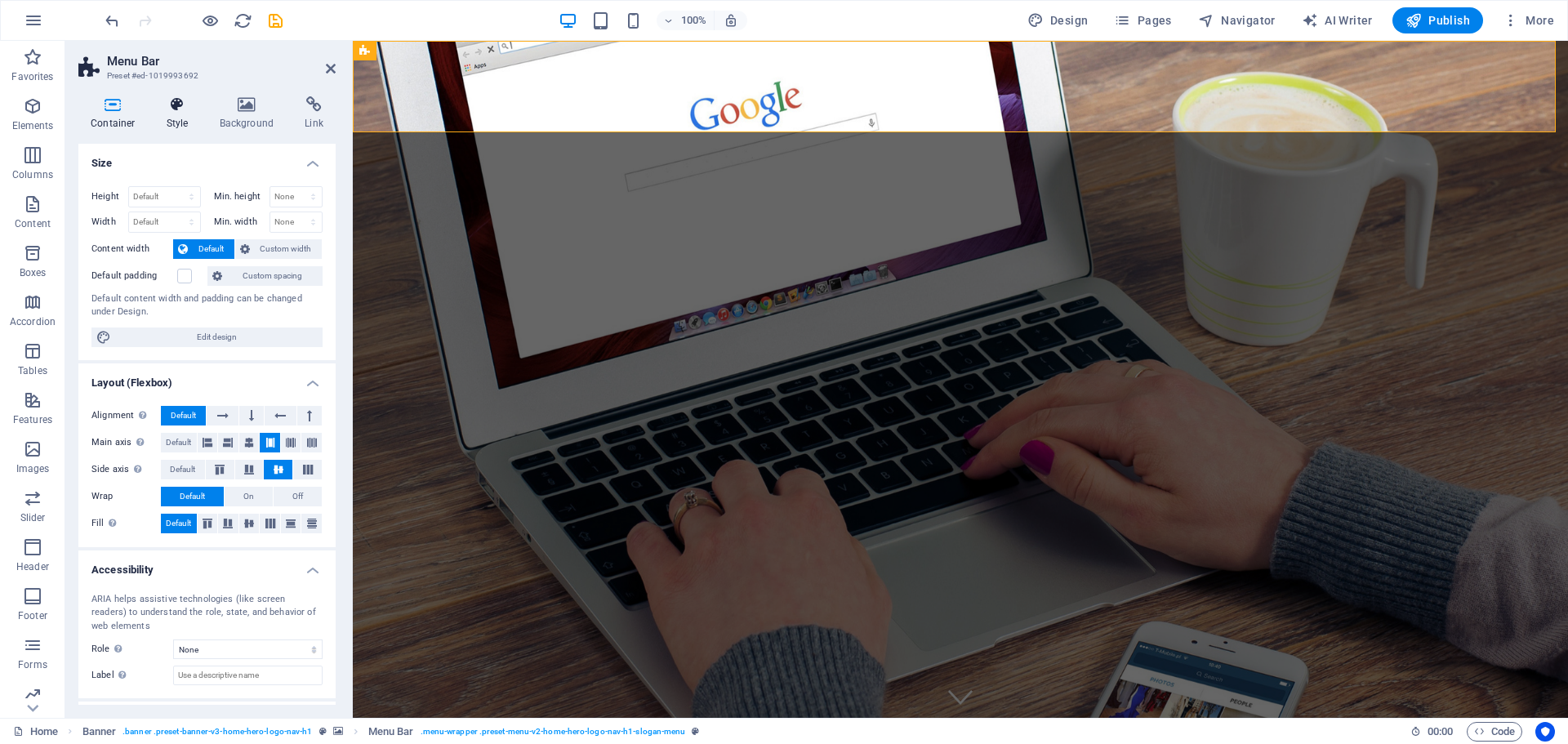
click at [176, 107] on icon at bounding box center [178, 105] width 47 height 17
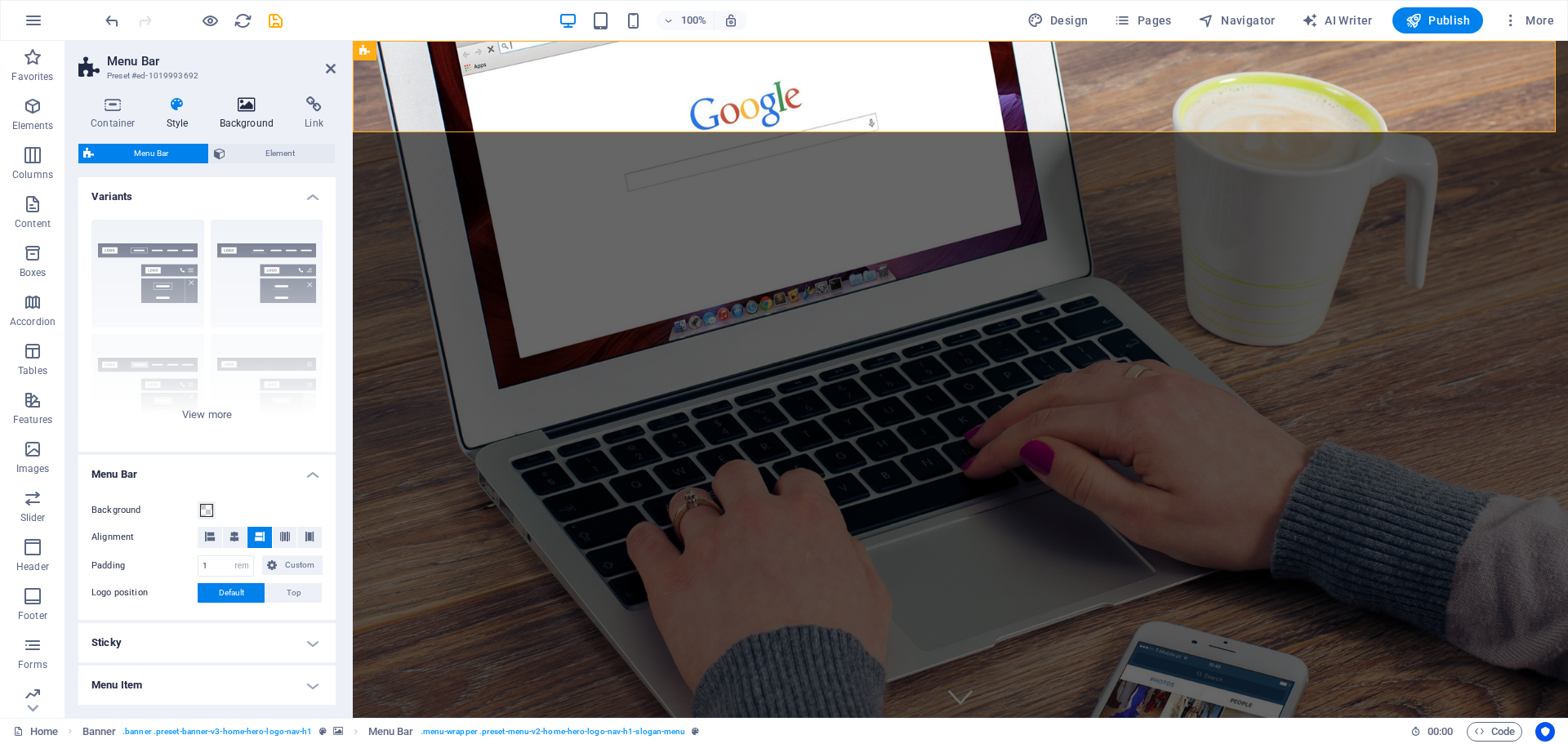
click at [230, 107] on icon at bounding box center [246, 105] width 79 height 17
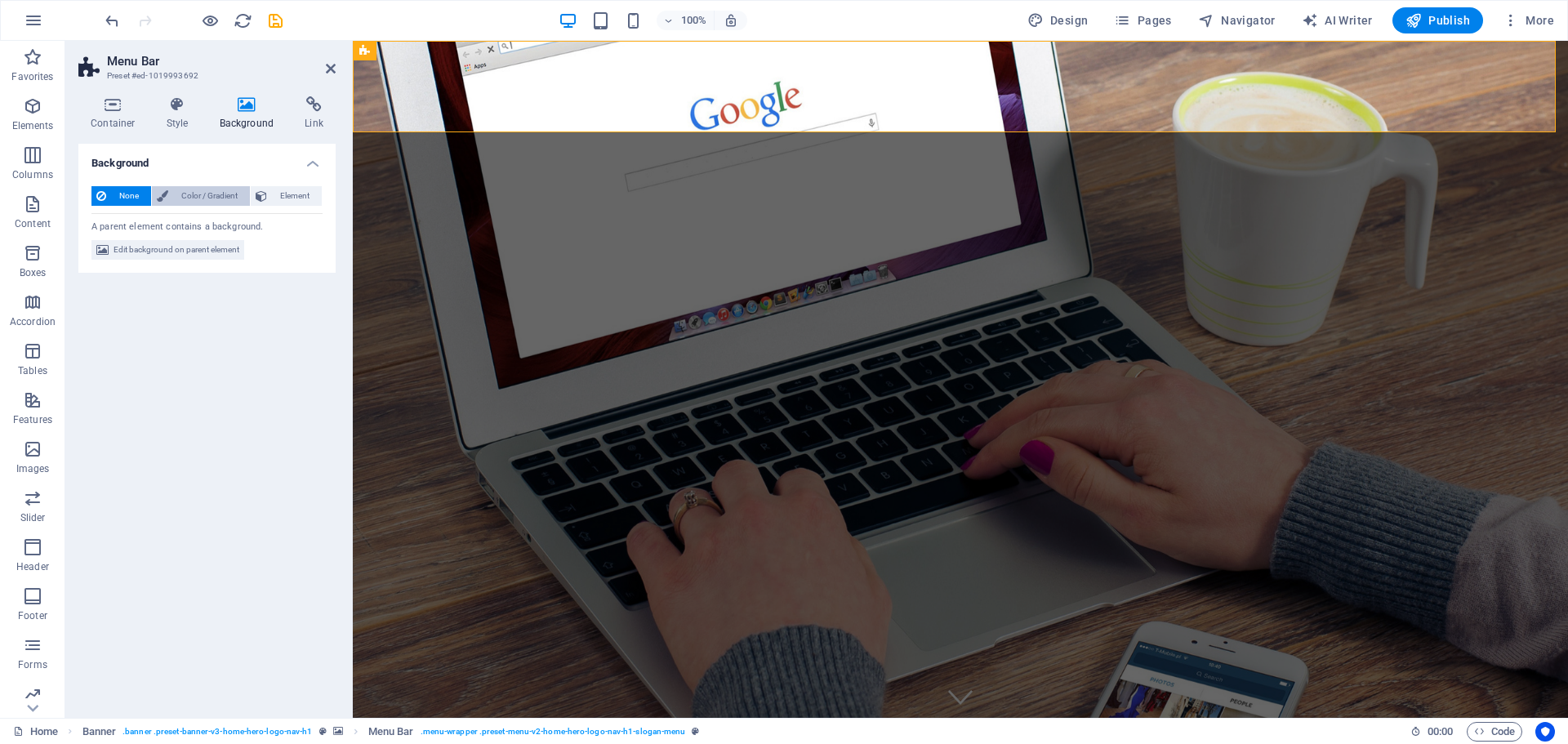
click at [205, 192] on span "Color / Gradient" at bounding box center [209, 196] width 72 height 20
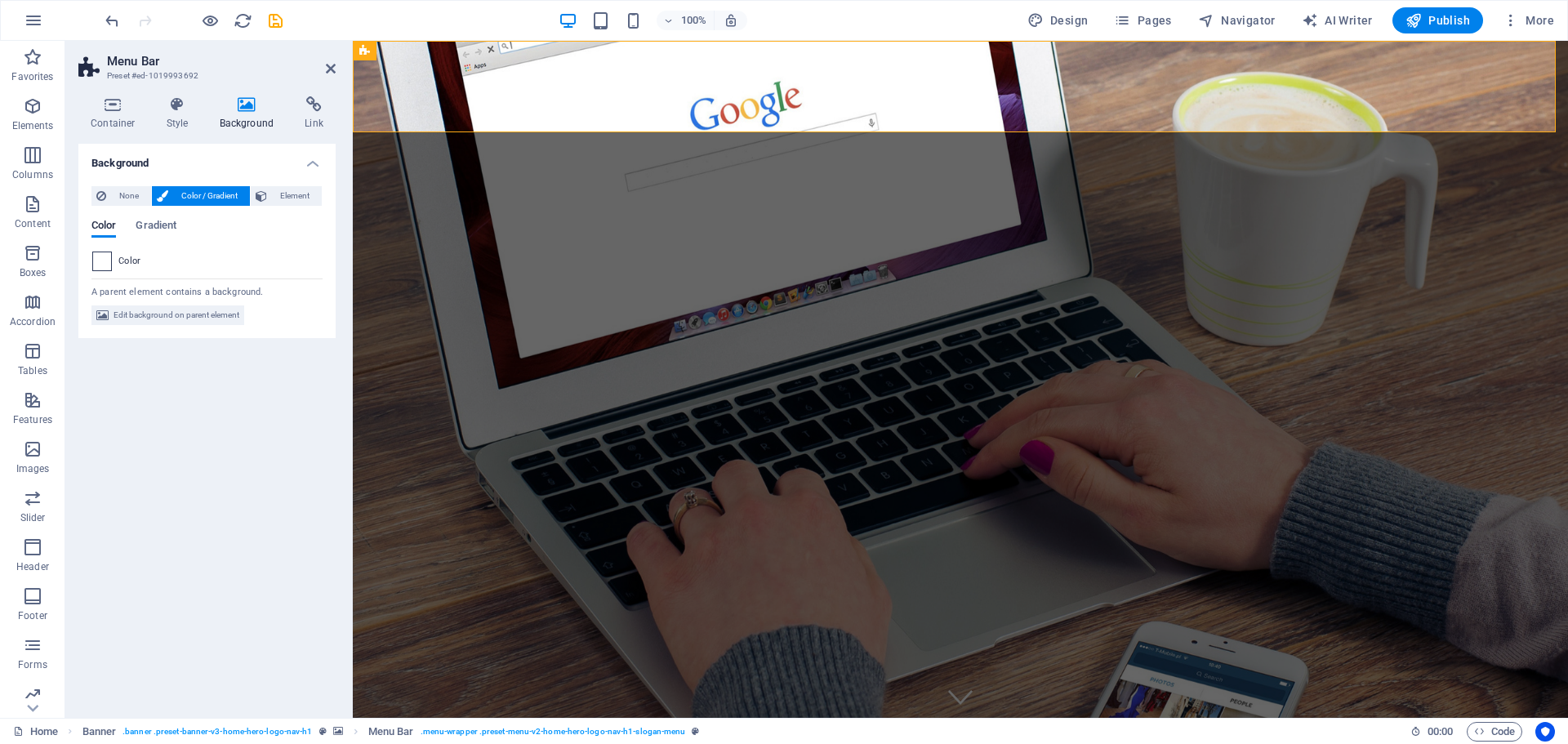
click at [104, 259] on span at bounding box center [102, 261] width 18 height 18
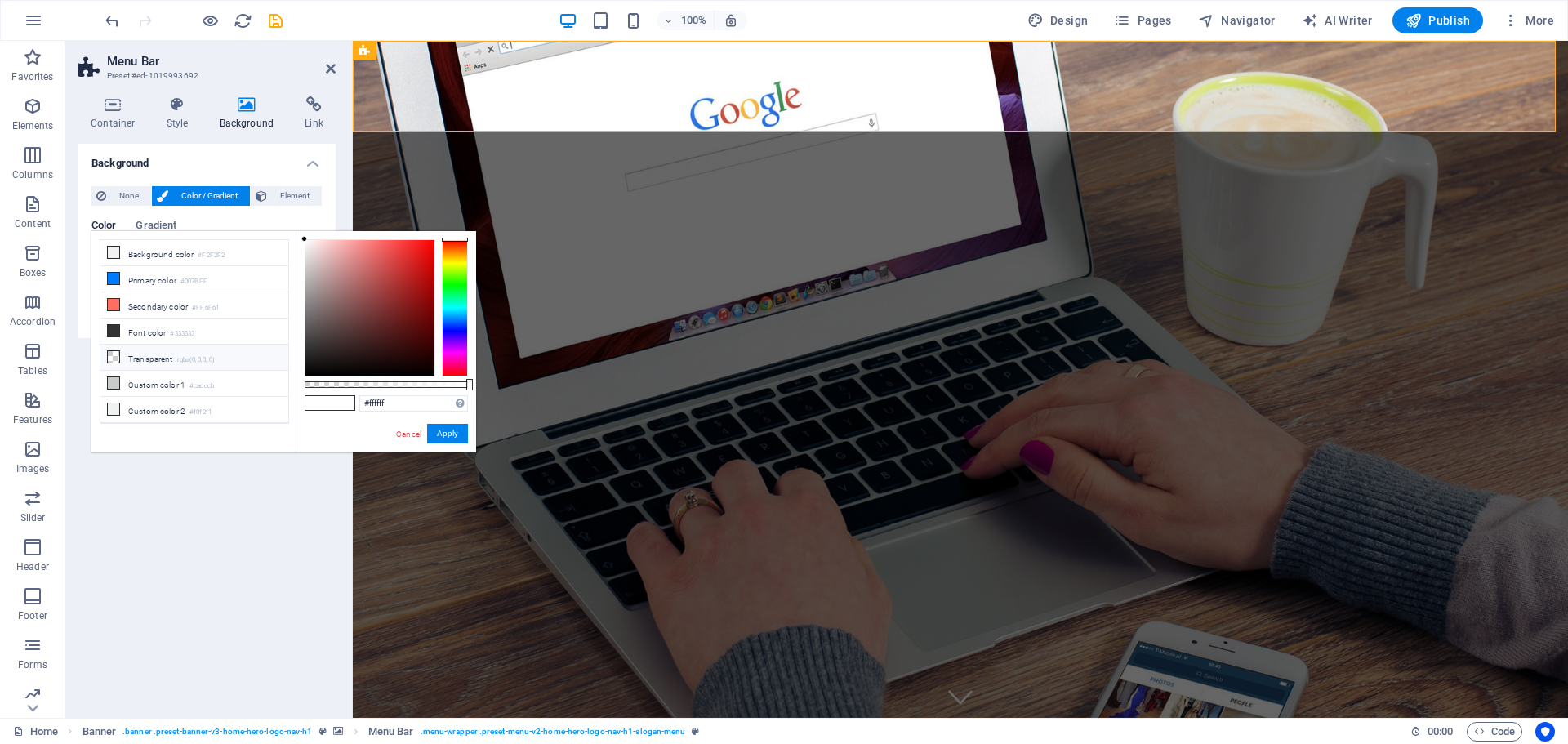
click at [171, 354] on li "Transparent rgba(0,0,0,.0)" at bounding box center [195, 357] width 188 height 26
type input "rgba(0, 0, 0, 0)"
click at [450, 430] on button "Apply" at bounding box center [448, 434] width 41 height 20
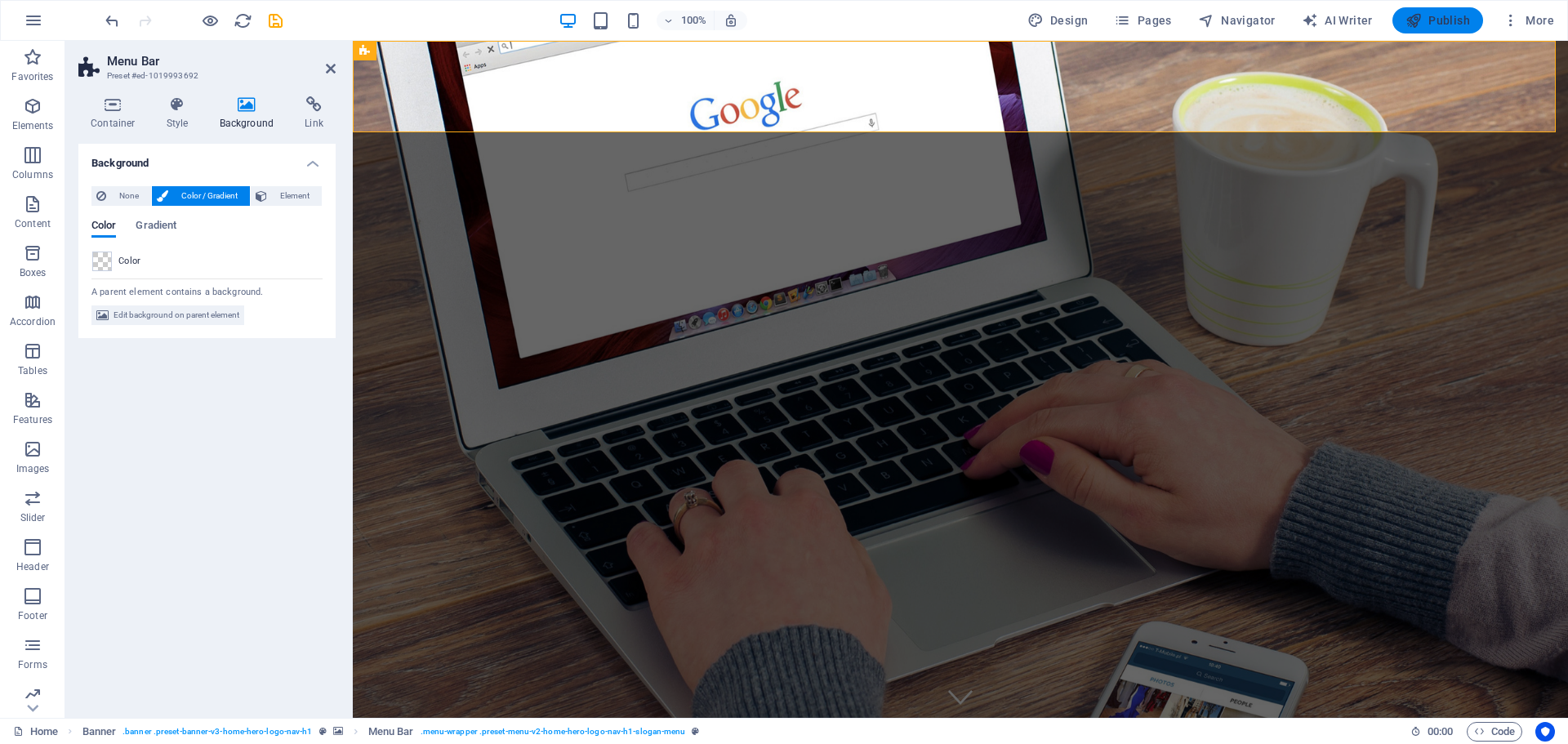
click at [1445, 19] on span "Publish" at bounding box center [1438, 21] width 65 height 17
checkbox input "false"
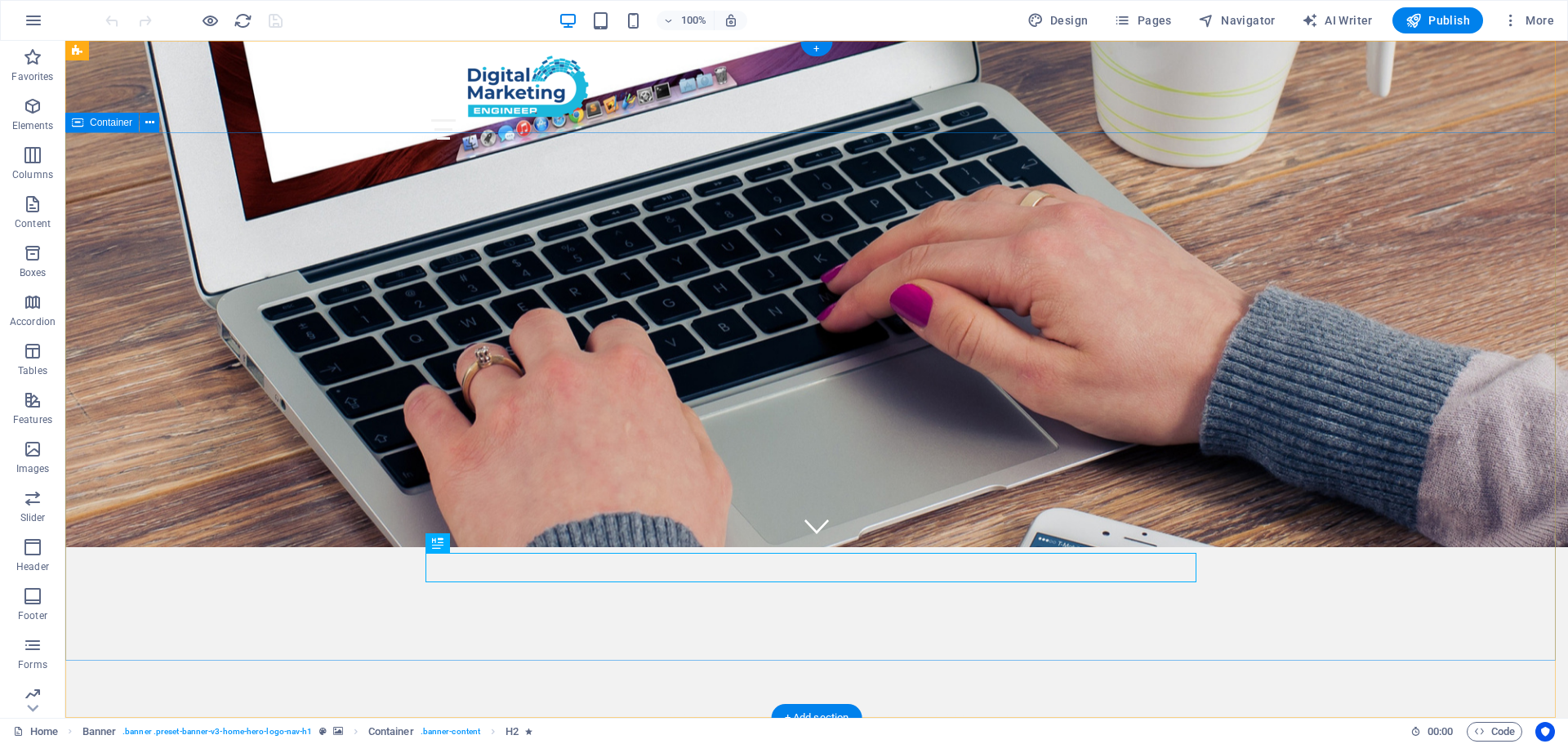
scroll to position [327, 0]
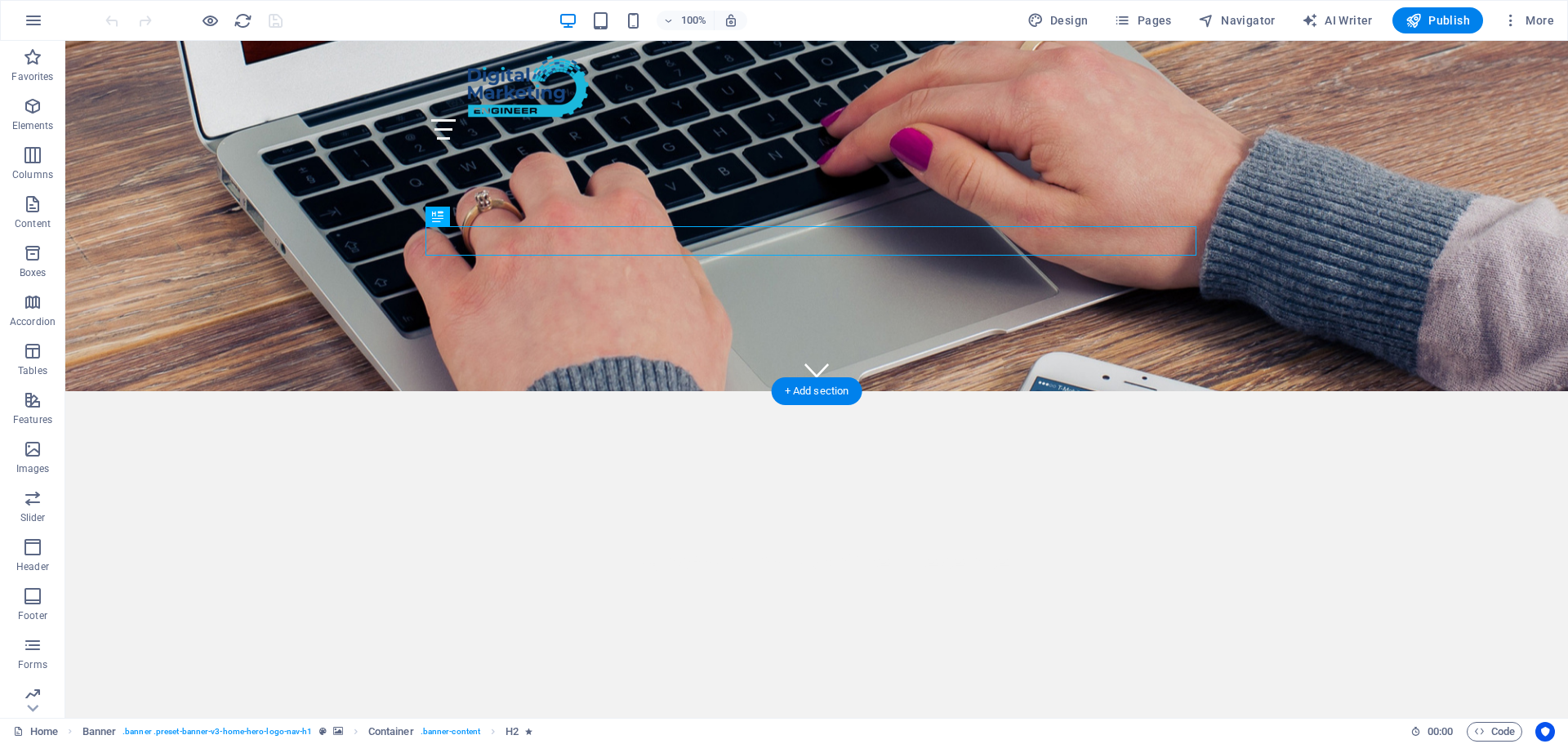
click at [250, 378] on figure at bounding box center [816, 53] width 1503 height 677
select select "vh"
select select "header"
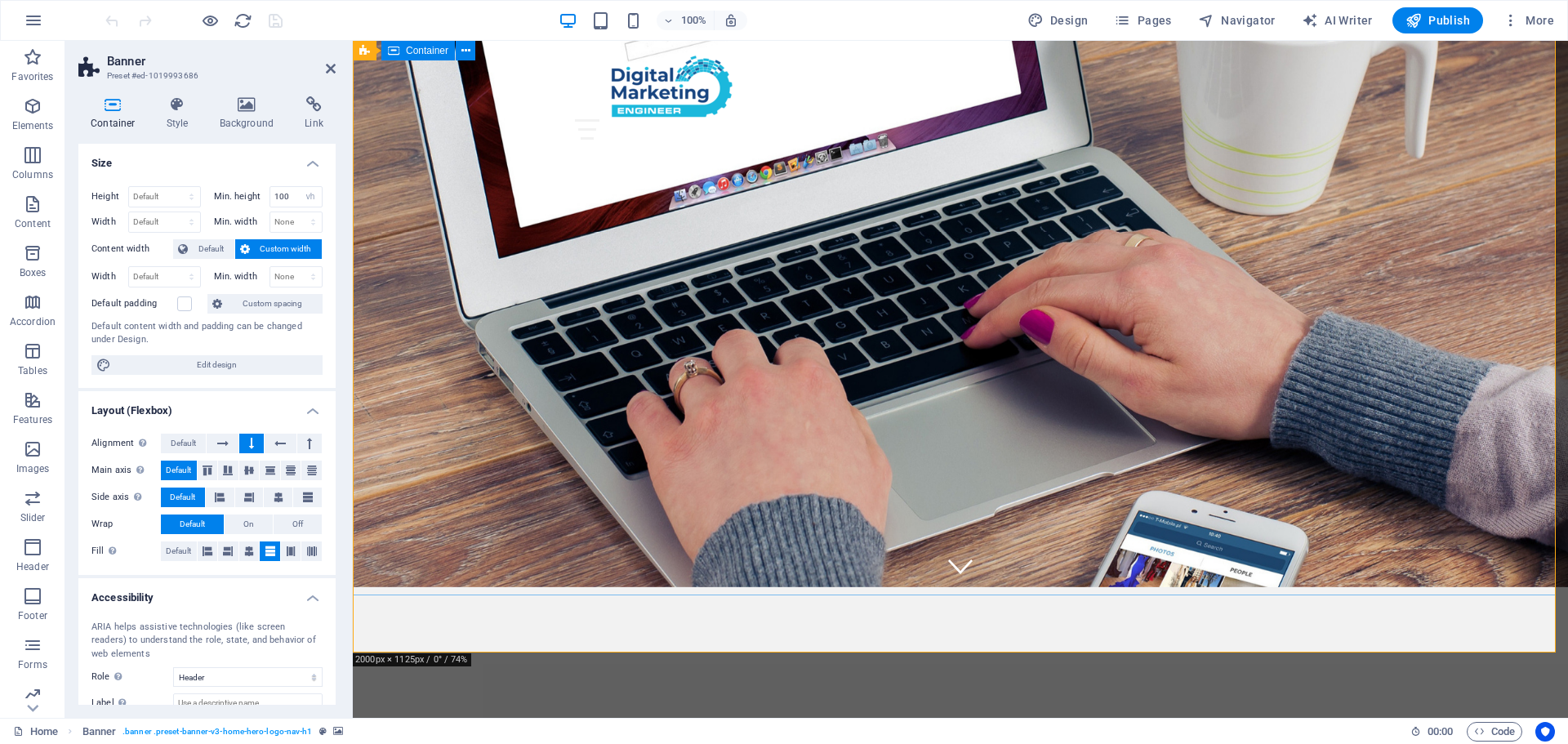
scroll to position [0, 0]
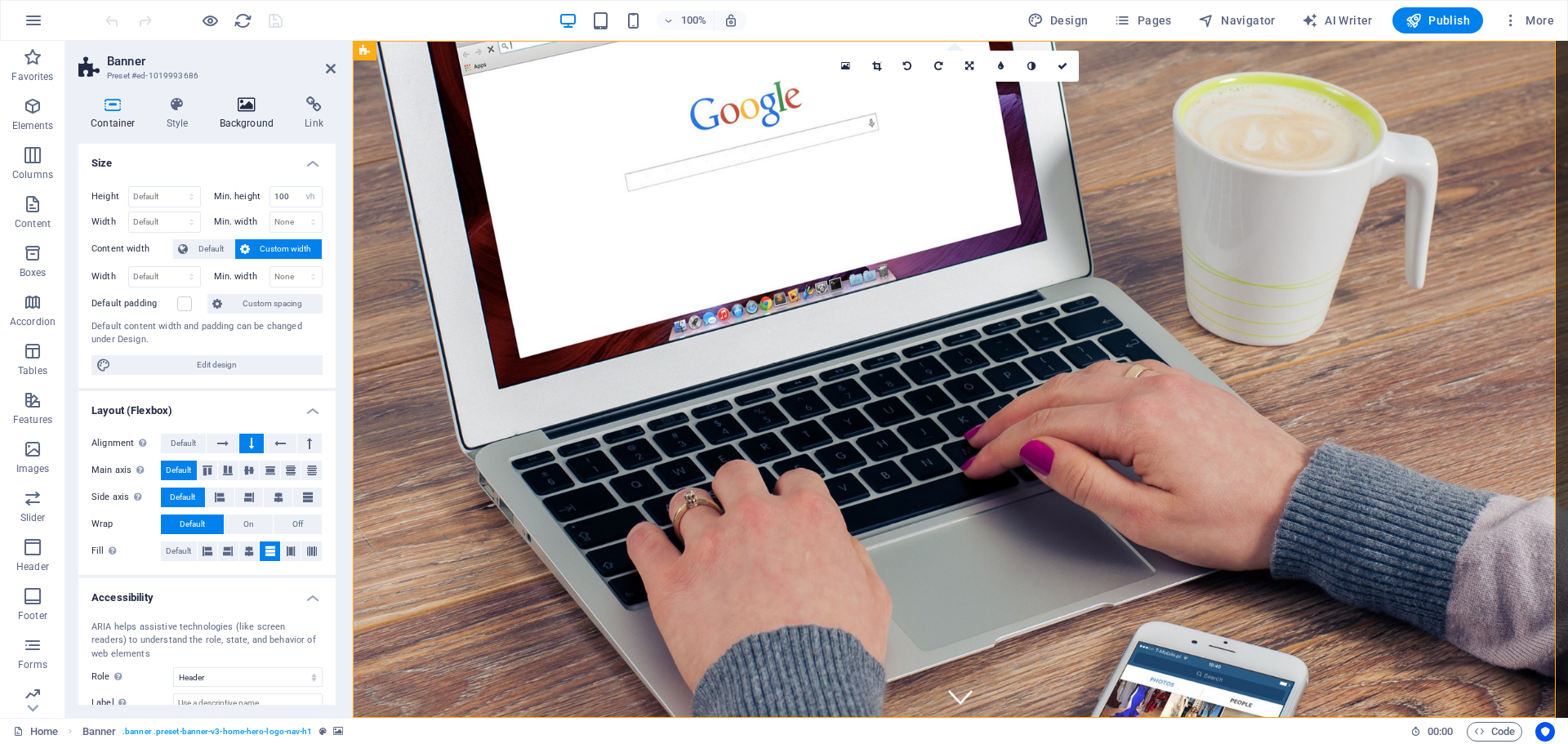
click at [254, 121] on h4 "Background" at bounding box center [250, 113] width 86 height 34
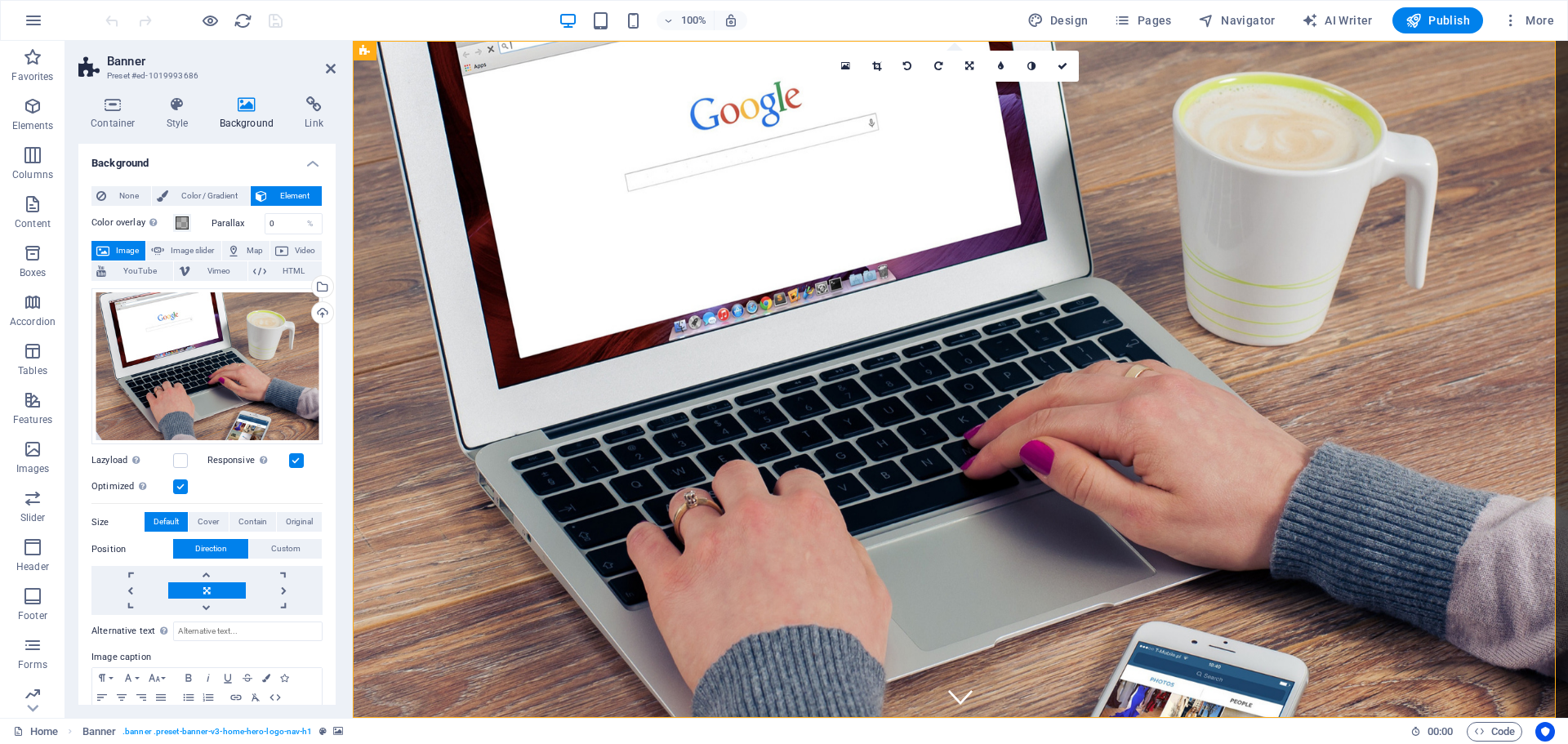
click at [231, 226] on label "Parallax" at bounding box center [238, 223] width 53 height 9
click at [180, 484] on label at bounding box center [180, 486] width 15 height 15
click at [0, 0] on input "Optimized Images are compressed to improve page speed." at bounding box center [0, 0] width 0 height 0
click at [210, 522] on span "Cover" at bounding box center [208, 522] width 22 height 20
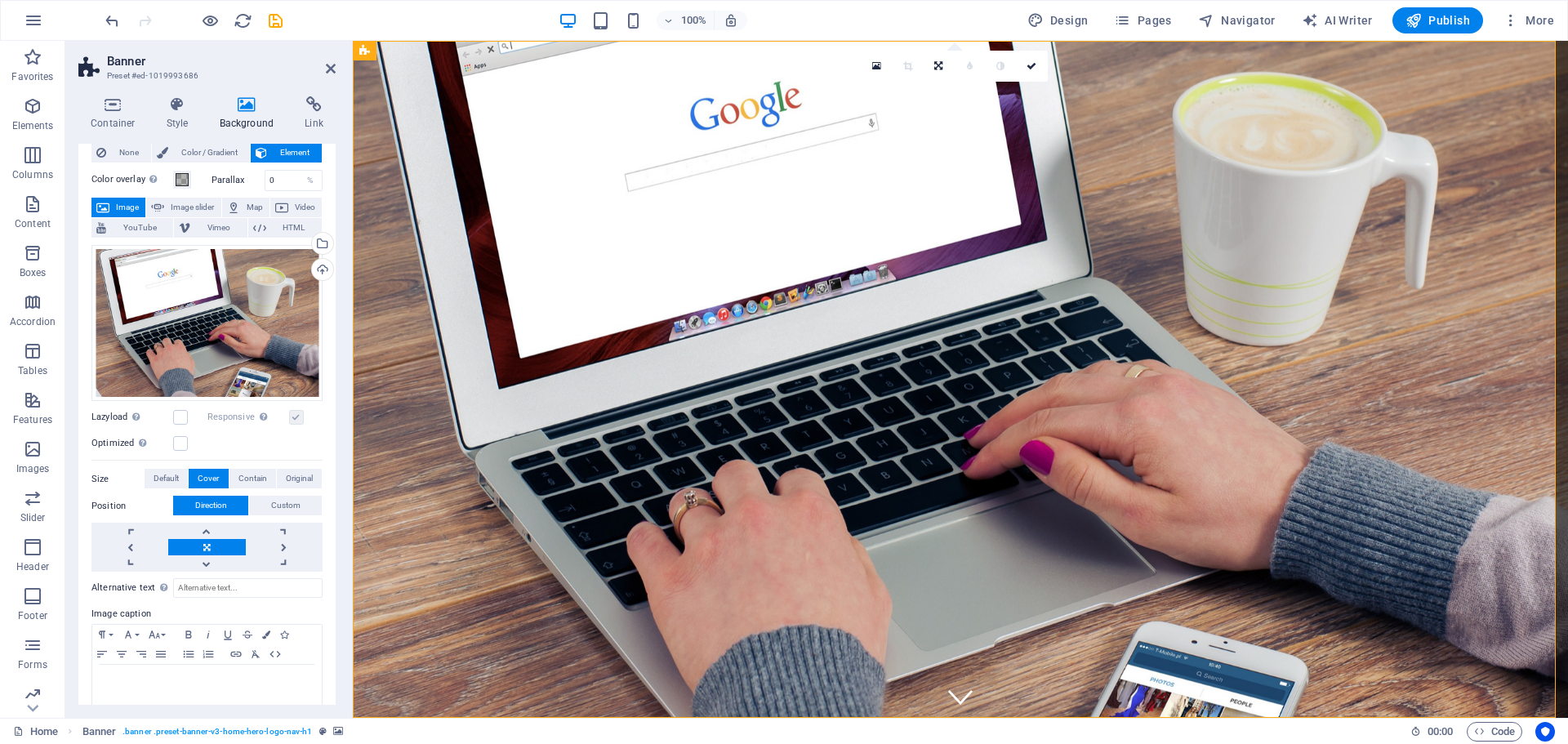
scroll to position [65, 0]
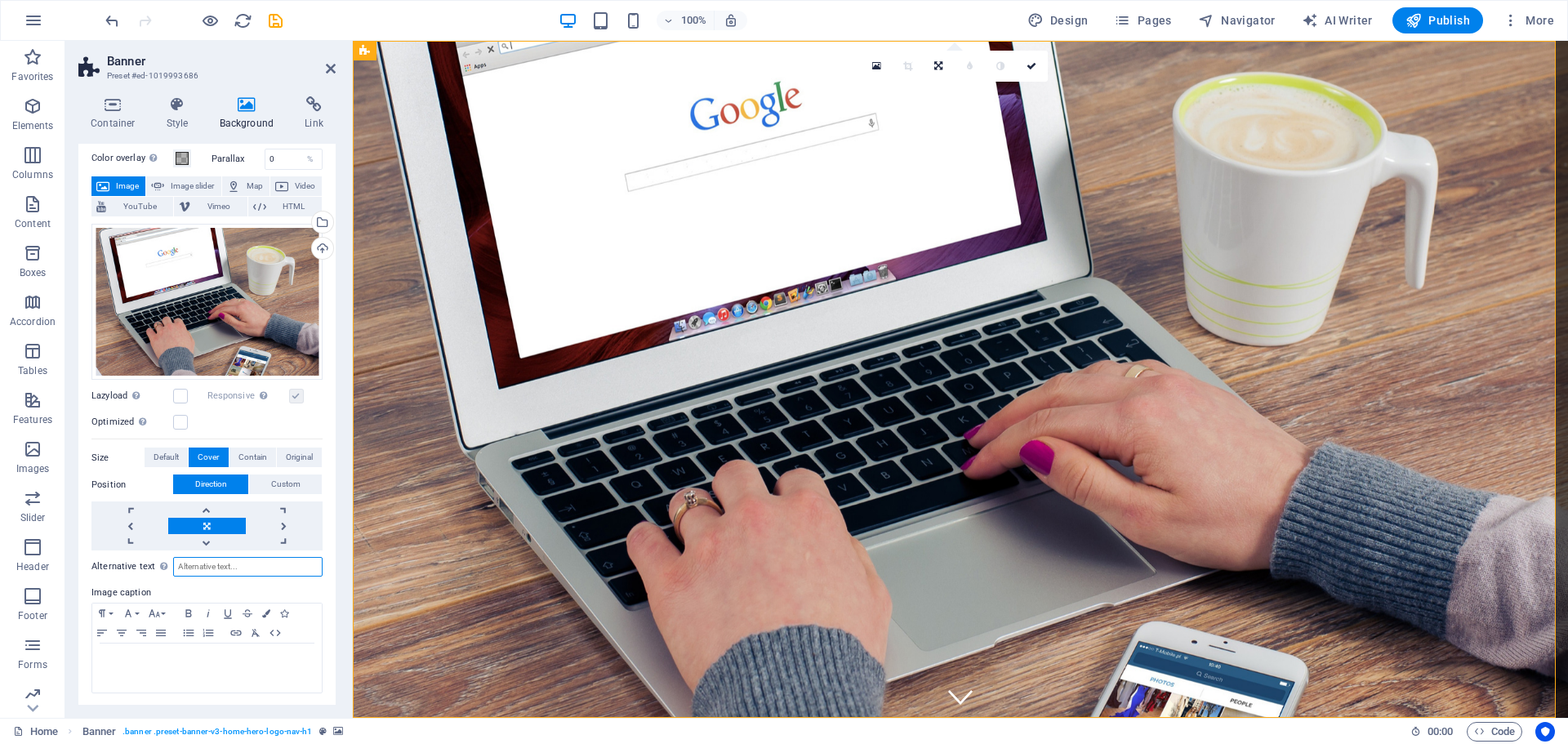
click at [280, 566] on input "Alternative text The alternative text is used by devices that cannot display im…" at bounding box center [247, 567] width 150 height 20
type input "digital marketing"
click at [1451, 18] on span "Publish" at bounding box center [1438, 21] width 65 height 17
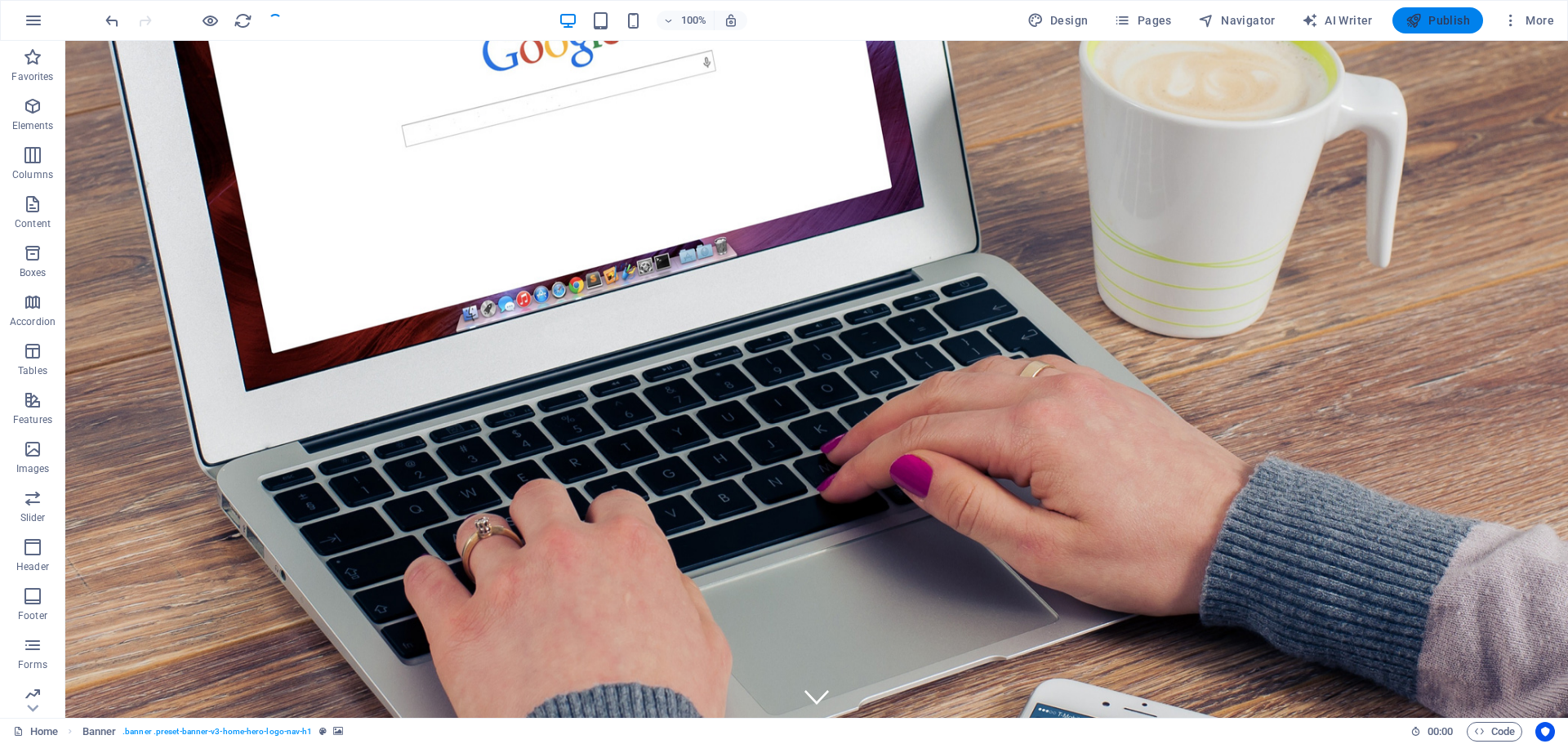
checkbox input "false"
click at [156, 677] on figure at bounding box center [816, 379] width 1503 height 677
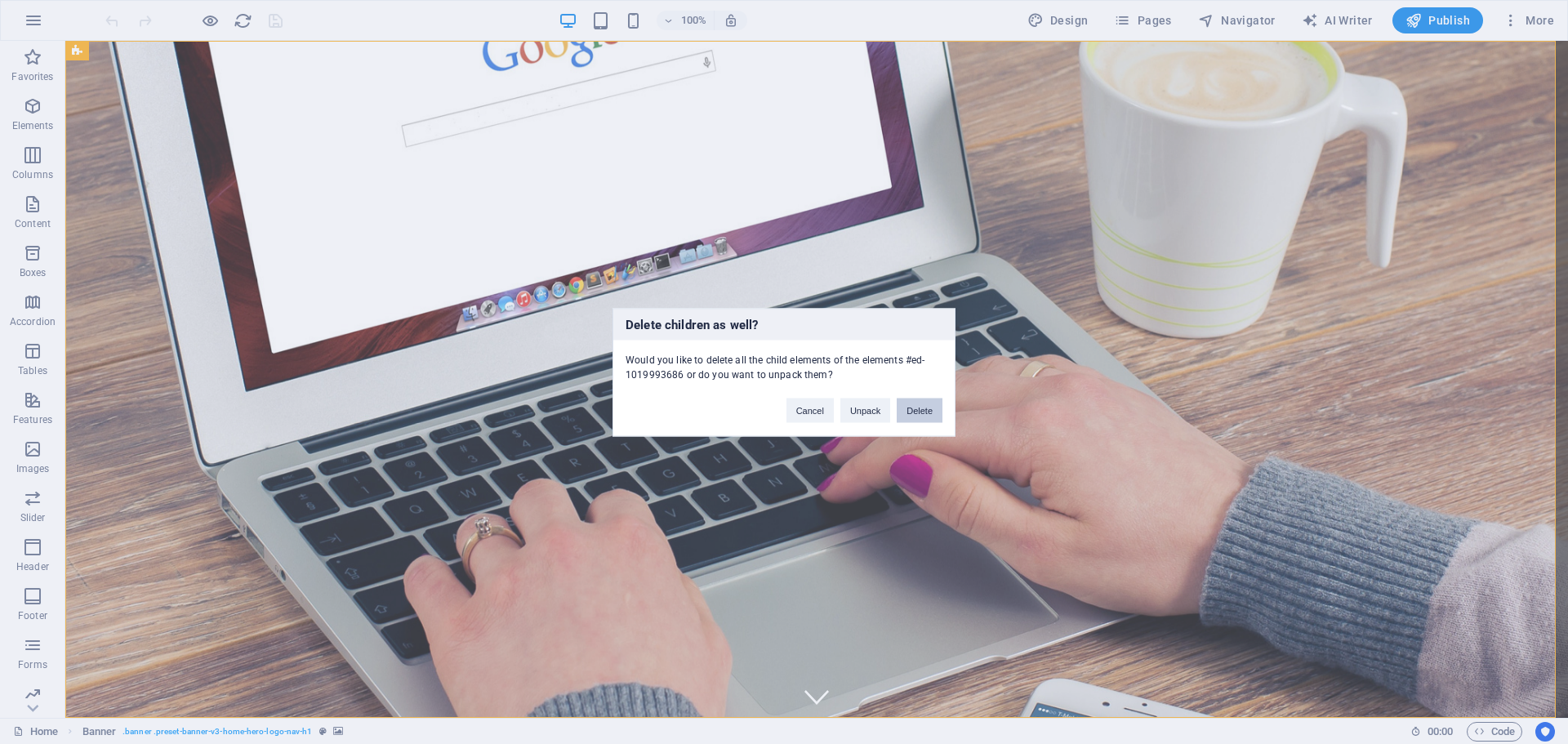
click at [915, 407] on button "Delete" at bounding box center [919, 410] width 46 height 24
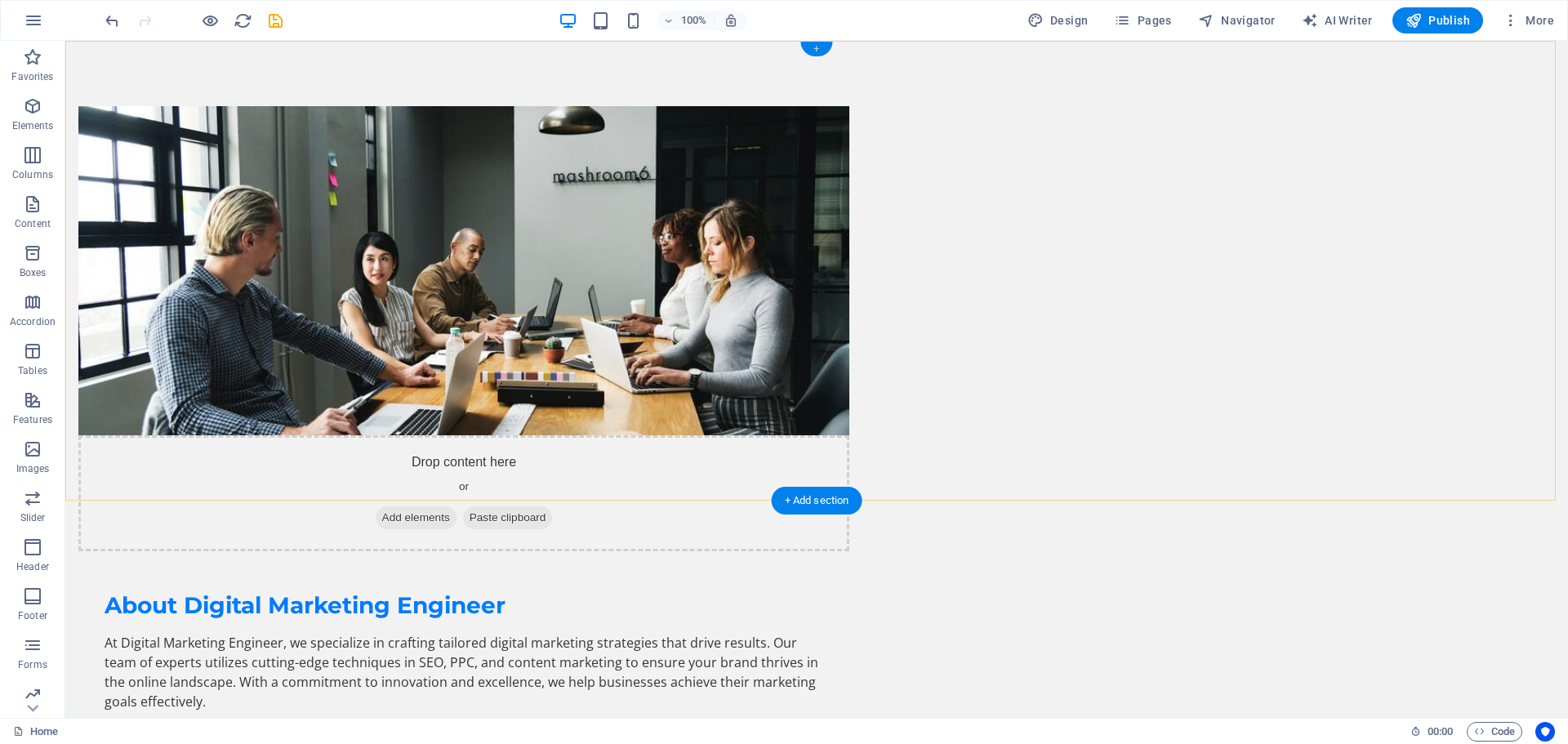
click at [813, 47] on div "+" at bounding box center [816, 49] width 32 height 15
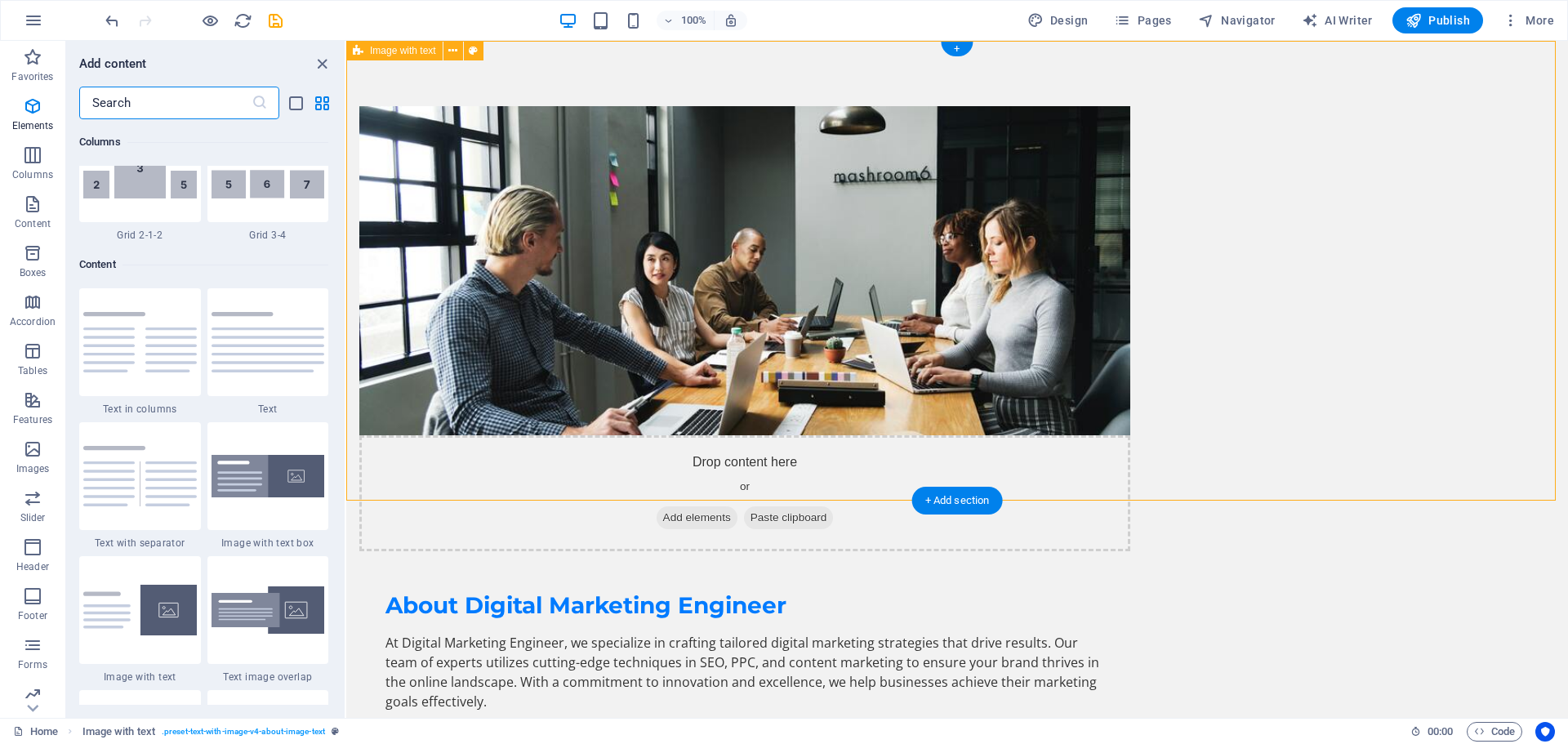
scroll to position [2858, 0]
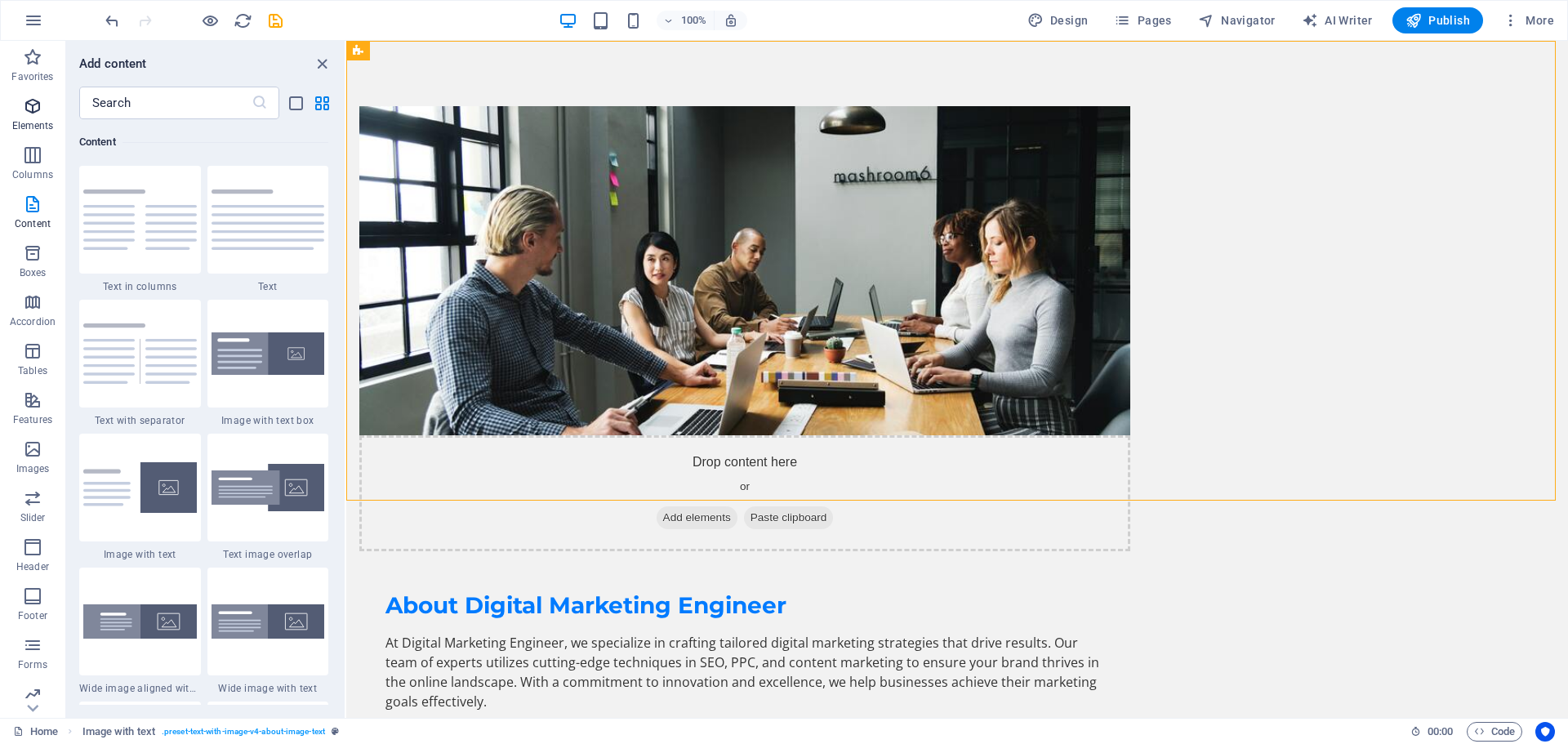
click at [28, 109] on icon "button" at bounding box center [32, 107] width 20 height 20
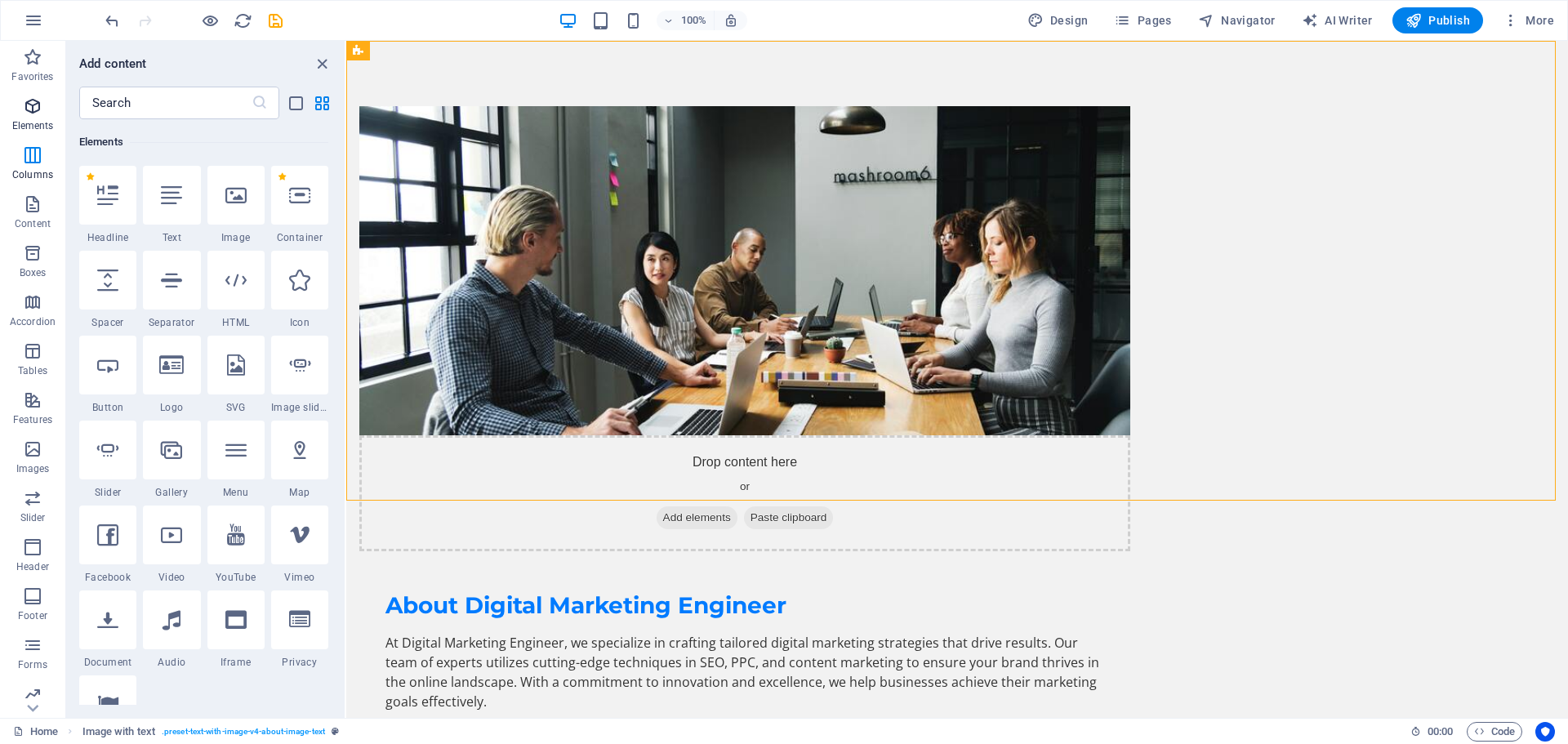
scroll to position [174, 0]
click at [31, 208] on icon "button" at bounding box center [32, 204] width 20 height 20
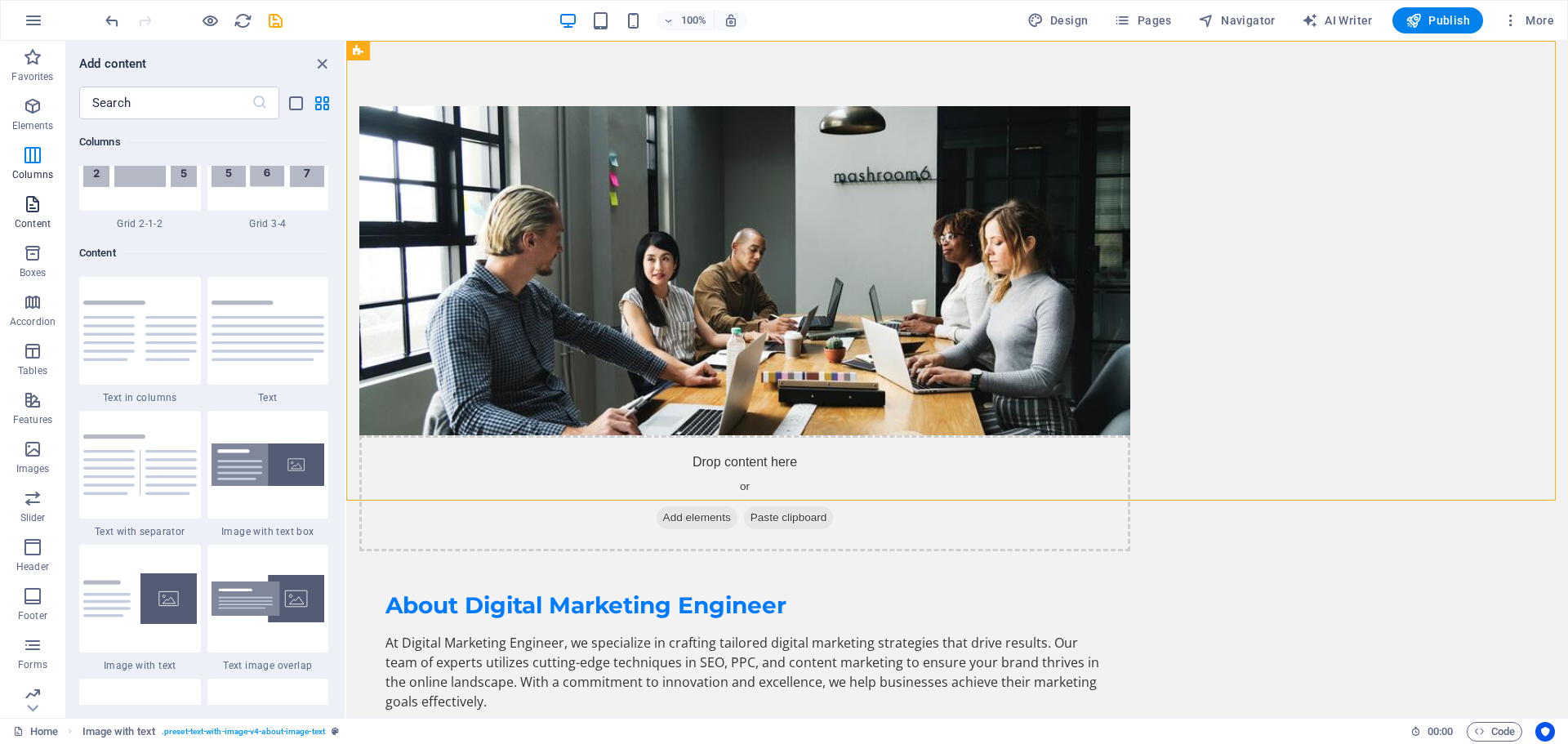
scroll to position [2858, 0]
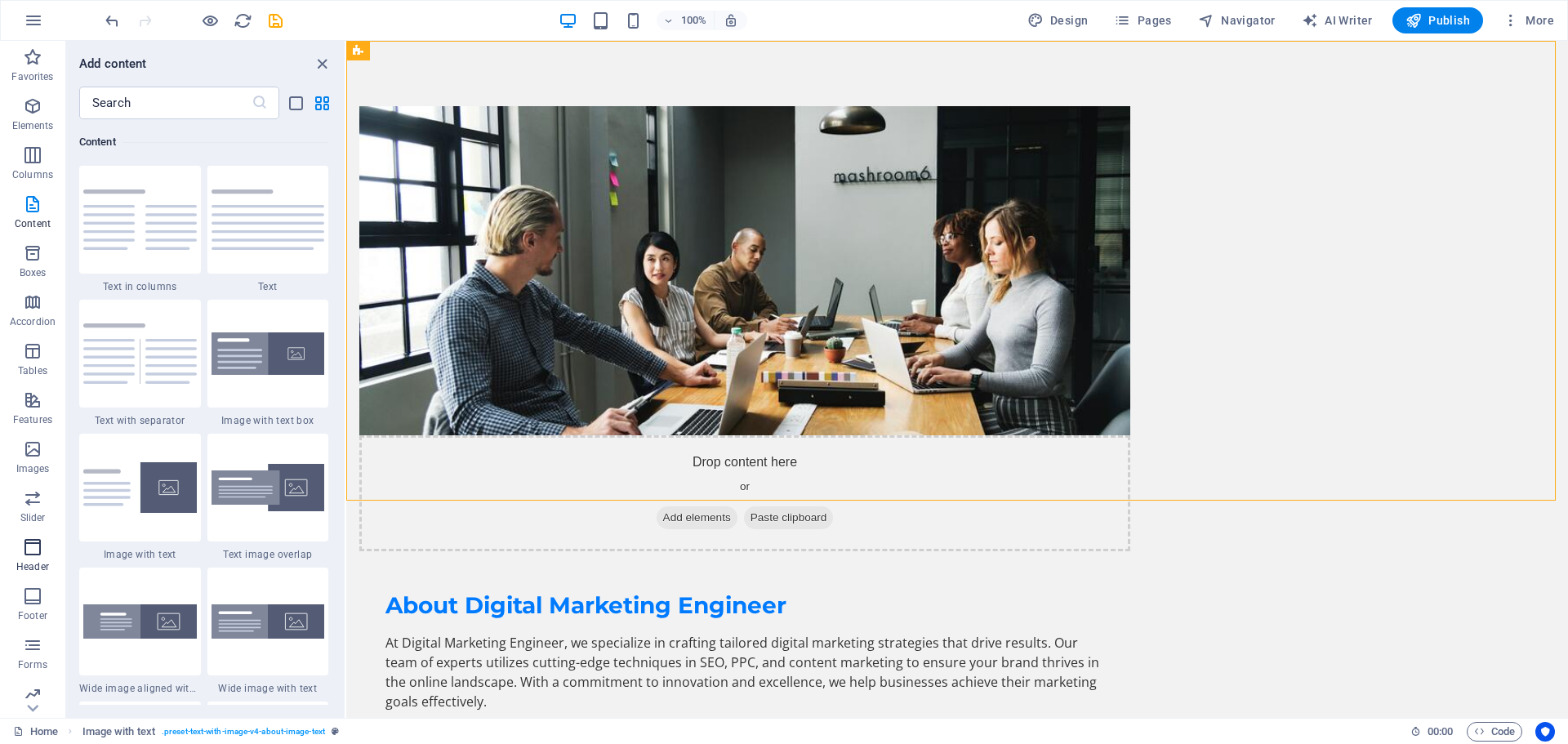
click at [28, 551] on icon "button" at bounding box center [32, 547] width 20 height 20
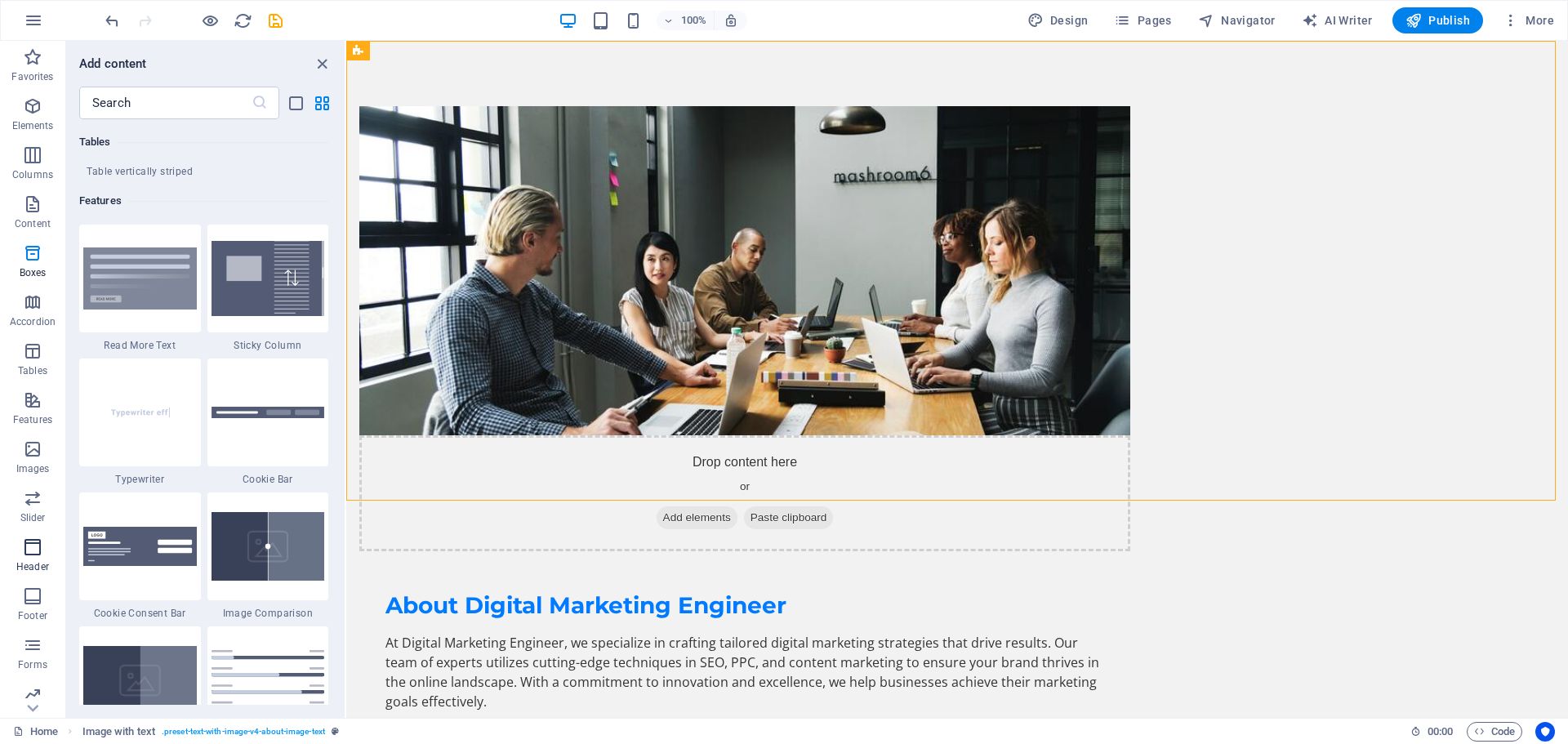
scroll to position [9834, 0]
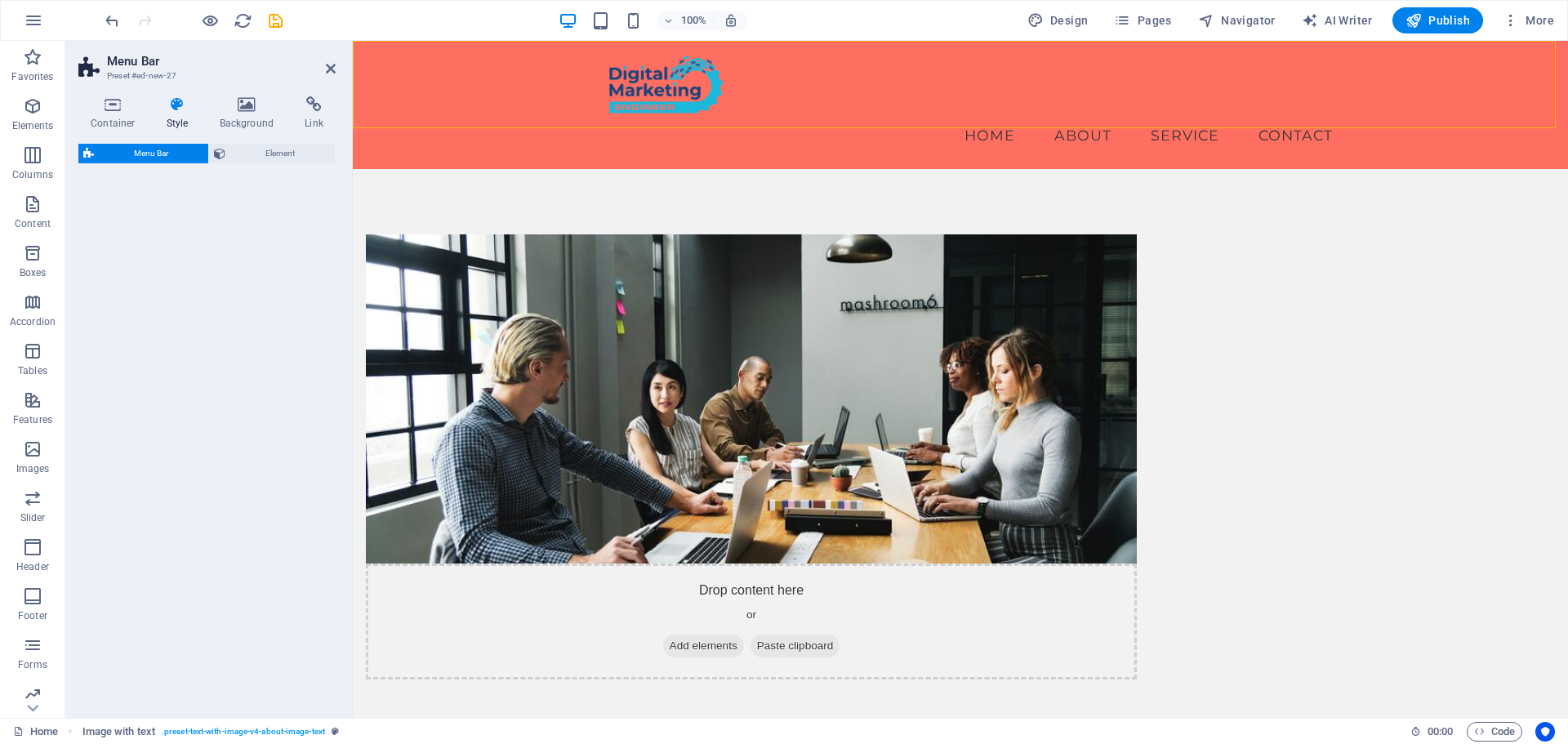
select select "rem"
select select "preset-menu-v2-border"
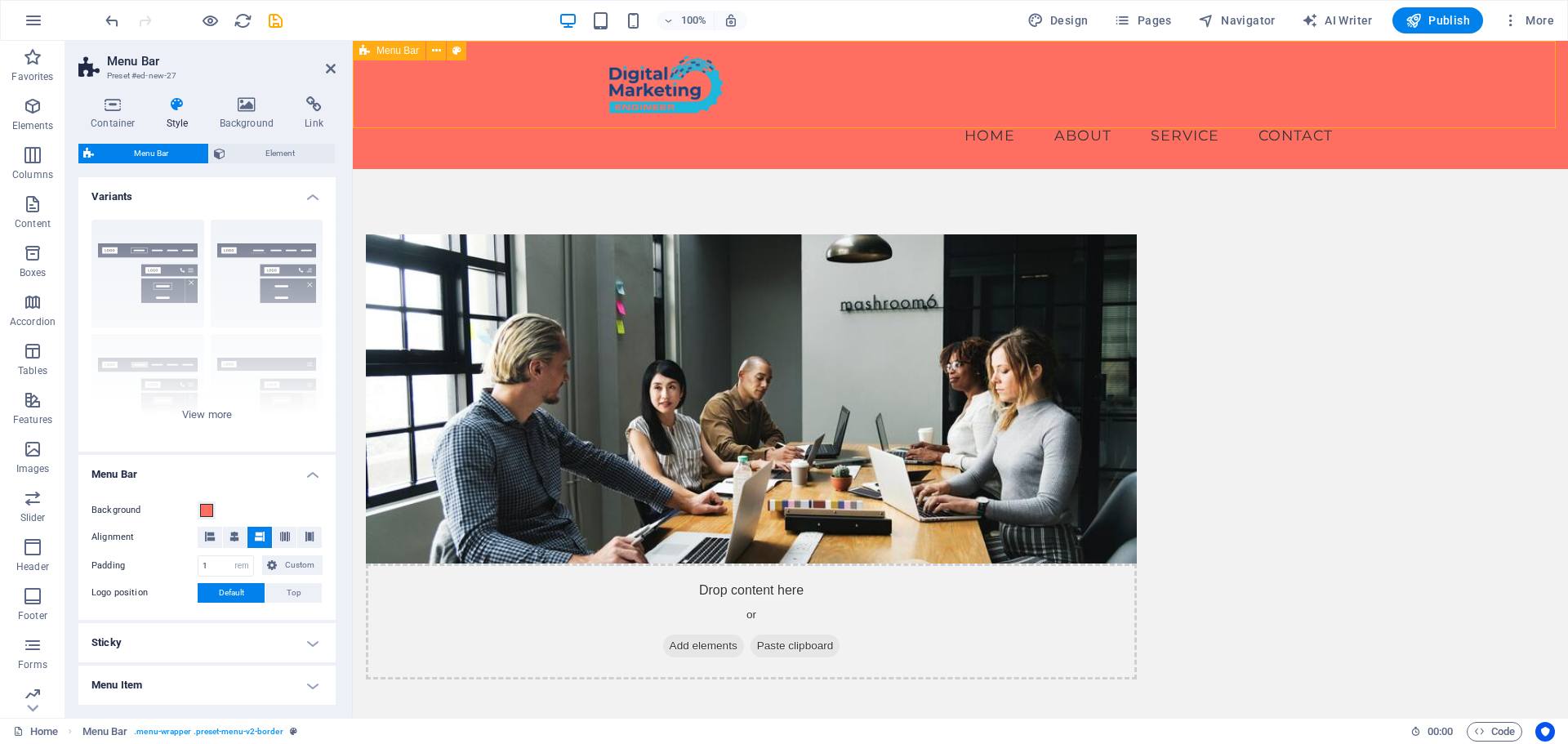
click at [1463, 81] on div "Menu Home About Service Contact" at bounding box center [960, 105] width 1215 height 128
click at [207, 509] on span at bounding box center [206, 509] width 13 height 13
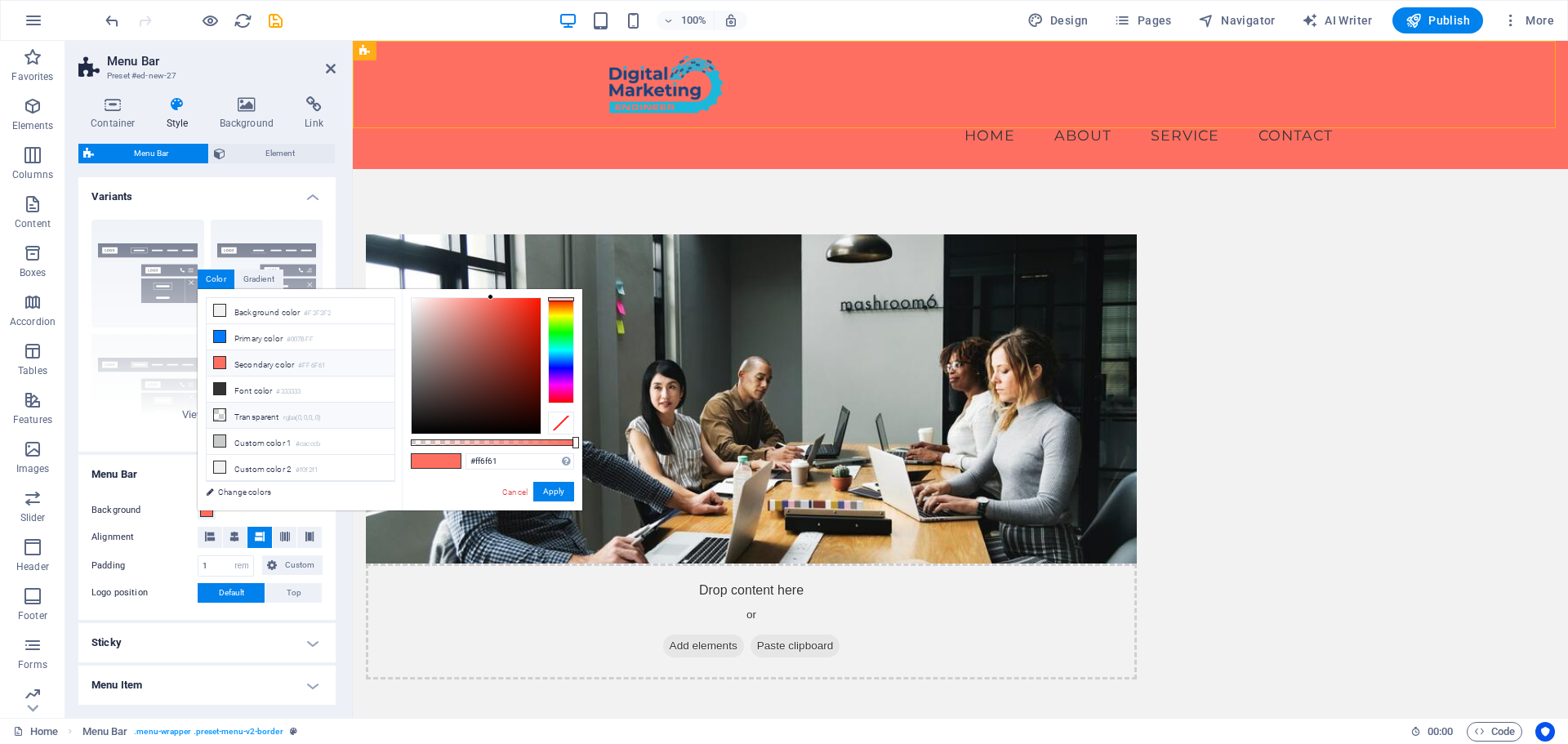
click at [329, 410] on li "Transparent rgba(0,0,0,.0)" at bounding box center [300, 416] width 188 height 26
click at [261, 410] on li "Transparent rgba(0,0,0,.0)" at bounding box center [300, 416] width 188 height 26
click at [270, 316] on li "Background color #F2F2F2" at bounding box center [300, 311] width 188 height 26
click at [271, 311] on li "Background color #F2F2F2" at bounding box center [300, 311] width 188 height 26
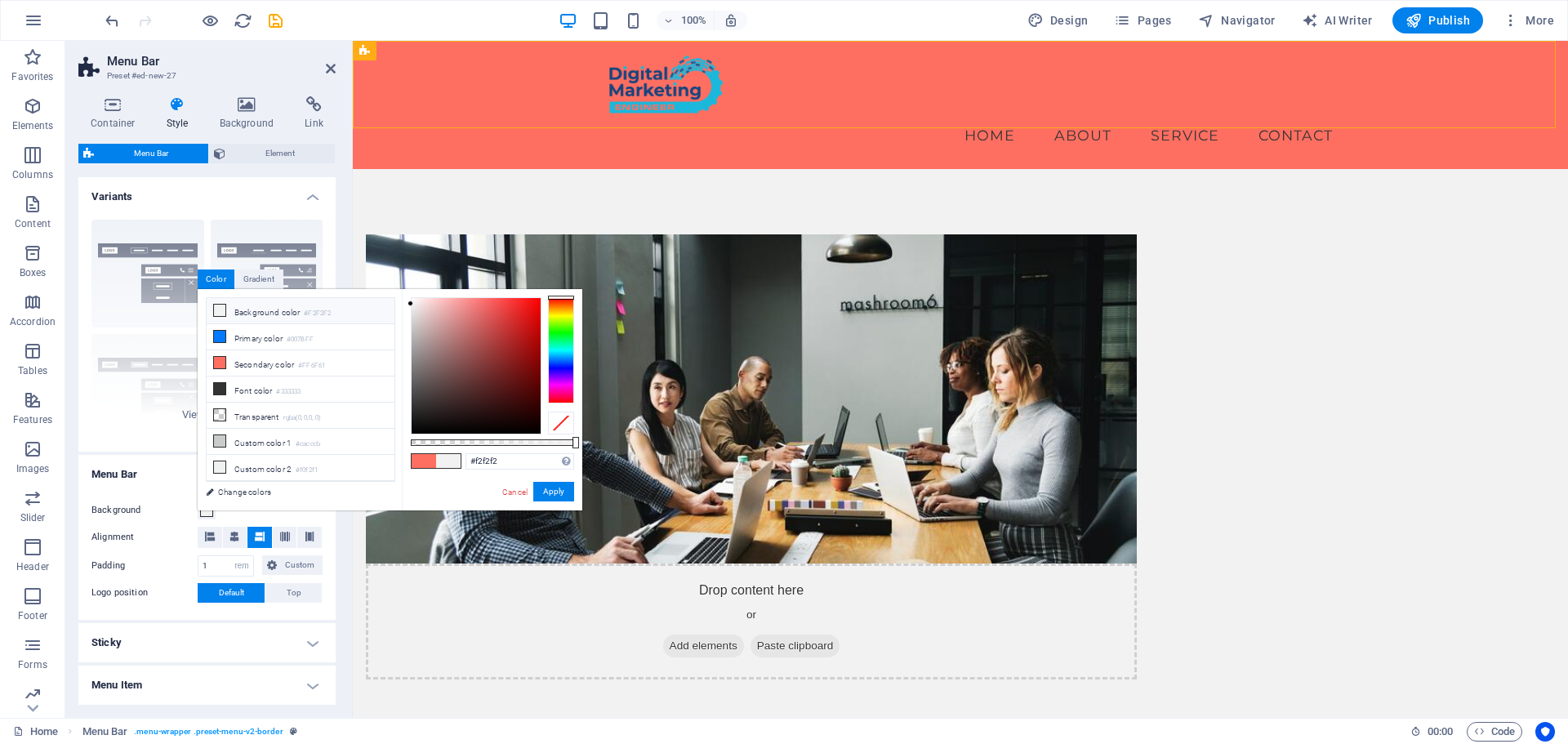
click at [419, 461] on span at bounding box center [423, 460] width 24 height 14
click at [489, 457] on input "#ff6f61" at bounding box center [519, 461] width 109 height 17
drag, startPoint x: 473, startPoint y: 457, endPoint x: 525, endPoint y: 459, distance: 52.0
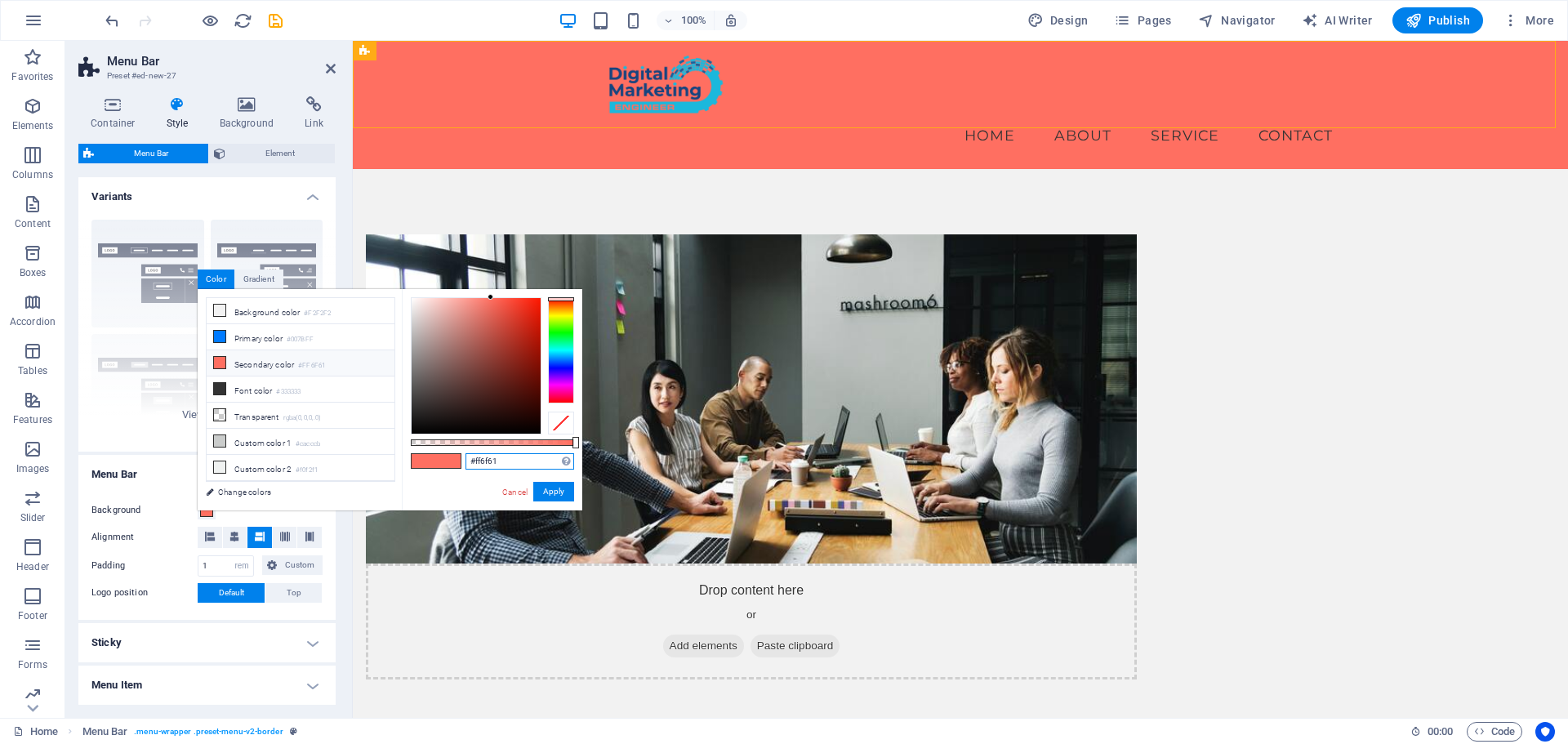
click at [525, 459] on input "#ff6f61" at bounding box center [519, 461] width 109 height 17
drag, startPoint x: 499, startPoint y: 464, endPoint x: 544, endPoint y: 467, distance: 45.1
click at [544, 467] on input "#ff6f61" at bounding box center [519, 461] width 109 height 17
type input "#ffffff"
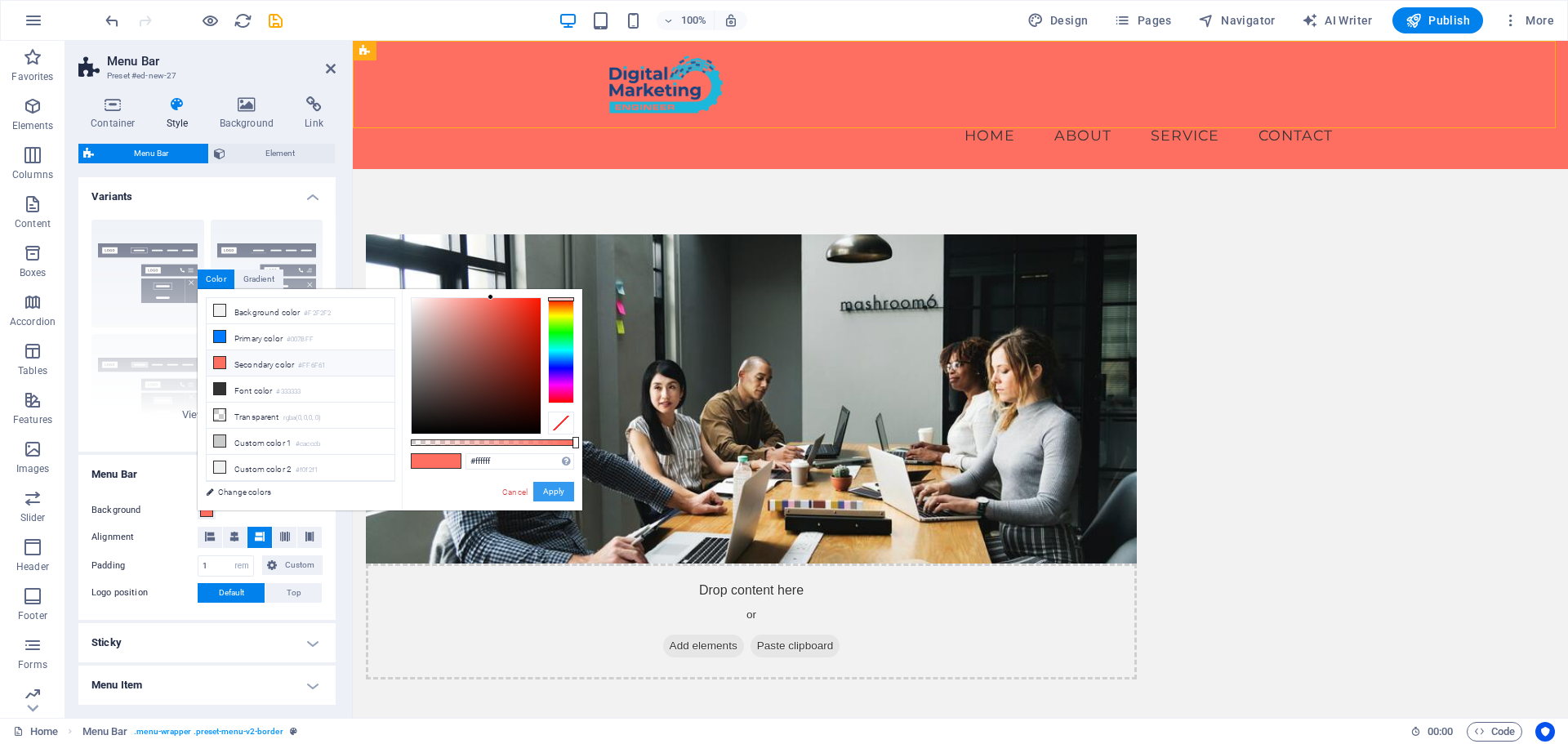
click at [547, 493] on button "Apply" at bounding box center [553, 492] width 41 height 20
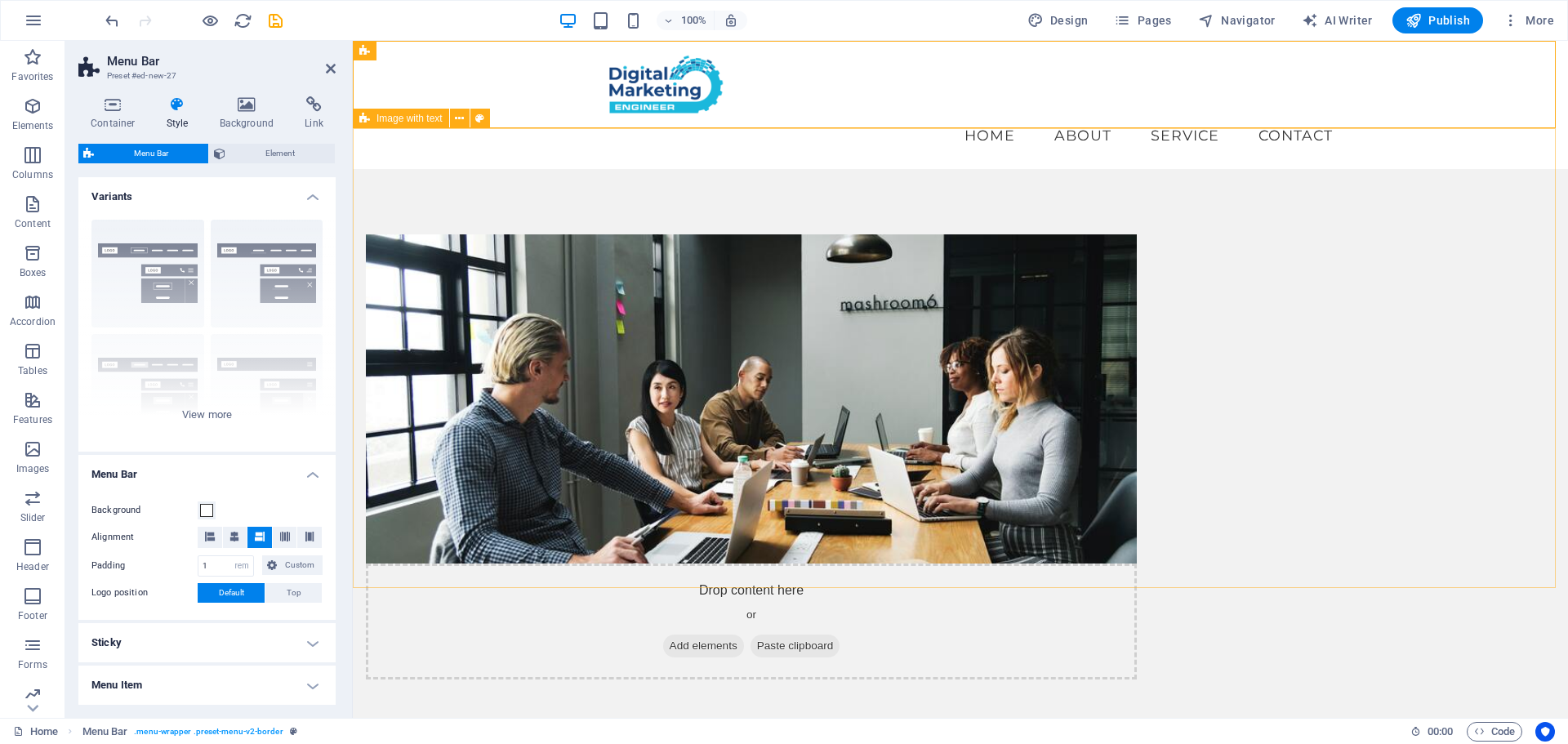
click at [938, 169] on div "Drop content here or Add elements Paste clipboard About Digital Marketing Engin…" at bounding box center [960, 574] width 1215 height 810
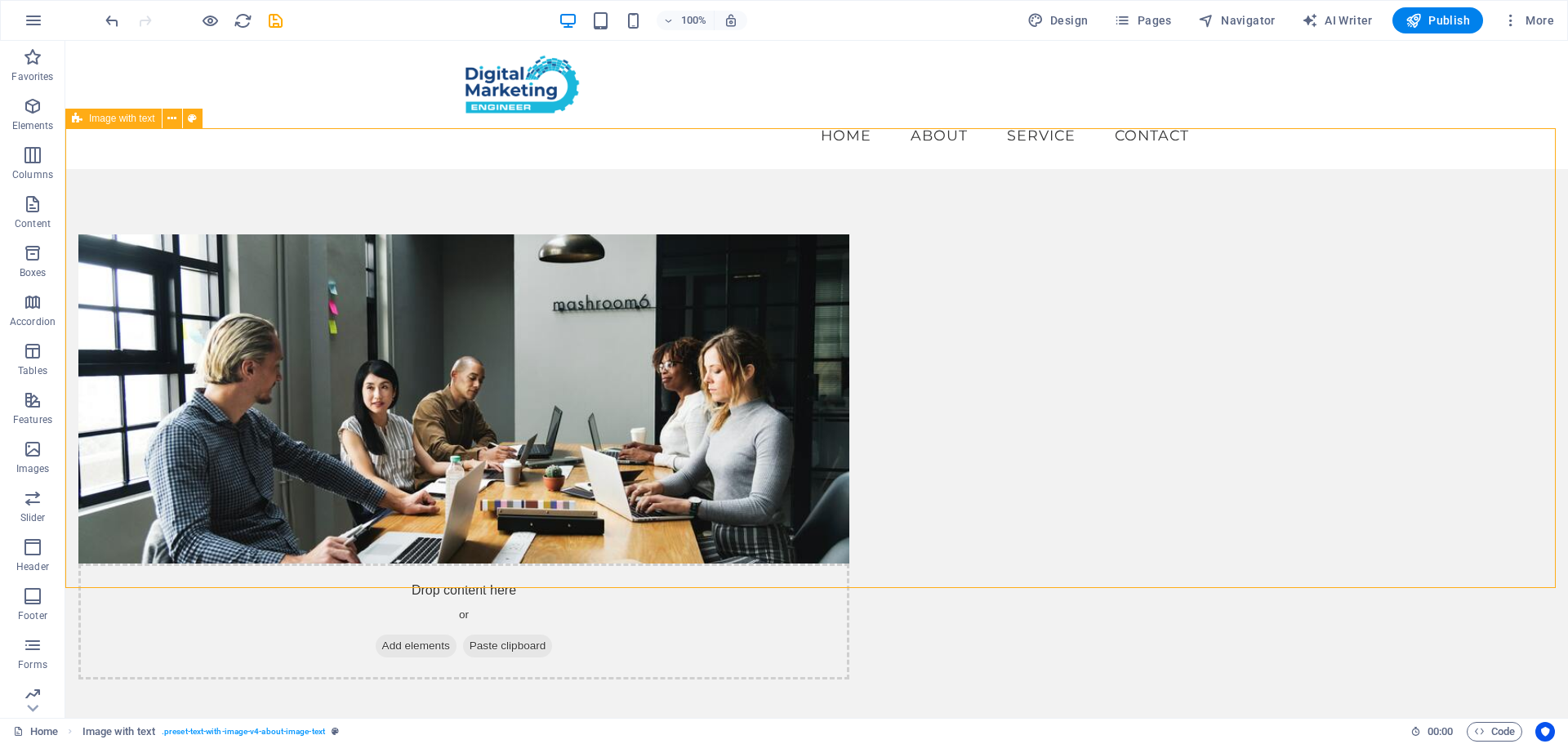
click at [762, 169] on div "Drop content here or Add elements Paste clipboard About Digital Marketing Engin…" at bounding box center [816, 574] width 1503 height 810
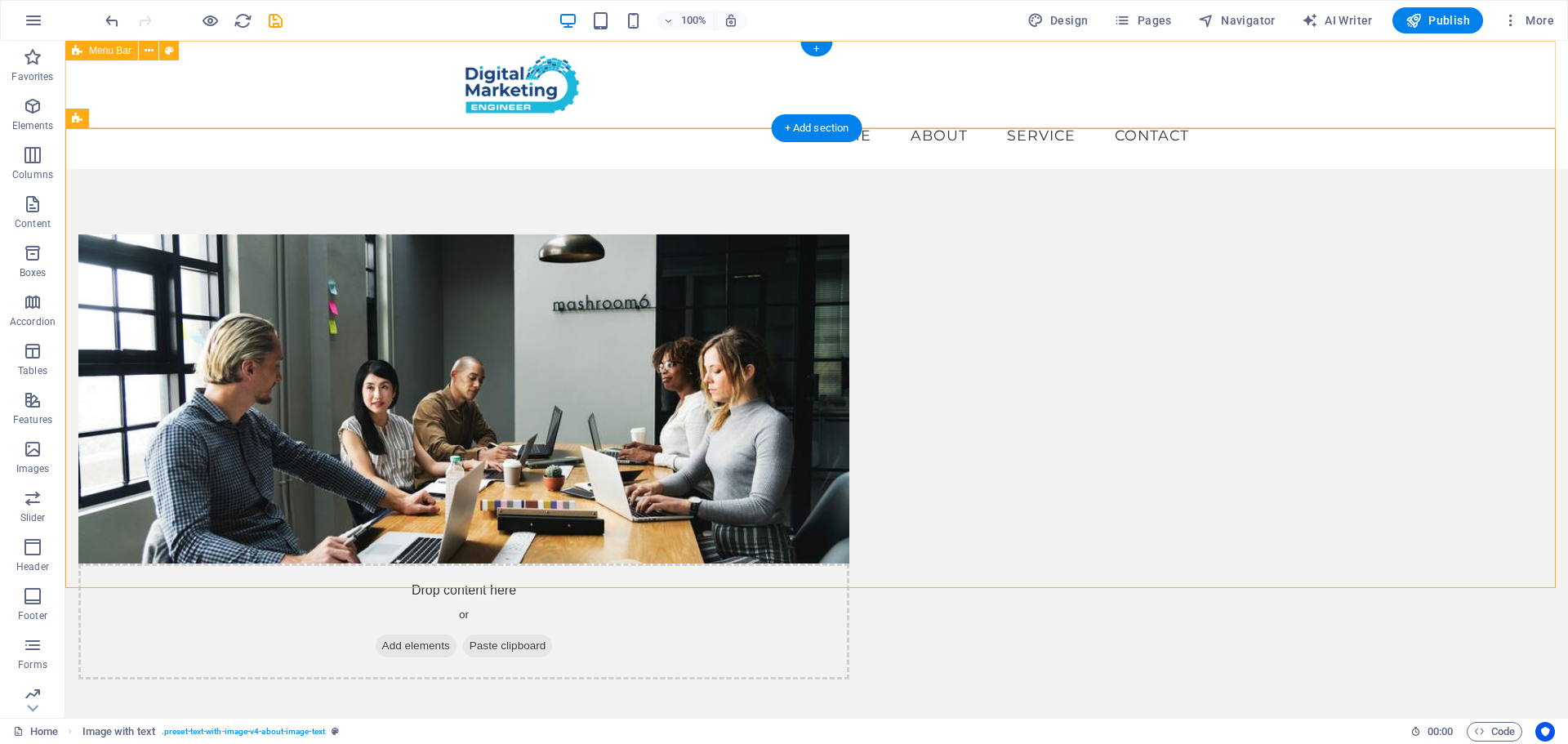
click at [771, 111] on div "Menu Home About Service Contact" at bounding box center [816, 105] width 1503 height 128
click at [333, 104] on div "Menu Home About Service Contact" at bounding box center [816, 105] width 1503 height 128
select select "rem"
select select "preset-menu-v2-border"
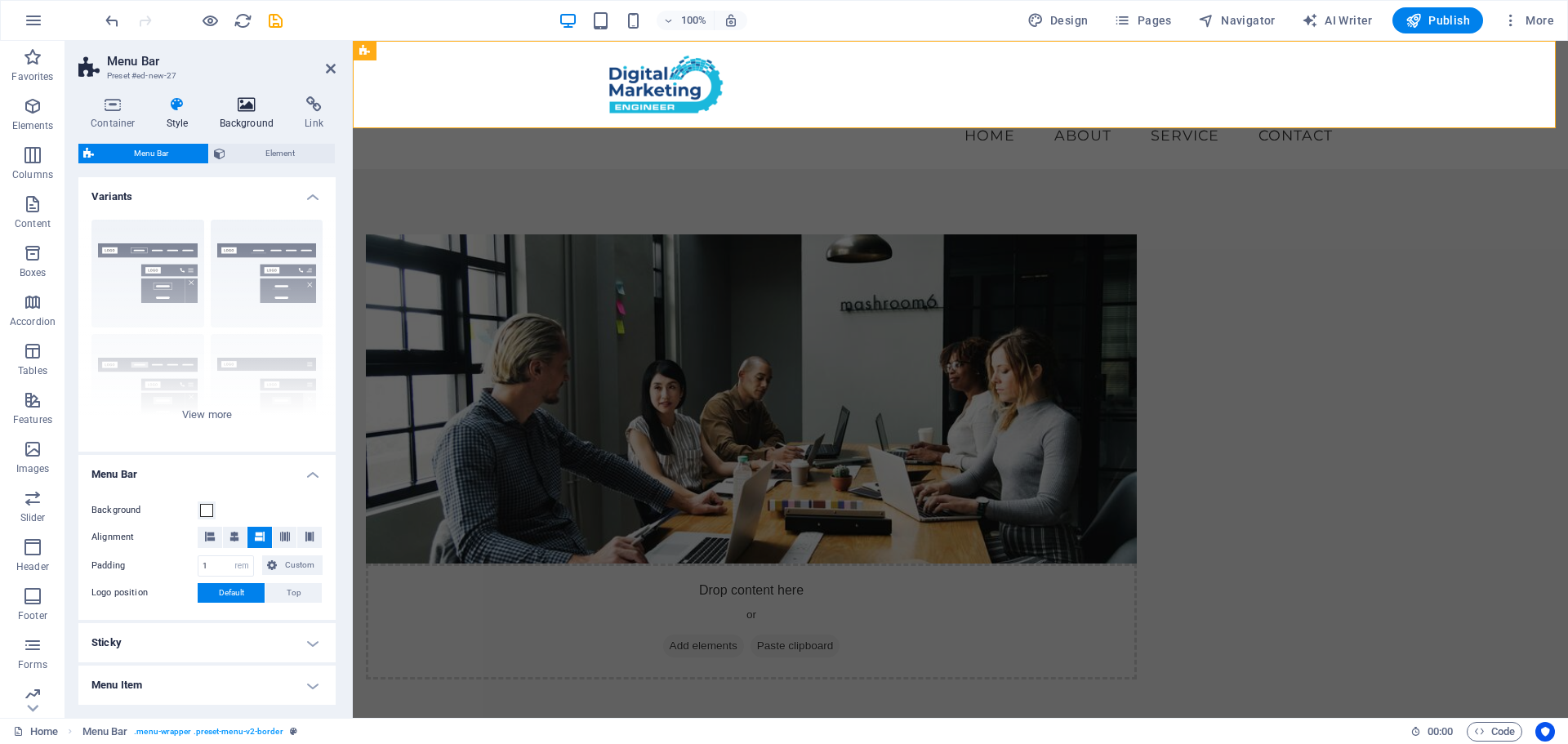
click at [253, 105] on icon at bounding box center [246, 105] width 79 height 17
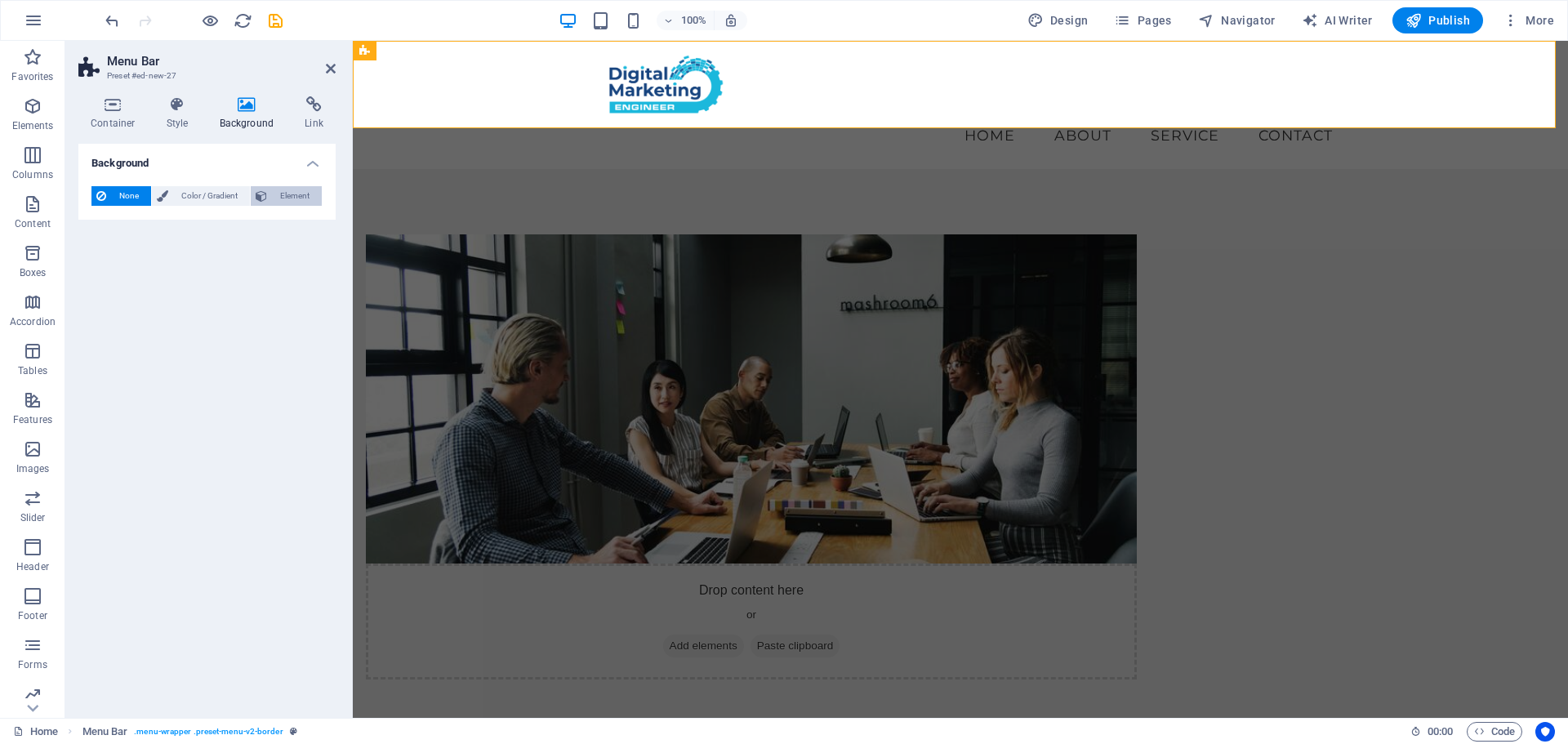
click at [294, 197] on span "Element" at bounding box center [294, 196] width 45 height 20
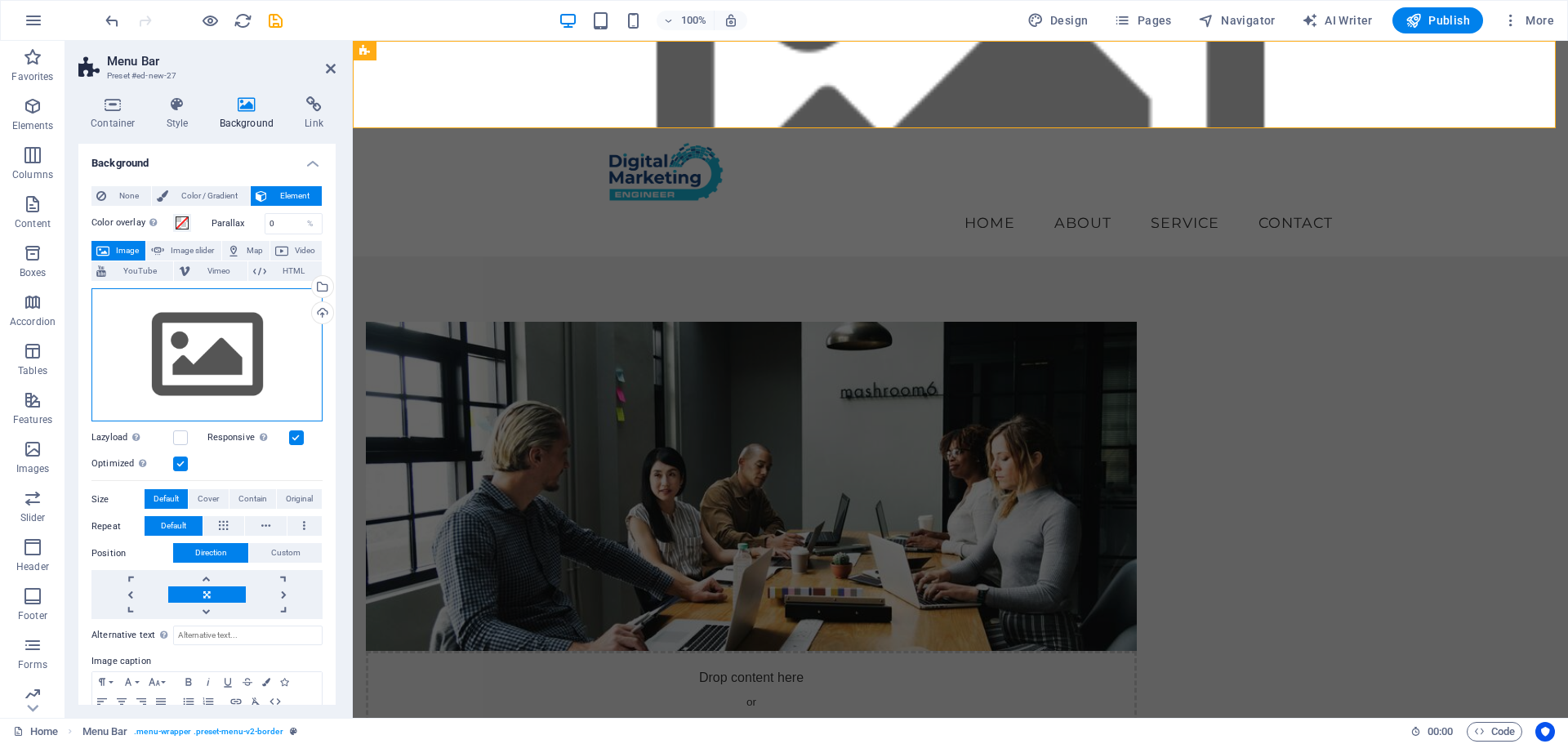
click at [260, 352] on div "Drag files here, click to choose files or select files from Files or our free s…" at bounding box center [207, 355] width 231 height 134
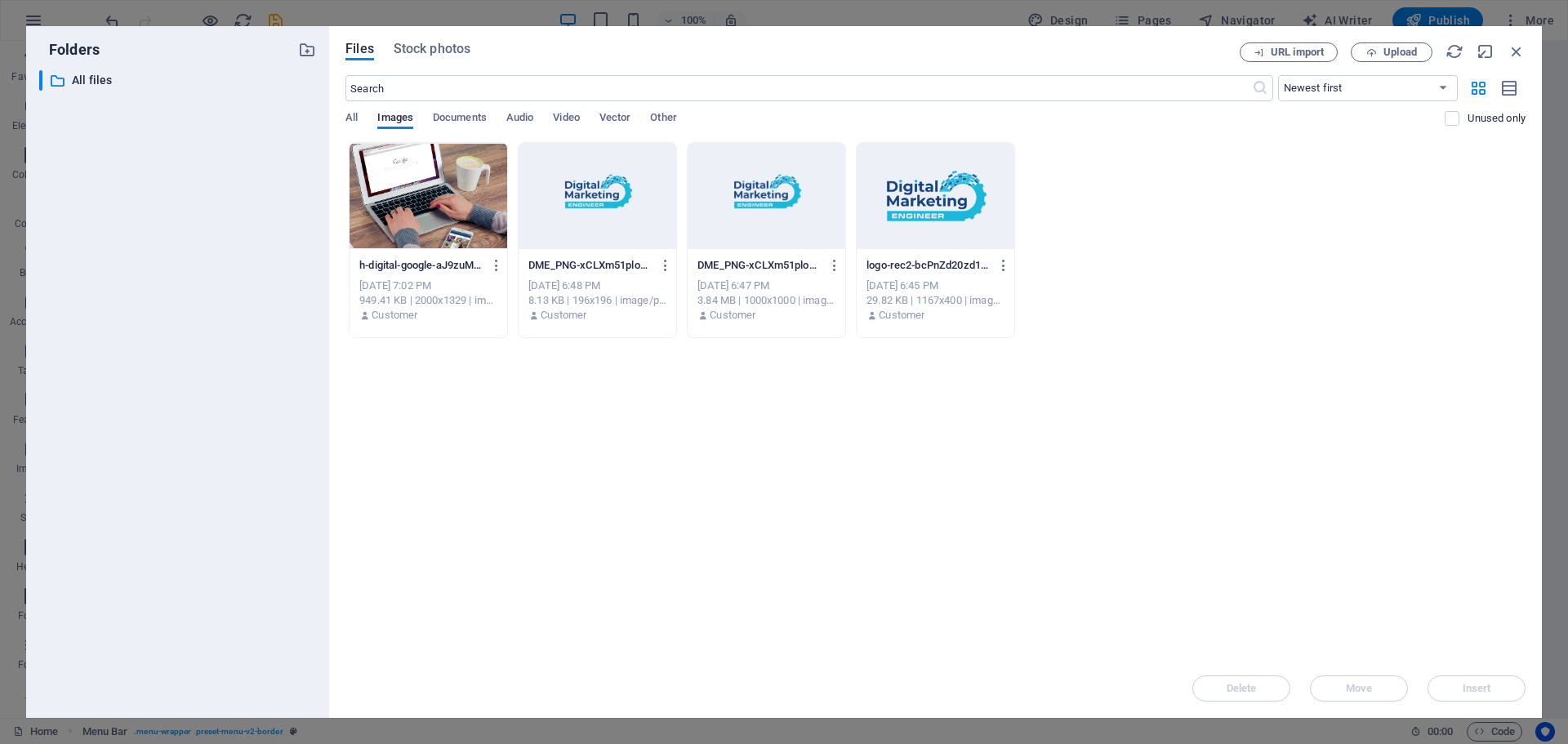
click at [450, 205] on div at bounding box center [428, 196] width 157 height 107
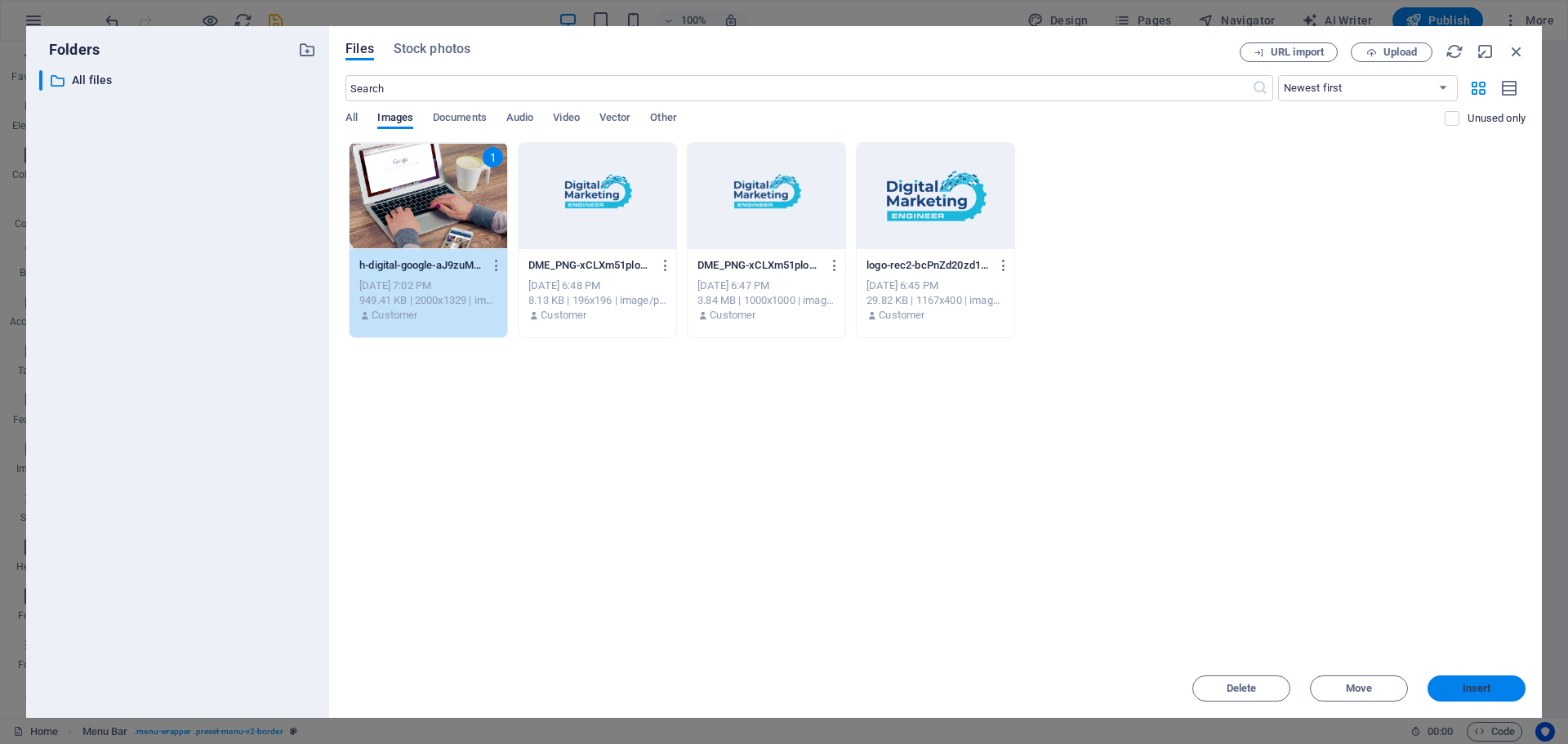
click at [1488, 692] on span "Insert" at bounding box center [1476, 688] width 28 height 10
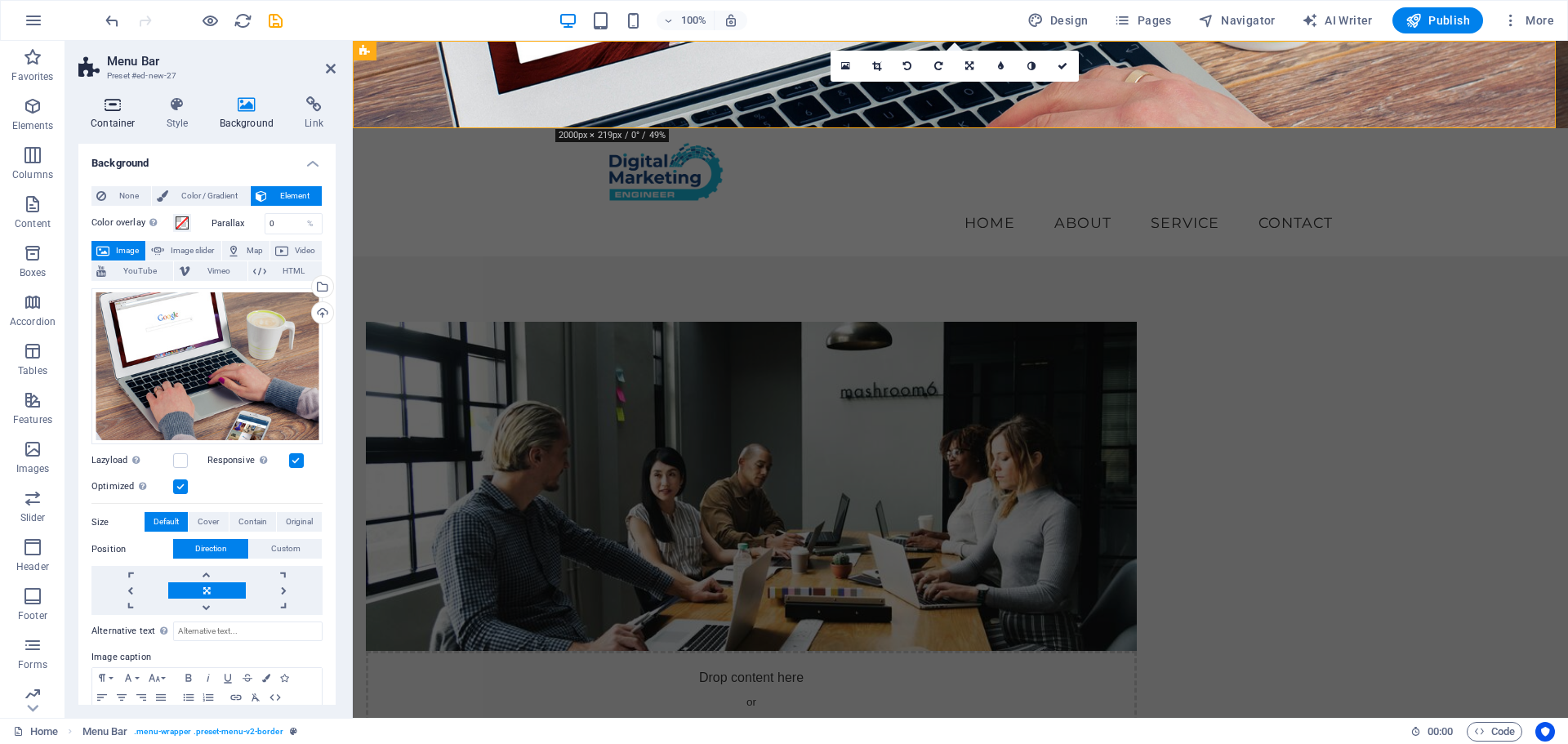
click at [115, 114] on h4 "Container" at bounding box center [116, 113] width 76 height 34
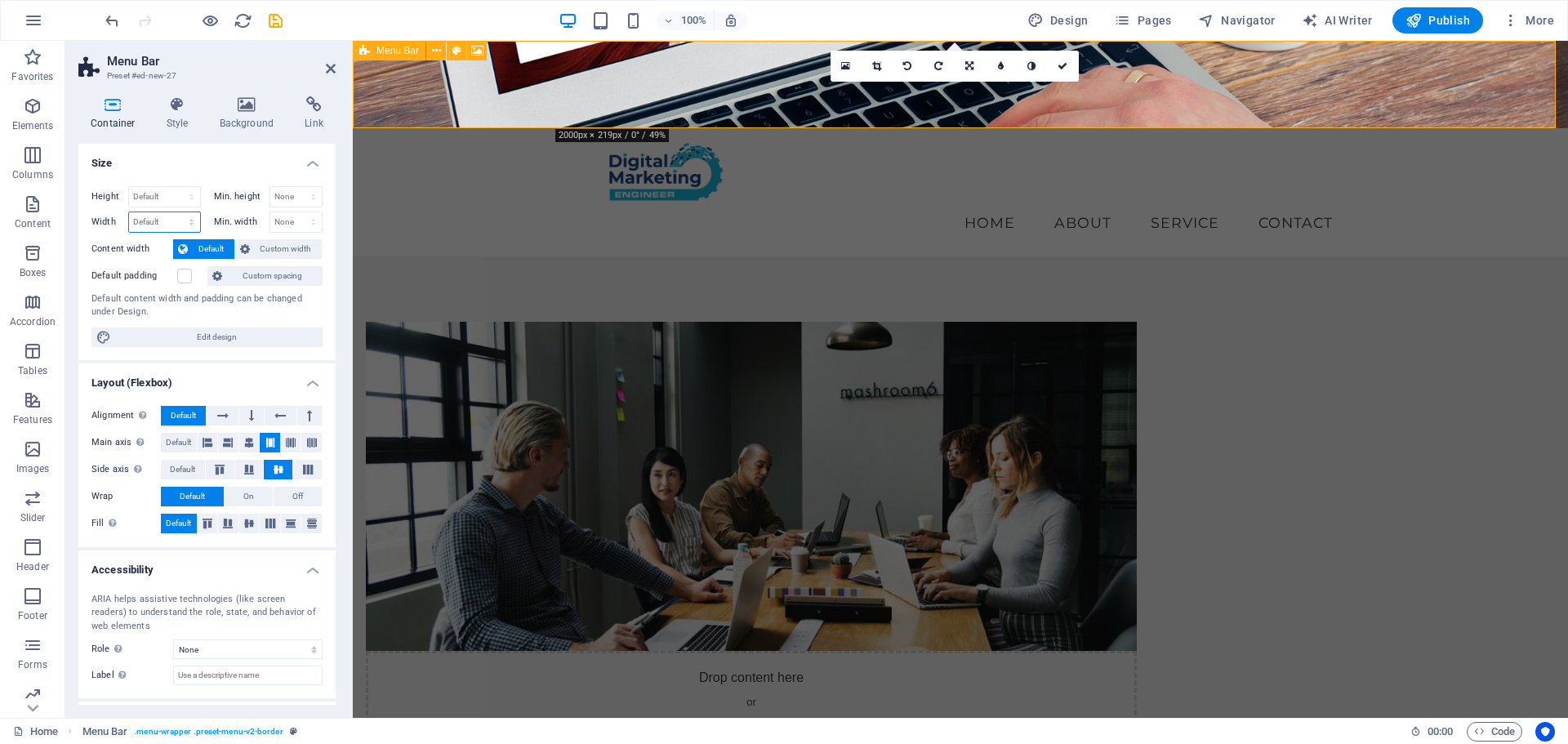
click at [169, 221] on select "Default px rem % em vh vw" at bounding box center [164, 222] width 71 height 20
select select "px"
click at [175, 212] on select "Default px rem % em vh vw" at bounding box center [164, 222] width 71 height 20
type input "1473"
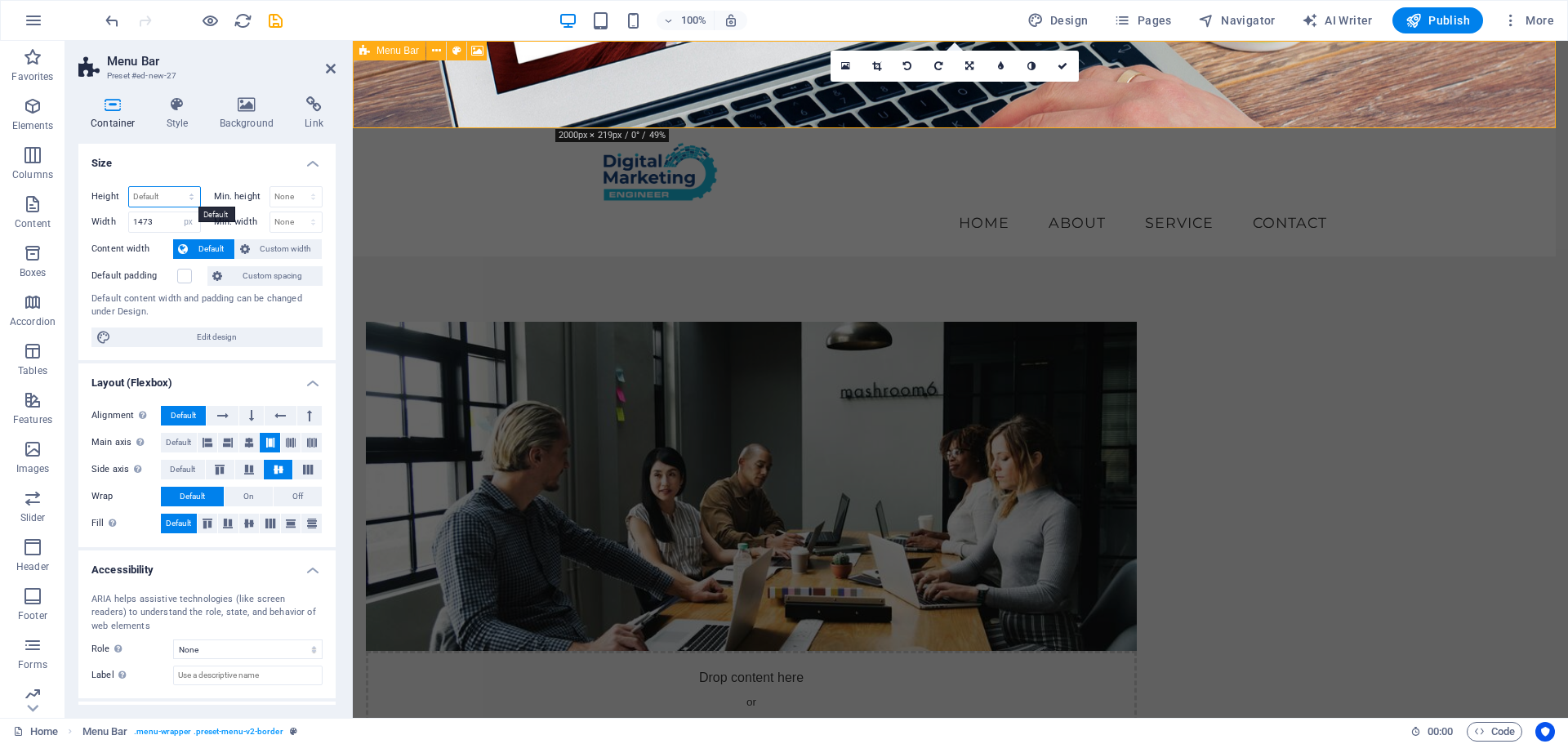
click at [178, 197] on select "Default px rem % vh vw" at bounding box center [164, 197] width 71 height 20
select select "px"
click at [175, 187] on select "Default px rem % vh vw" at bounding box center [164, 197] width 71 height 20
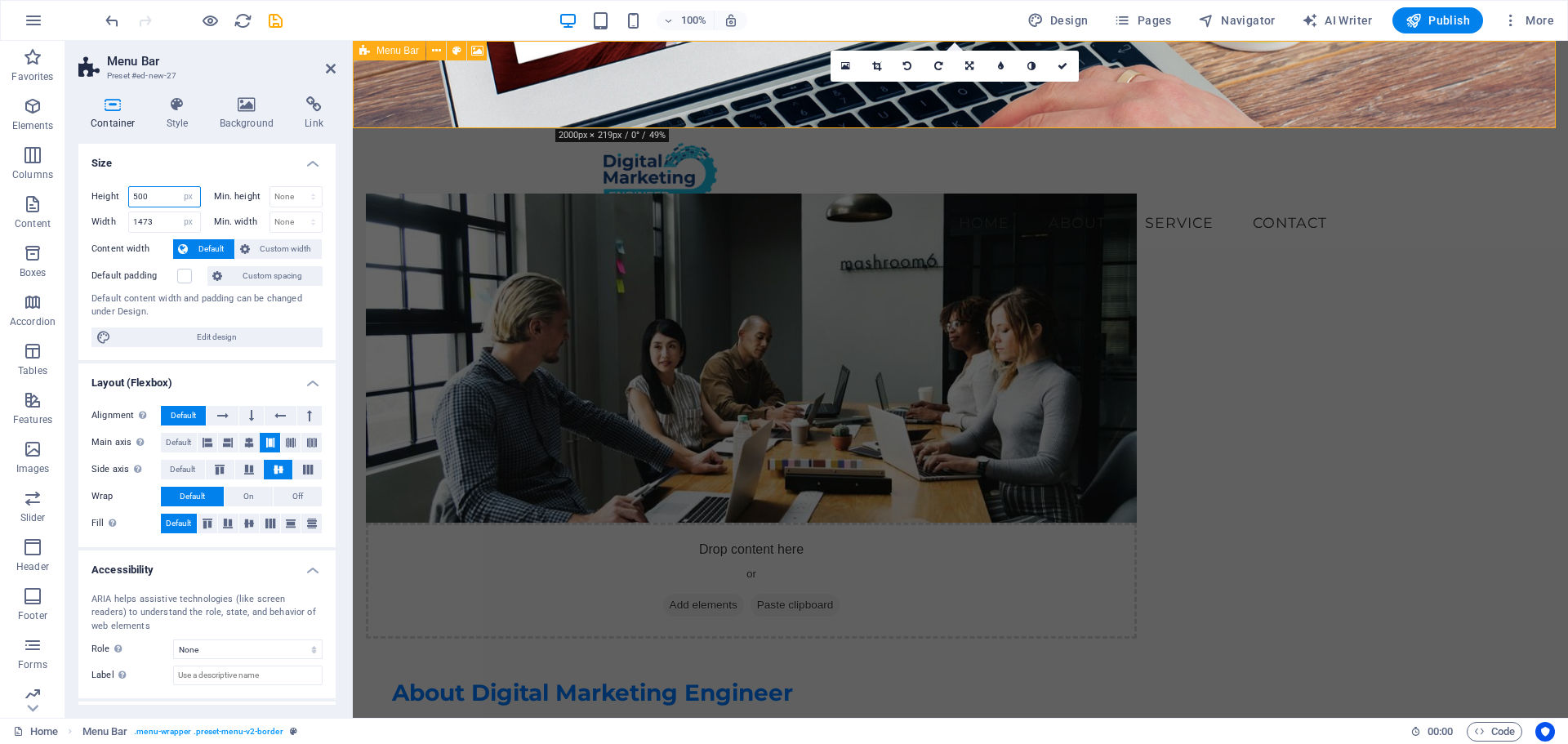
type input "500"
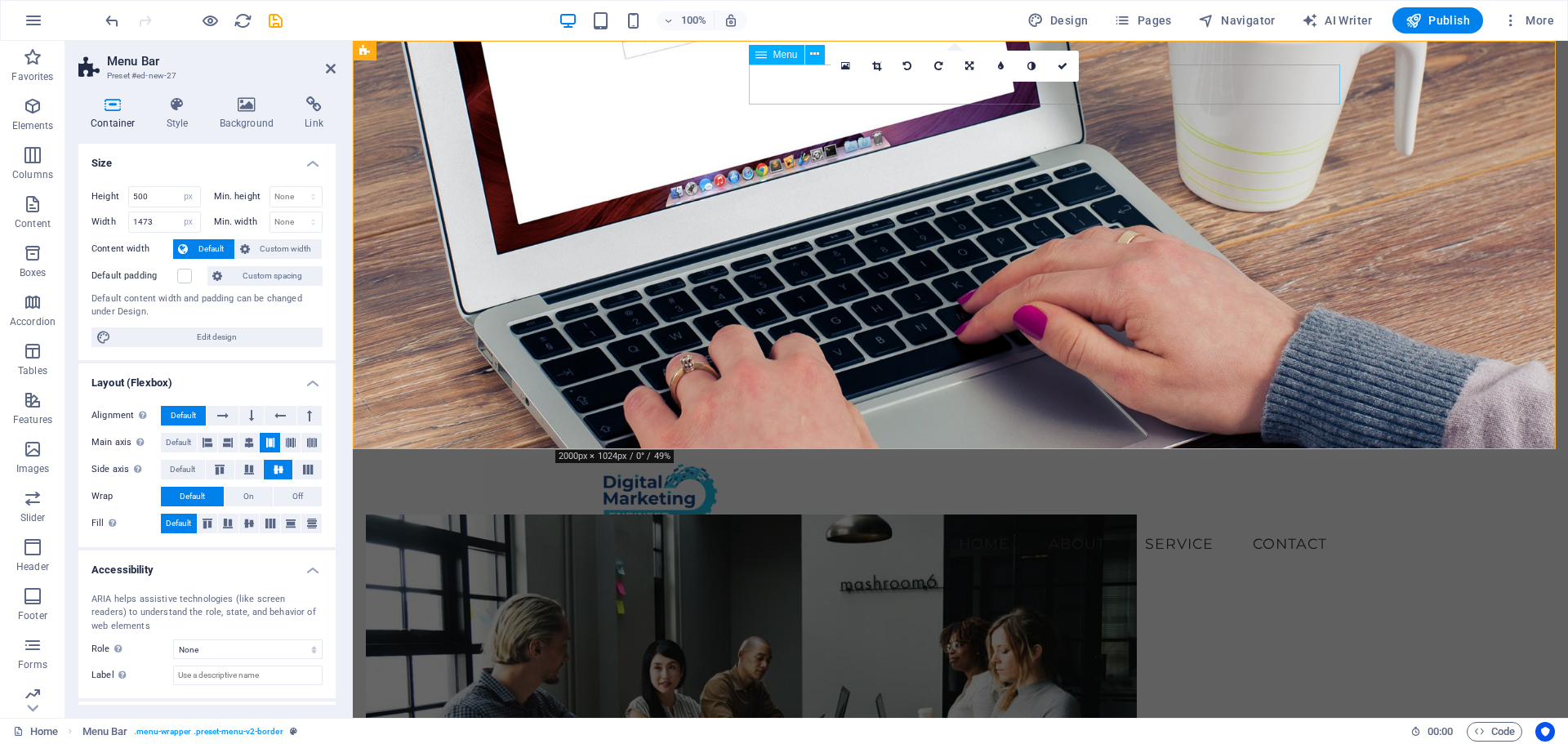
click at [1023, 523] on nav "Home About Service Contact" at bounding box center [954, 544] width 771 height 41
click at [878, 82] on div "16:10 16:9 4:3 1:1 1:2 0" at bounding box center [955, 66] width 248 height 31
click at [980, 82] on div "16:10 16:9 4:3 1:1 1:2 0" at bounding box center [955, 66] width 248 height 31
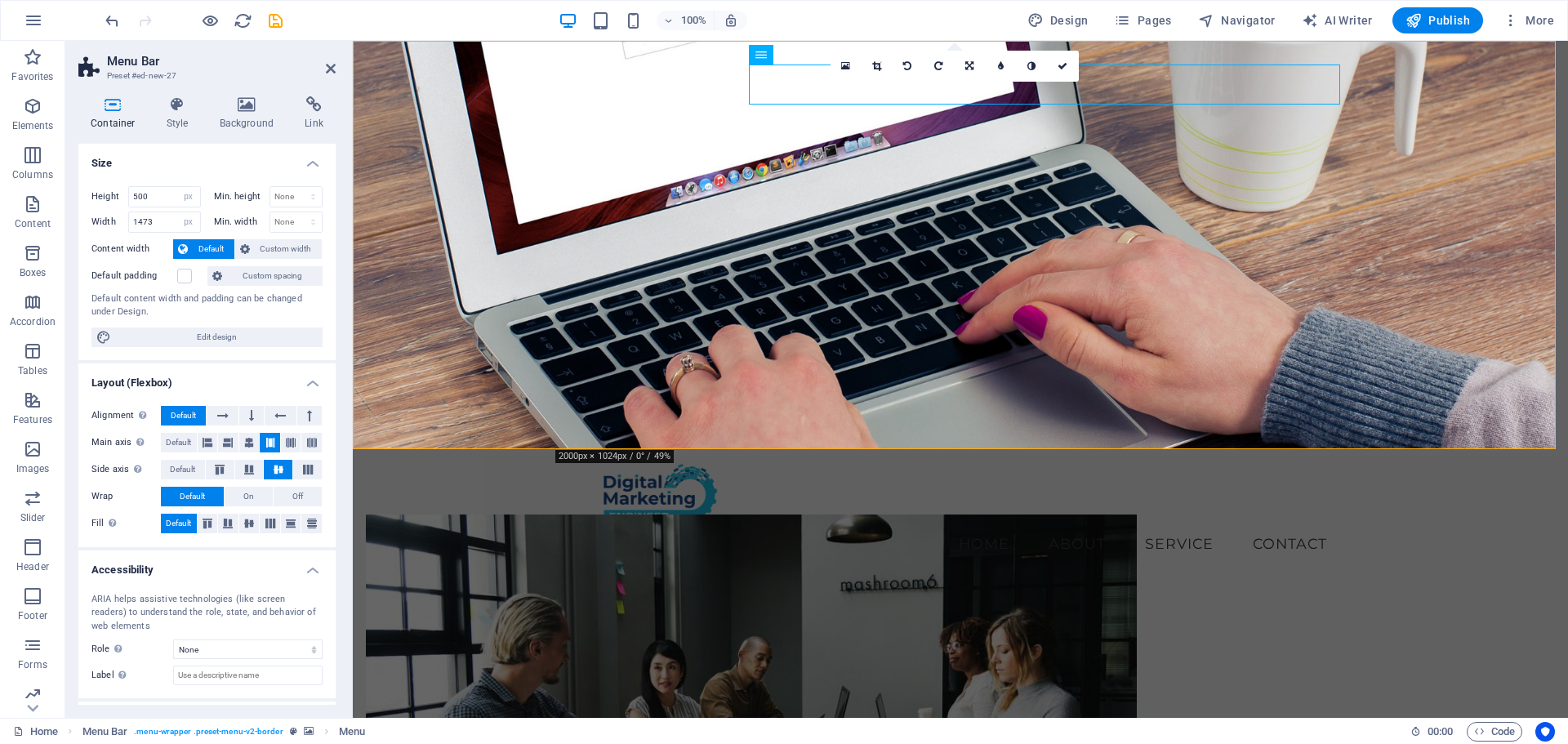
click at [980, 82] on div "16:10 16:9 4:3 1:1 1:2 0" at bounding box center [955, 66] width 248 height 31
click at [785, 52] on span "Menu" at bounding box center [785, 55] width 24 height 10
click at [823, 52] on button at bounding box center [815, 55] width 20 height 20
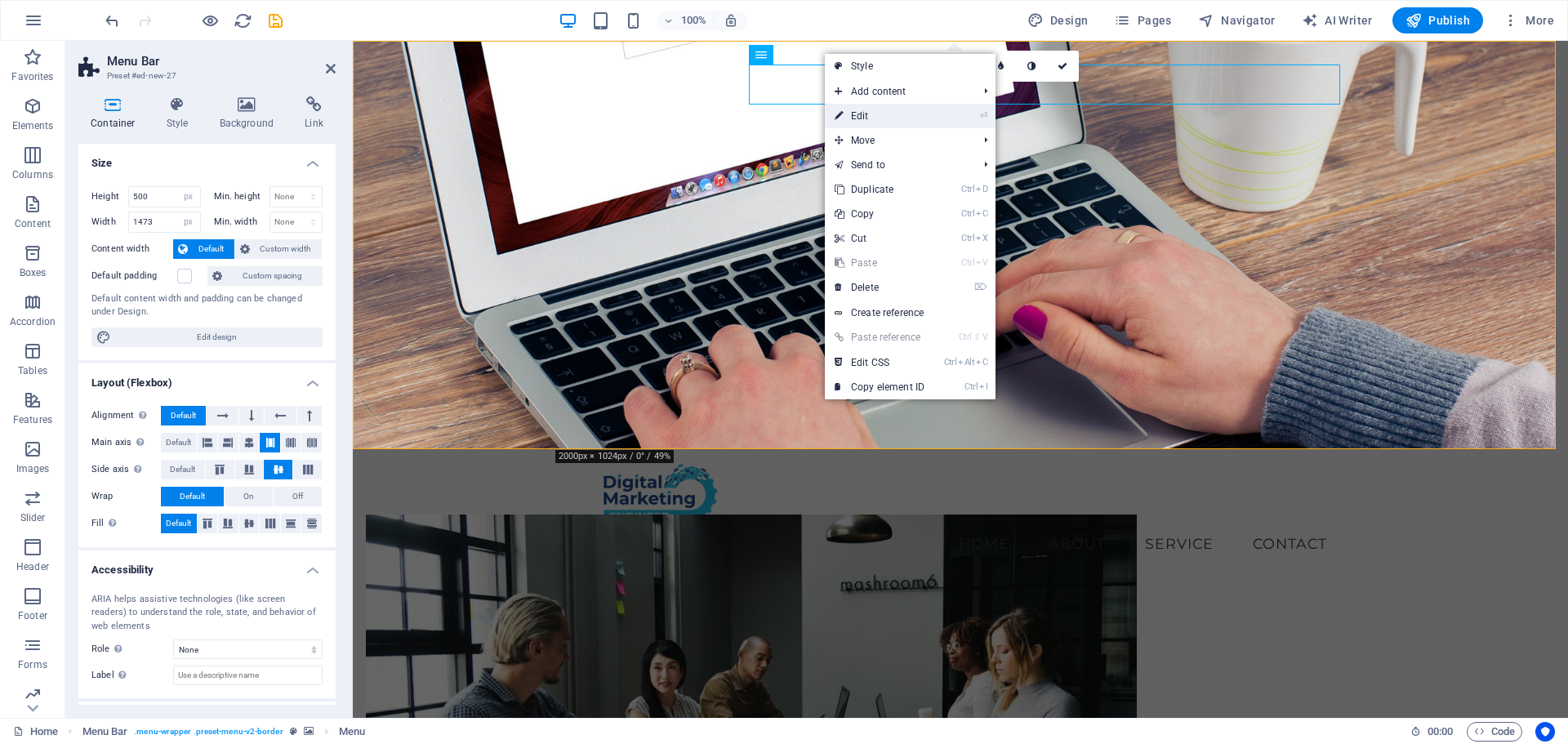
click at [875, 116] on link "⏎ Edit" at bounding box center [880, 115] width 109 height 24
select select
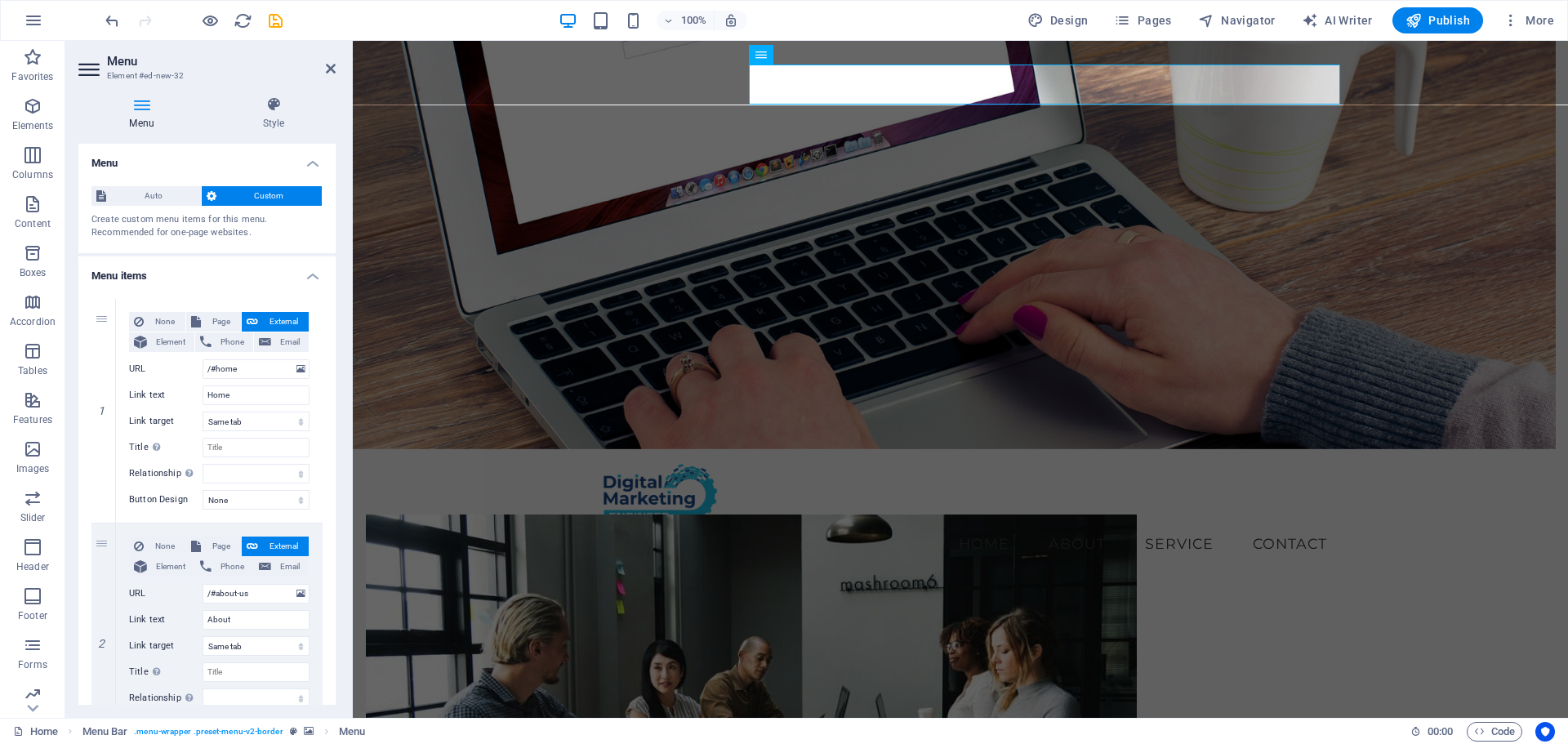
click at [815, 242] on figure at bounding box center [954, 245] width 1202 height 409
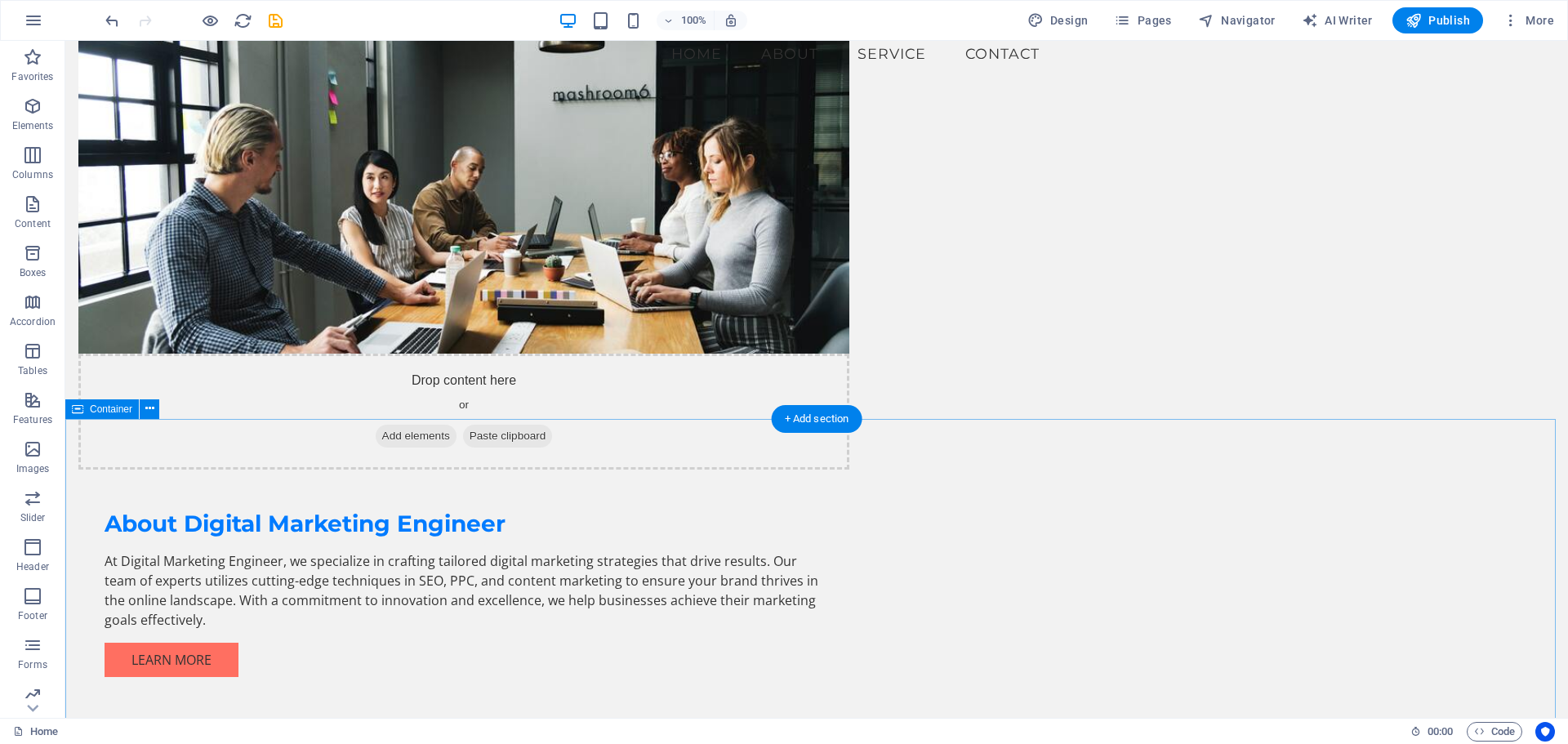
scroll to position [0, 0]
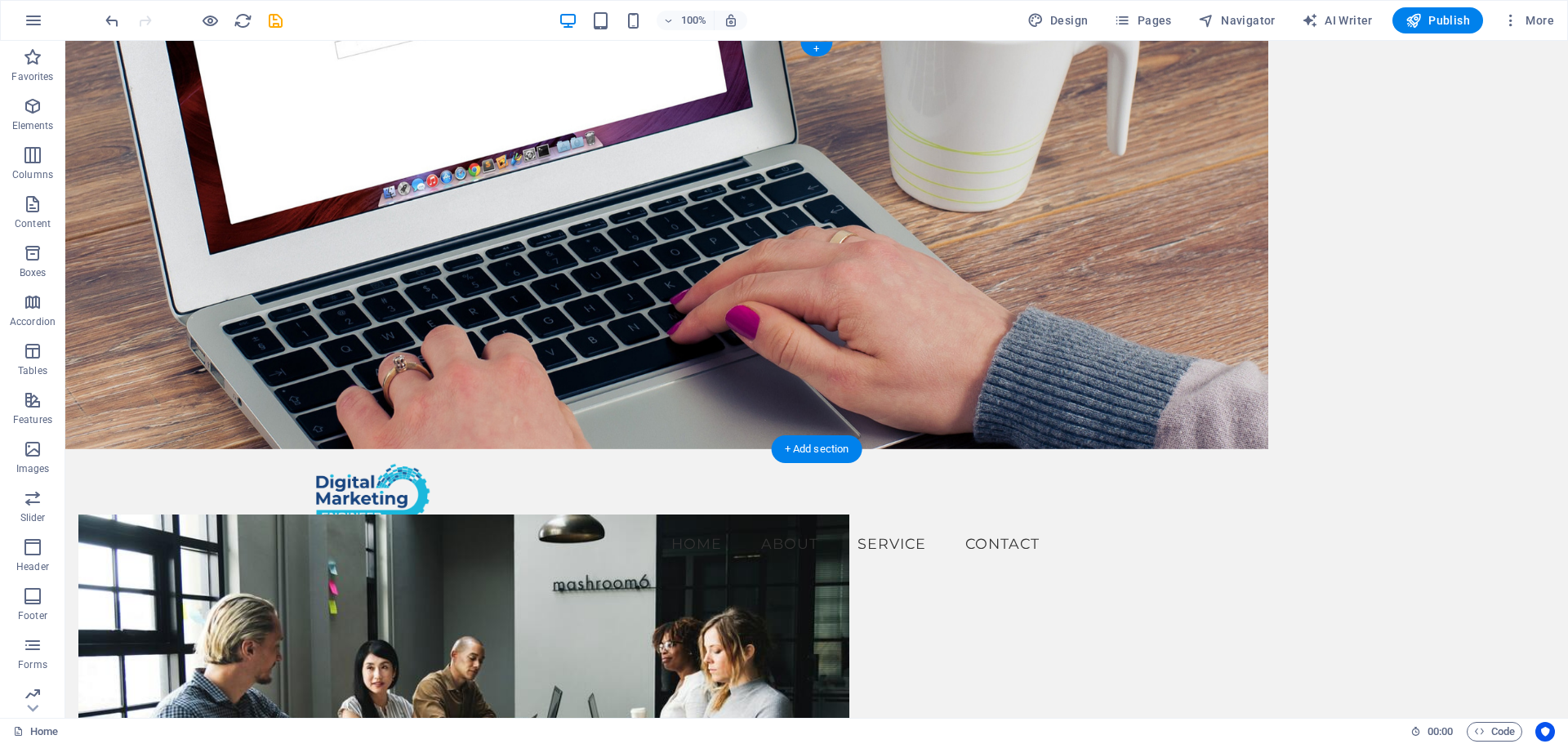
click at [1202, 355] on figure at bounding box center [667, 245] width 1202 height 409
click at [474, 343] on figure at bounding box center [667, 245] width 1202 height 409
select select "px"
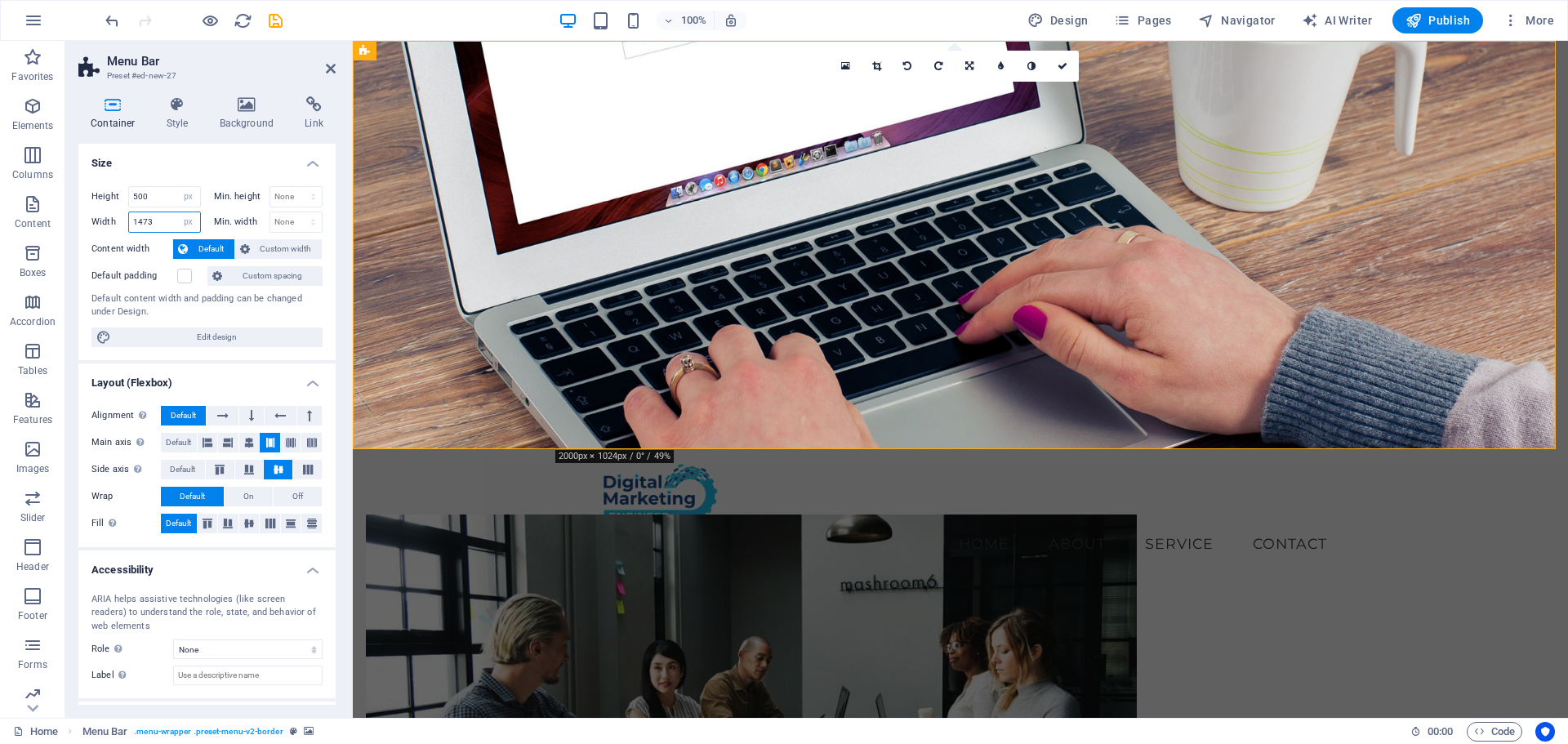
click at [169, 221] on input "1473" at bounding box center [164, 222] width 71 height 20
click at [184, 221] on select "Default px rem % em vh vw" at bounding box center [188, 222] width 22 height 20
click at [177, 212] on select "Default px rem % em vh vw" at bounding box center [188, 222] width 22 height 20
select select "DISABLED_OPTION_VALUE"
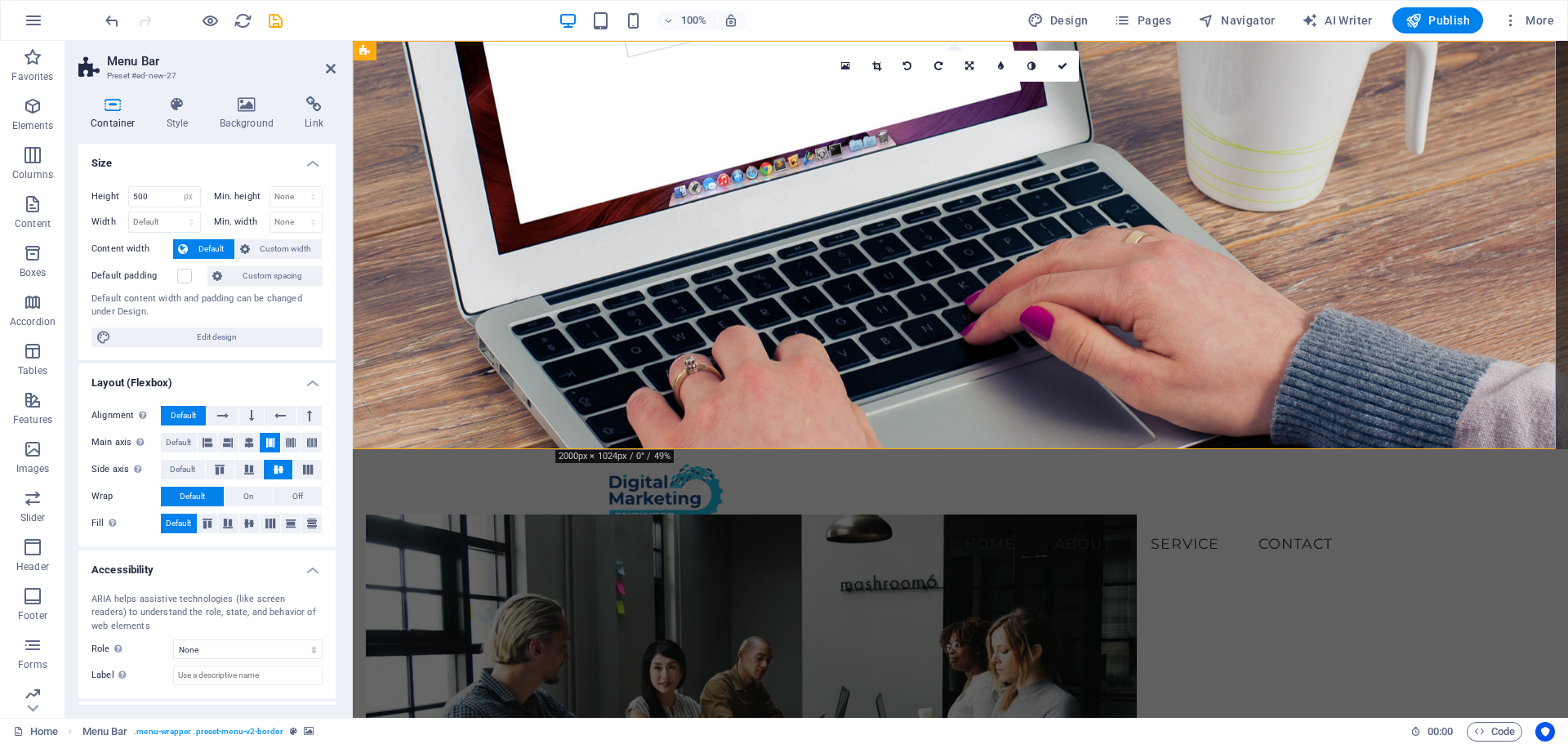
click at [251, 70] on h3 "Preset #ed-new-27" at bounding box center [204, 75] width 196 height 15
click at [1448, 22] on span "Publish" at bounding box center [1438, 21] width 65 height 17
checkbox input "false"
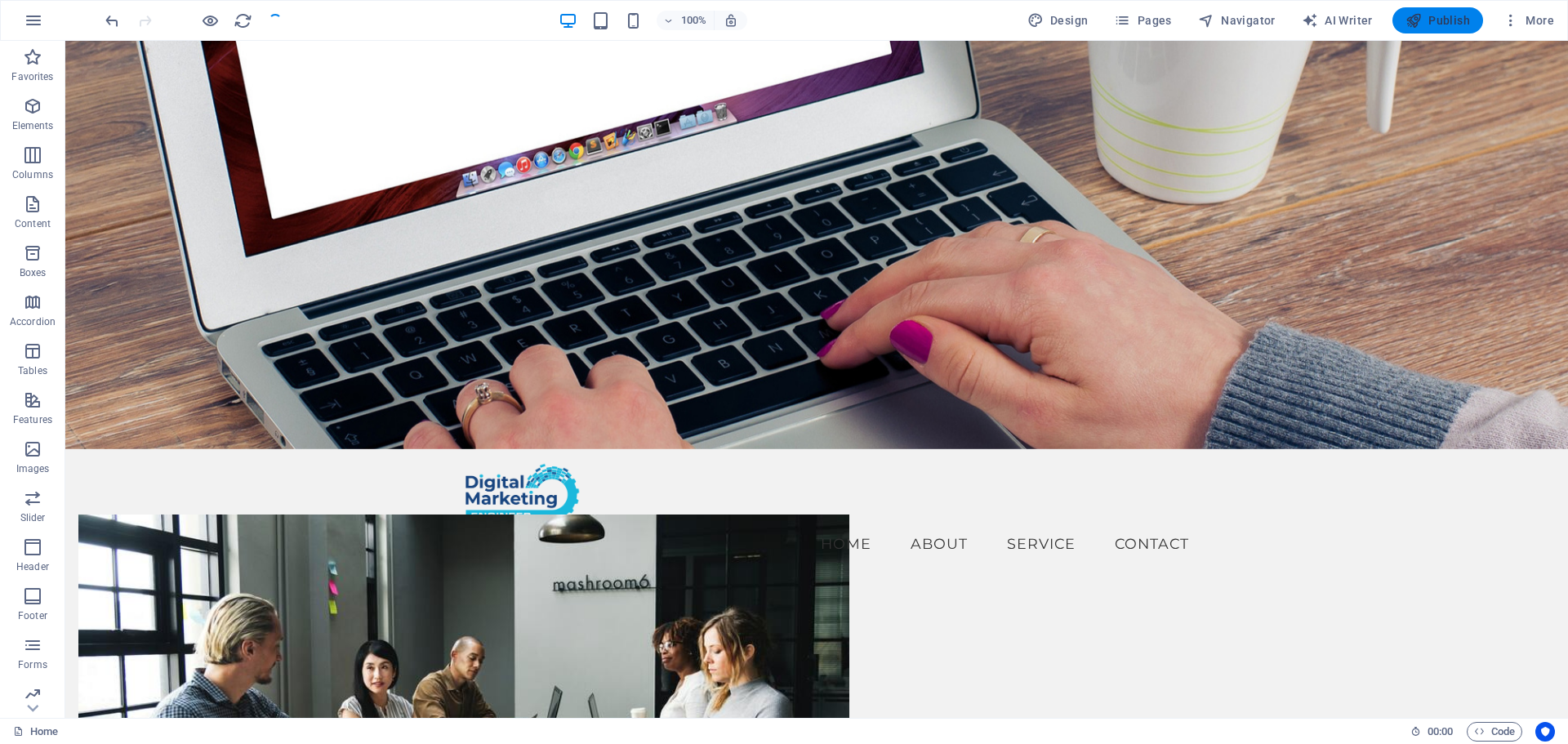
click at [1448, 18] on span "Publish" at bounding box center [1438, 21] width 65 height 17
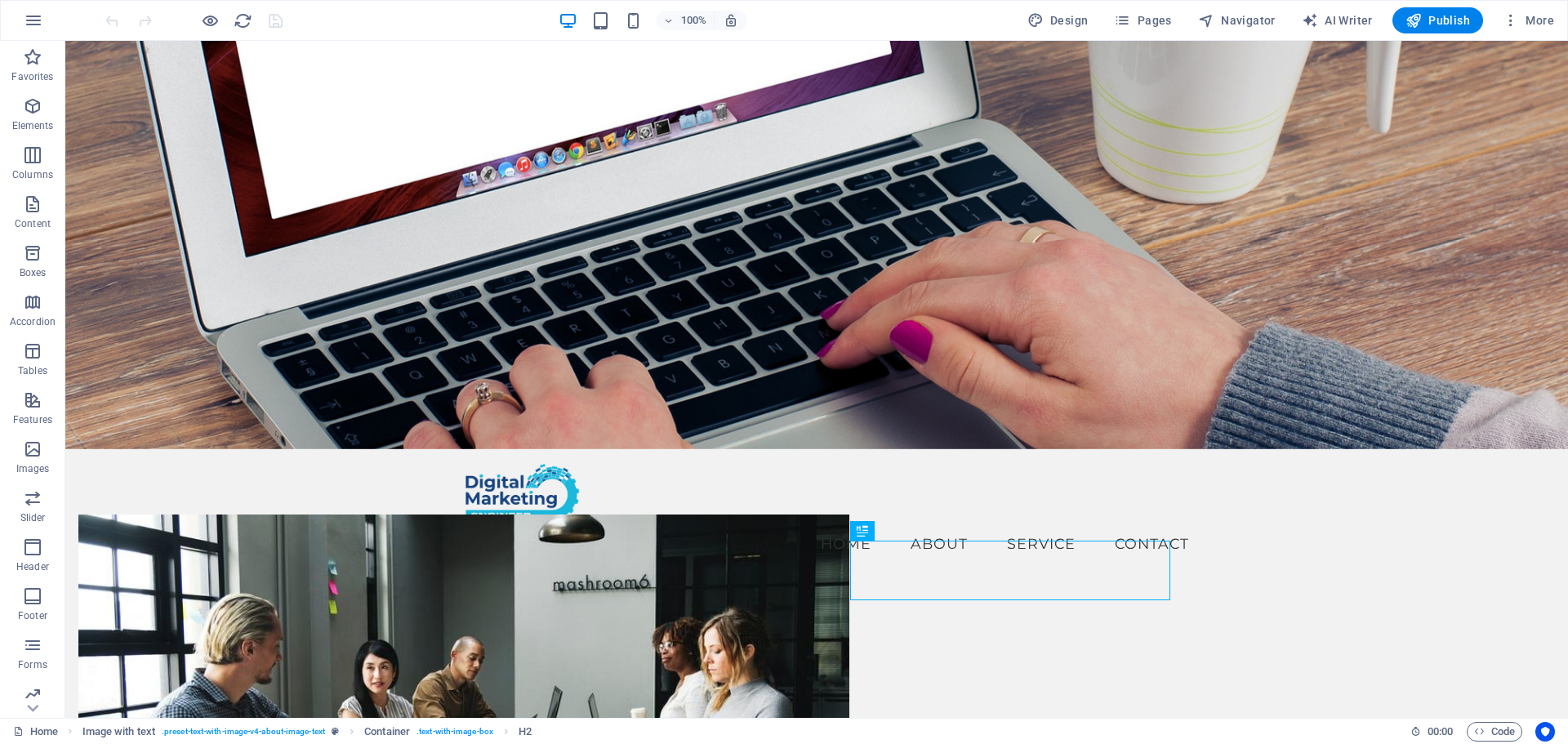
click at [762, 357] on figure at bounding box center [816, 245] width 1503 height 409
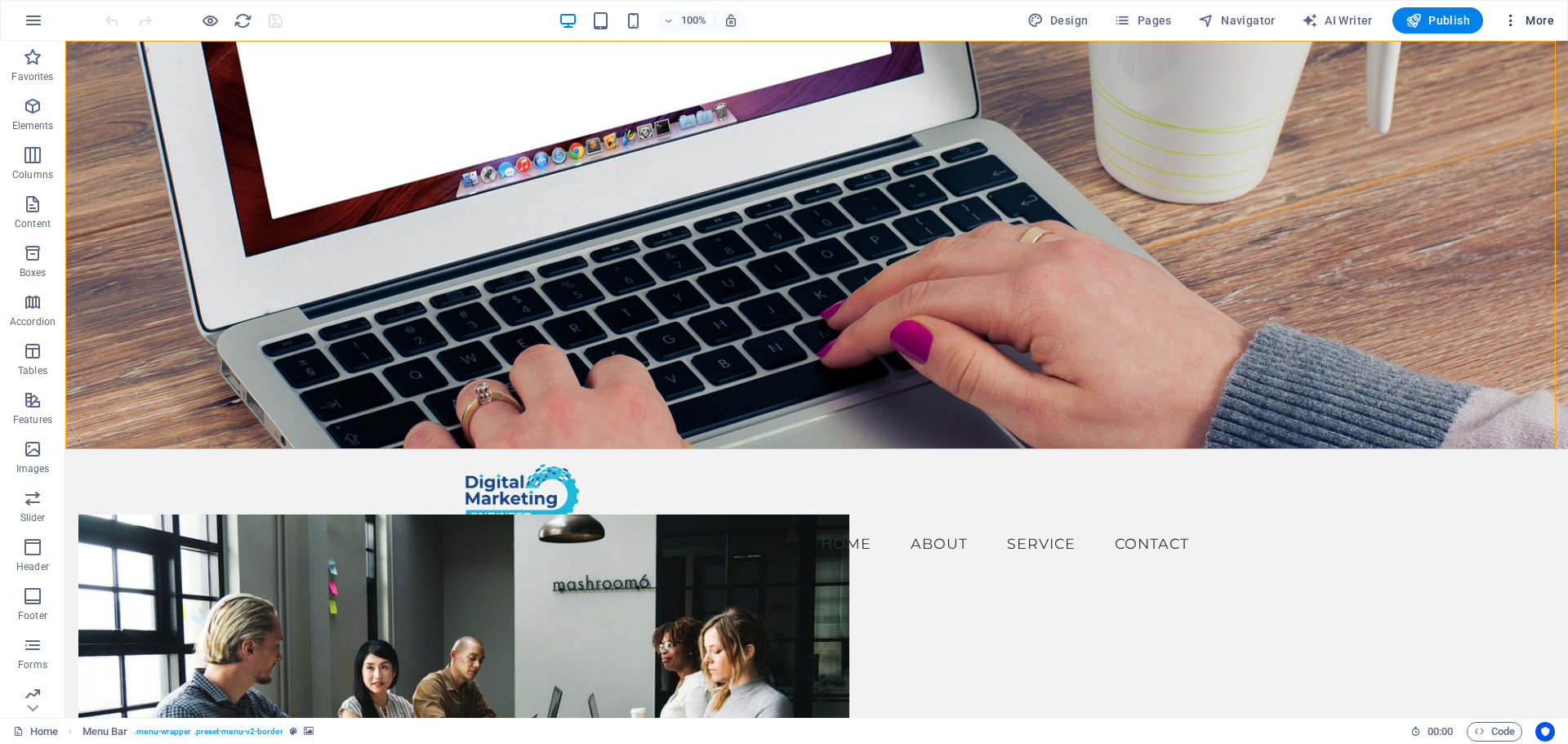
click at [1533, 18] on span "More" at bounding box center [1528, 21] width 52 height 17
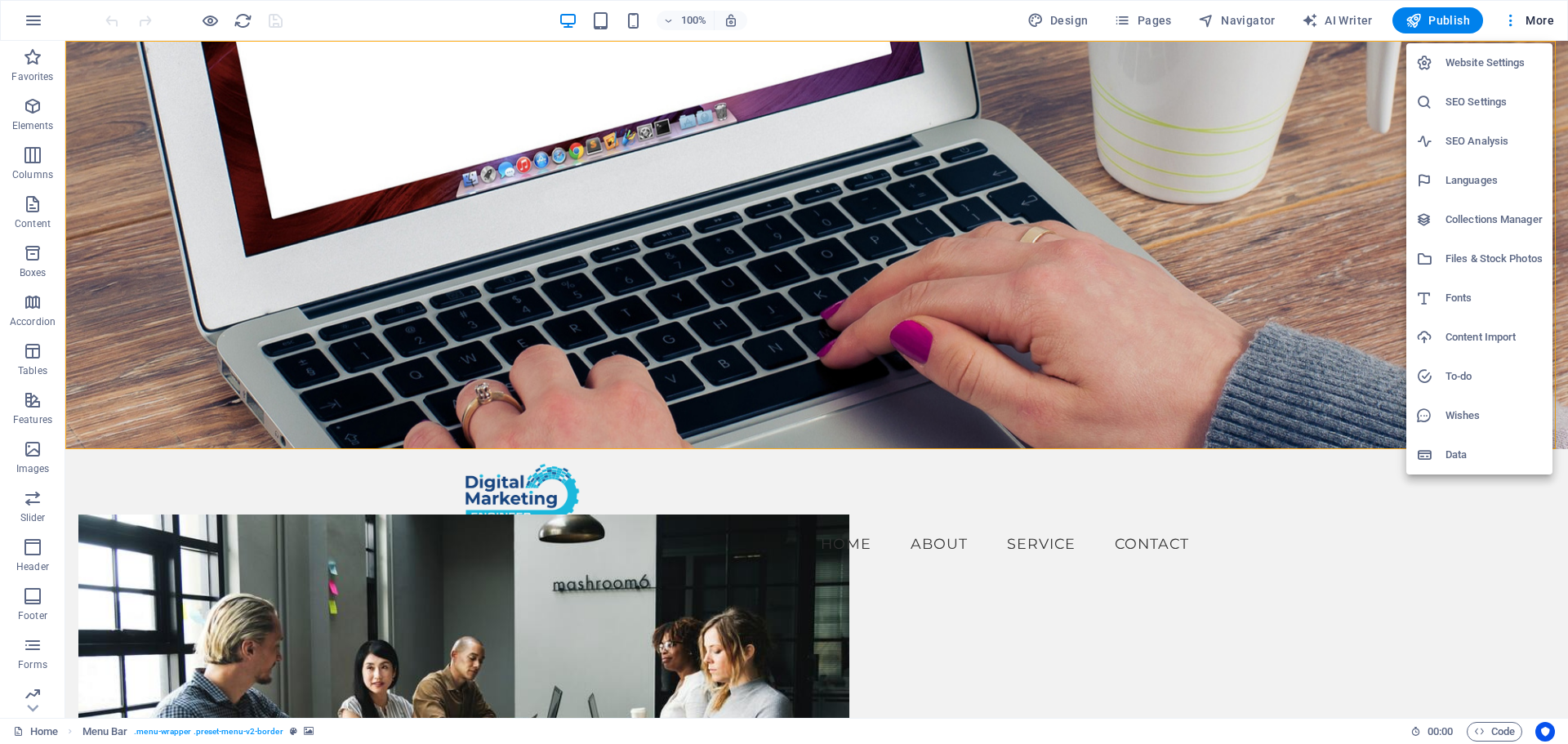
click at [1217, 250] on div at bounding box center [784, 372] width 1568 height 744
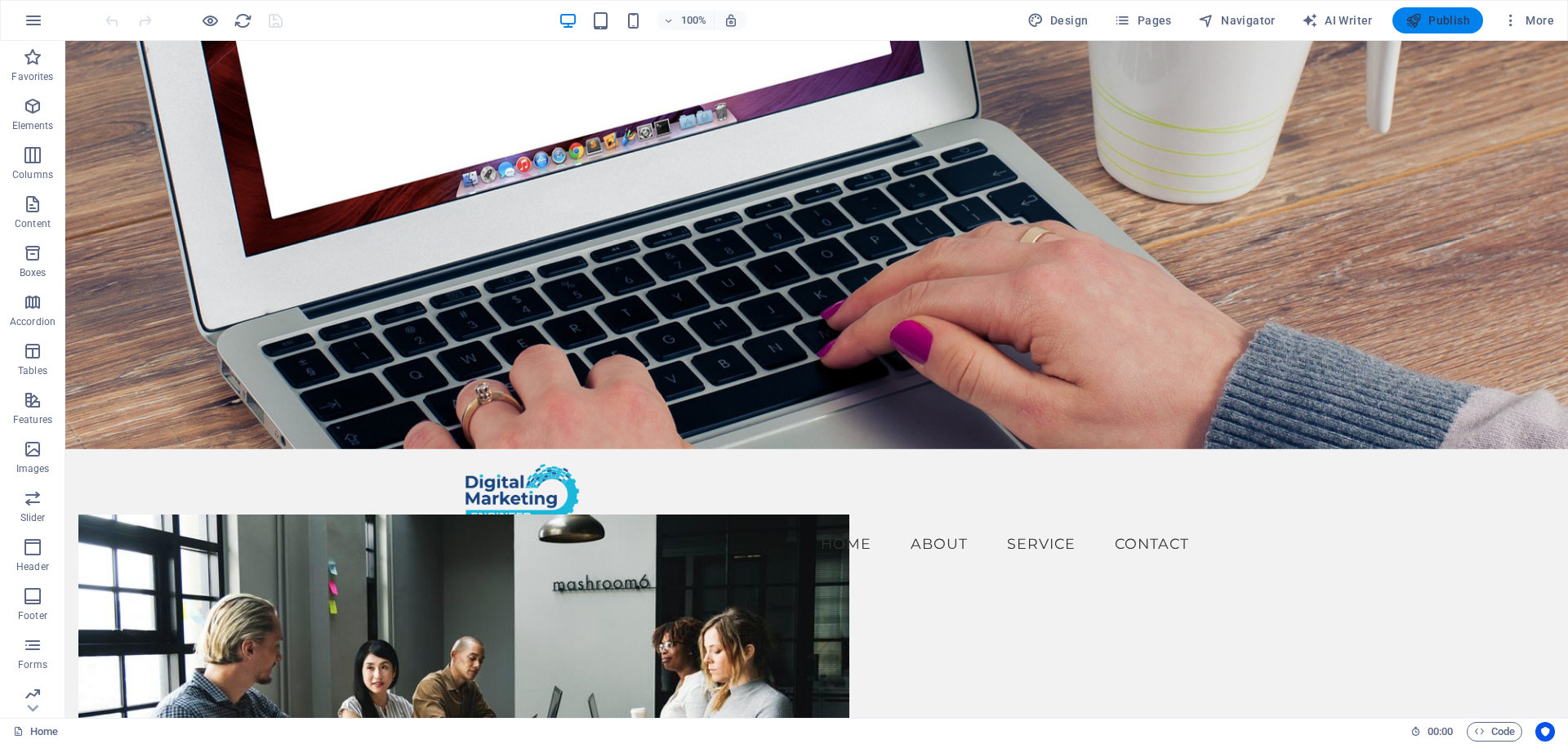
click at [1445, 23] on span "Publish" at bounding box center [1438, 21] width 65 height 17
